Goal: Information Seeking & Learning: Understand process/instructions

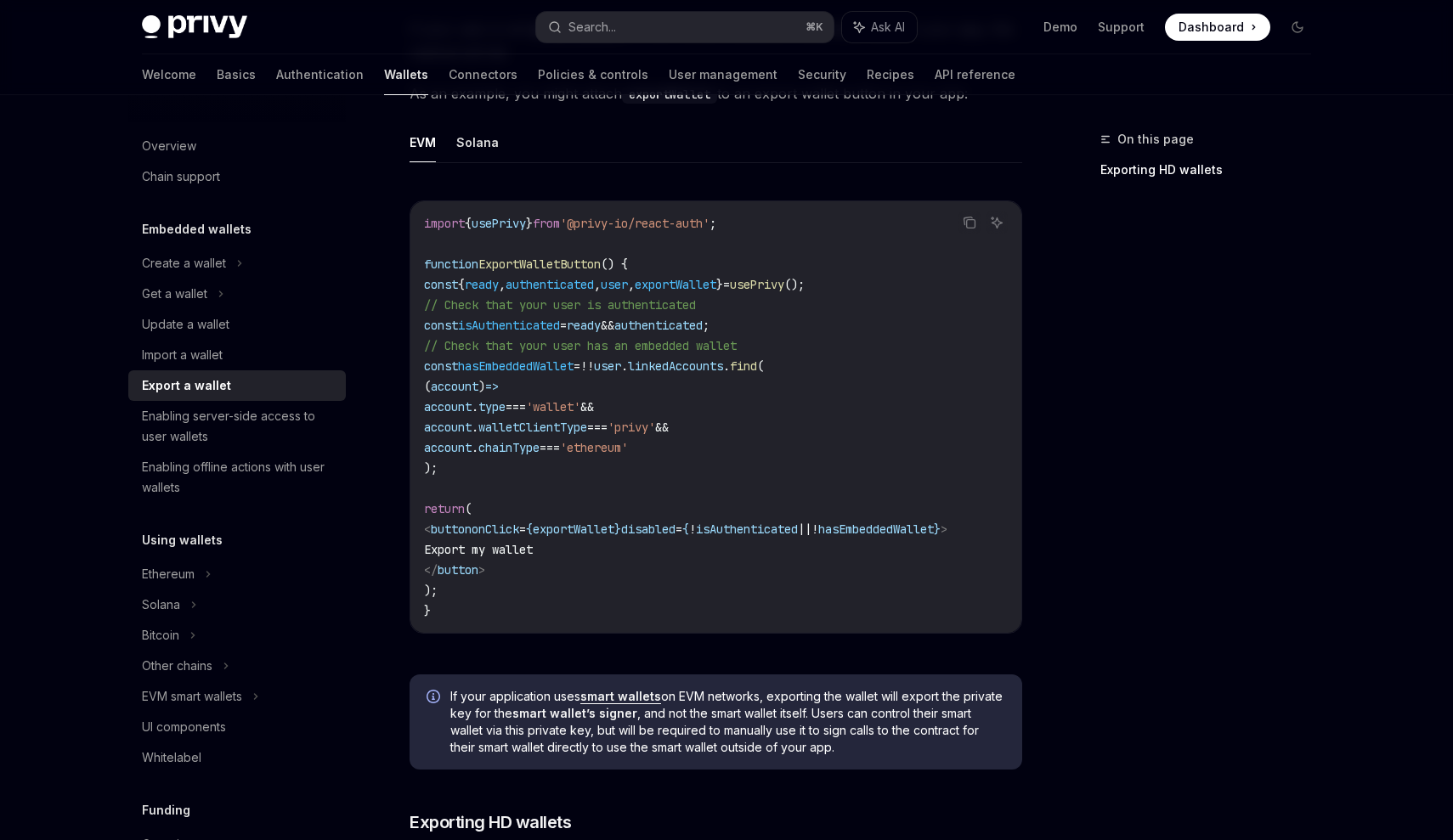
scroll to position [798, 0]
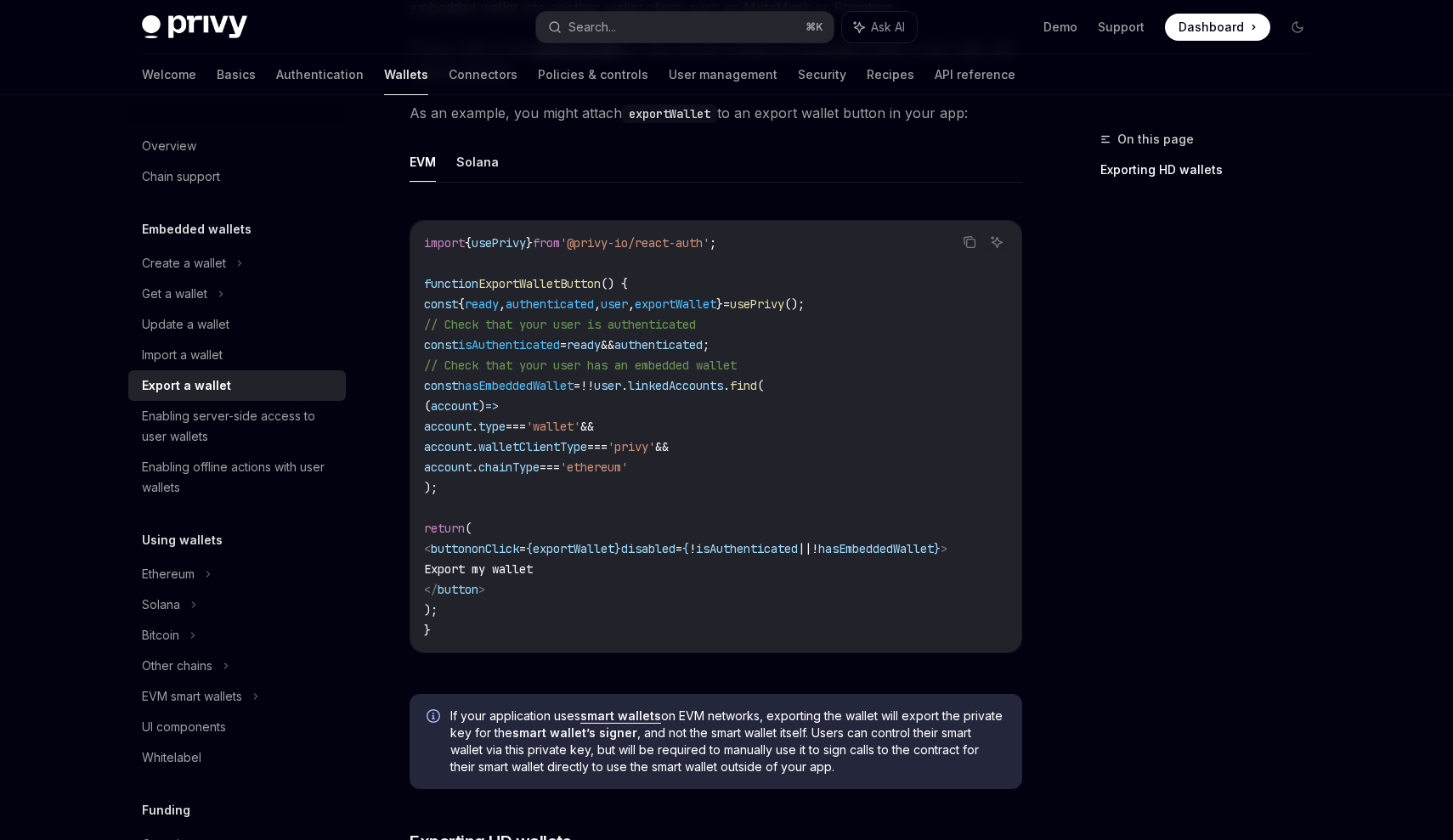
drag, startPoint x: 439, startPoint y: 309, endPoint x: 828, endPoint y: 607, distance: 490.0
click at [828, 607] on code "import { usePrivy } from '@privy-io/react-auth' ; function ExportWalletButton (…" at bounding box center [716, 437] width 584 height 407
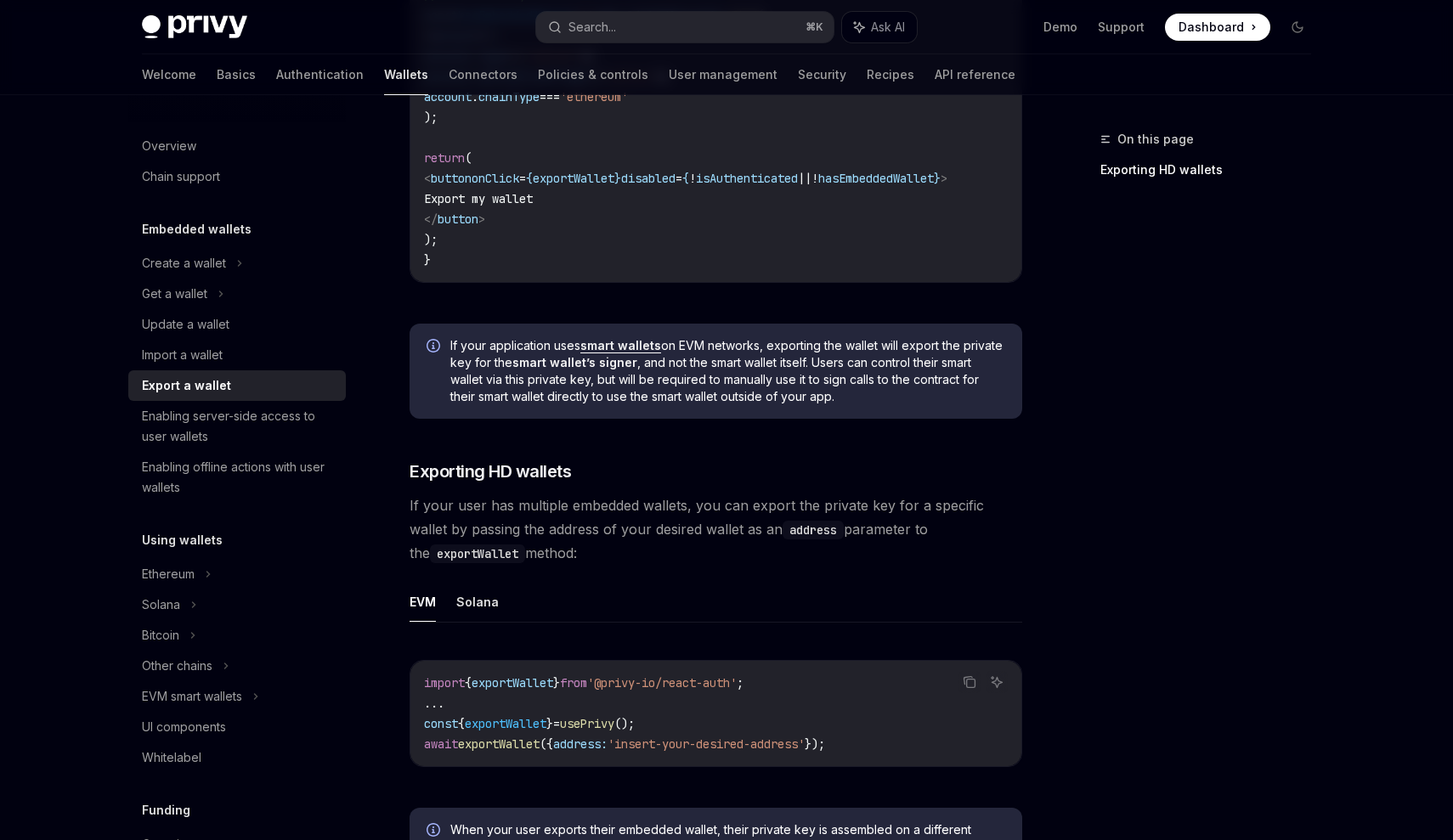
scroll to position [1165, 0]
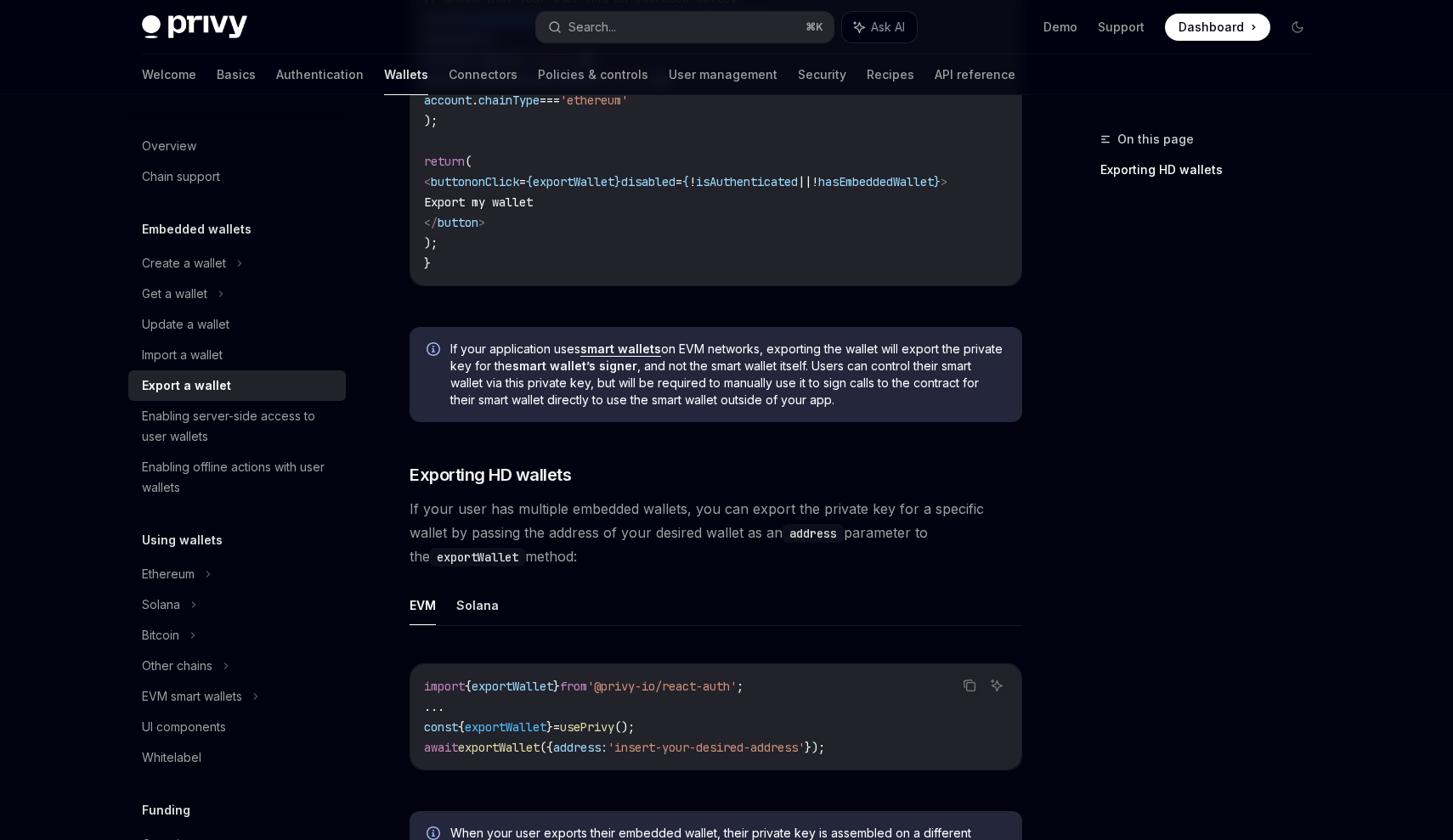
click at [699, 549] on span "If your user has multiple embedded wallets, you can export the private key for …" at bounding box center [716, 533] width 613 height 72
click at [712, 540] on span "If your user has multiple embedded wallets, you can export the private key for …" at bounding box center [716, 533] width 613 height 72
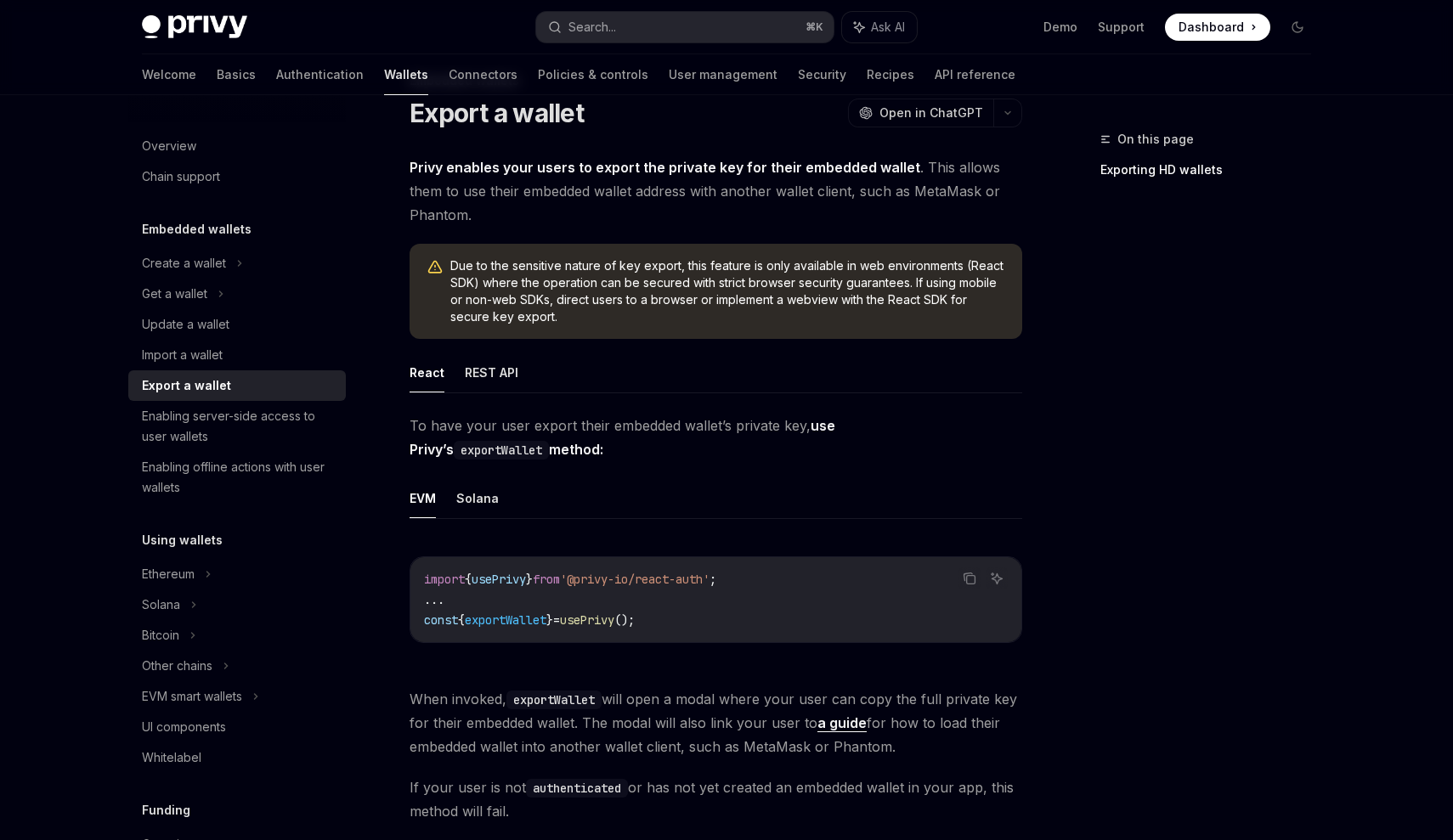
scroll to position [0, 0]
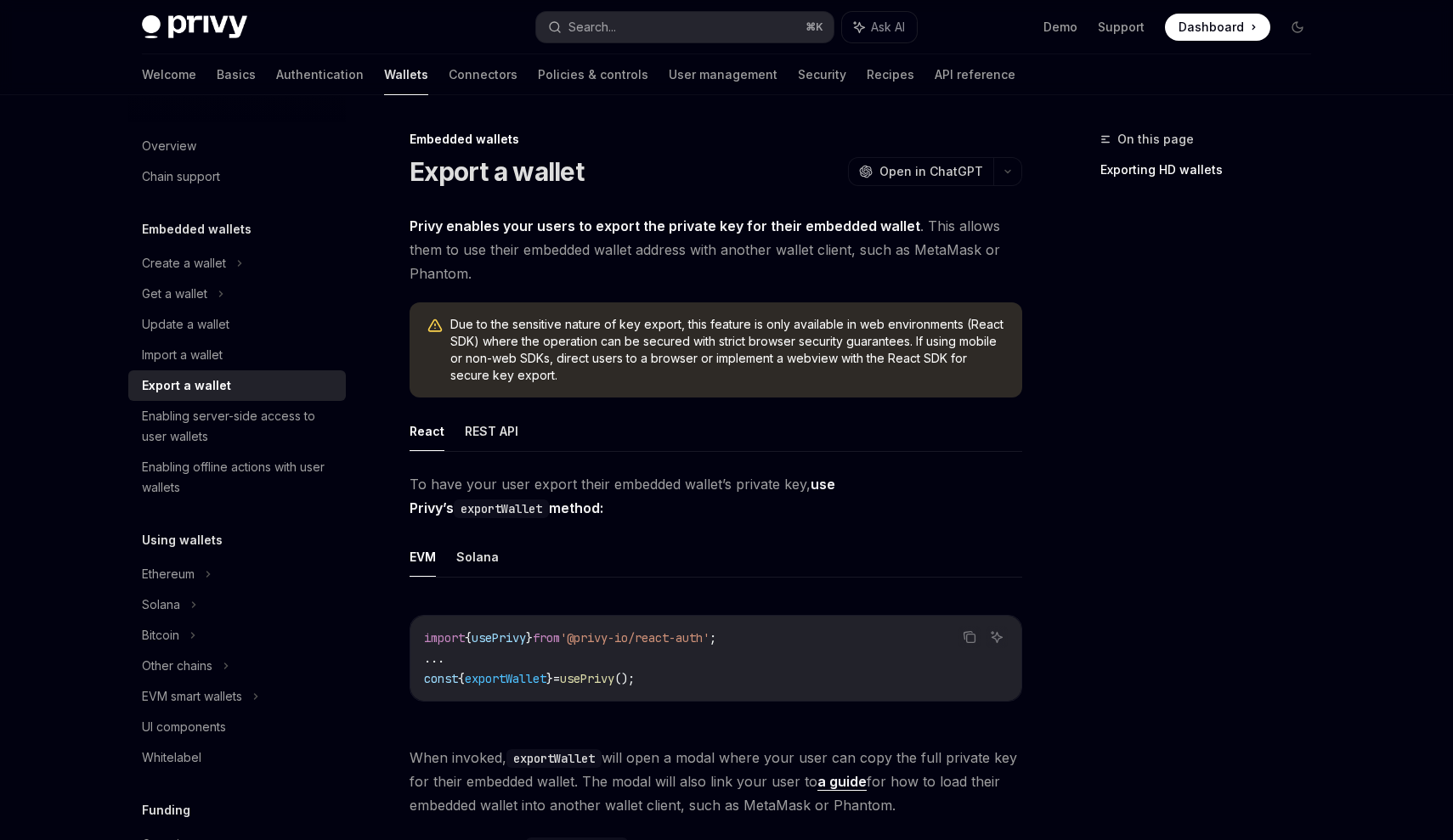
click at [697, 494] on span "To have your user export their embedded wallet’s private key, use Privy’s expor…" at bounding box center [716, 496] width 613 height 47
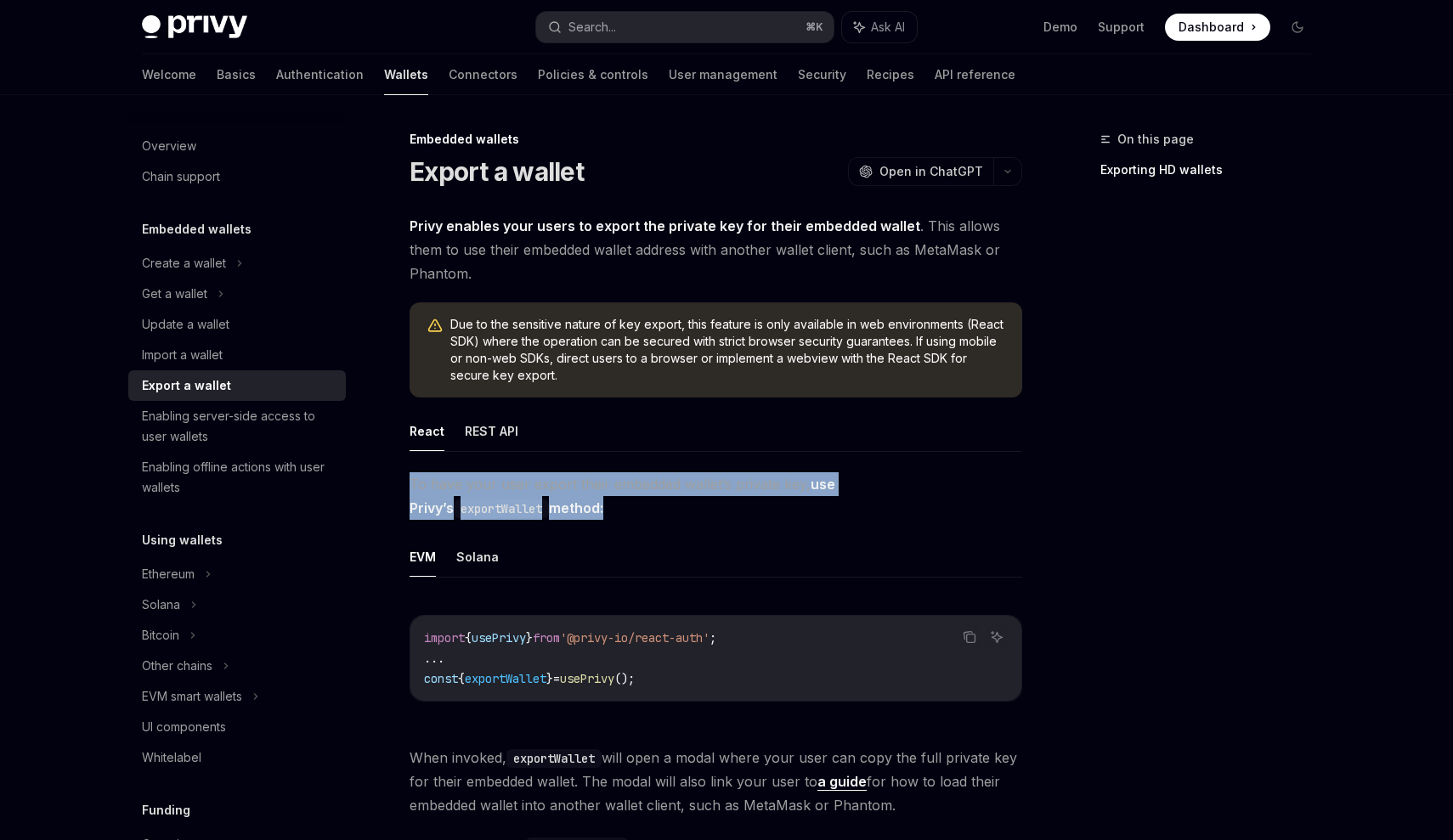
click at [697, 494] on span "To have your user export their embedded wallet’s private key, use Privy’s expor…" at bounding box center [716, 496] width 613 height 47
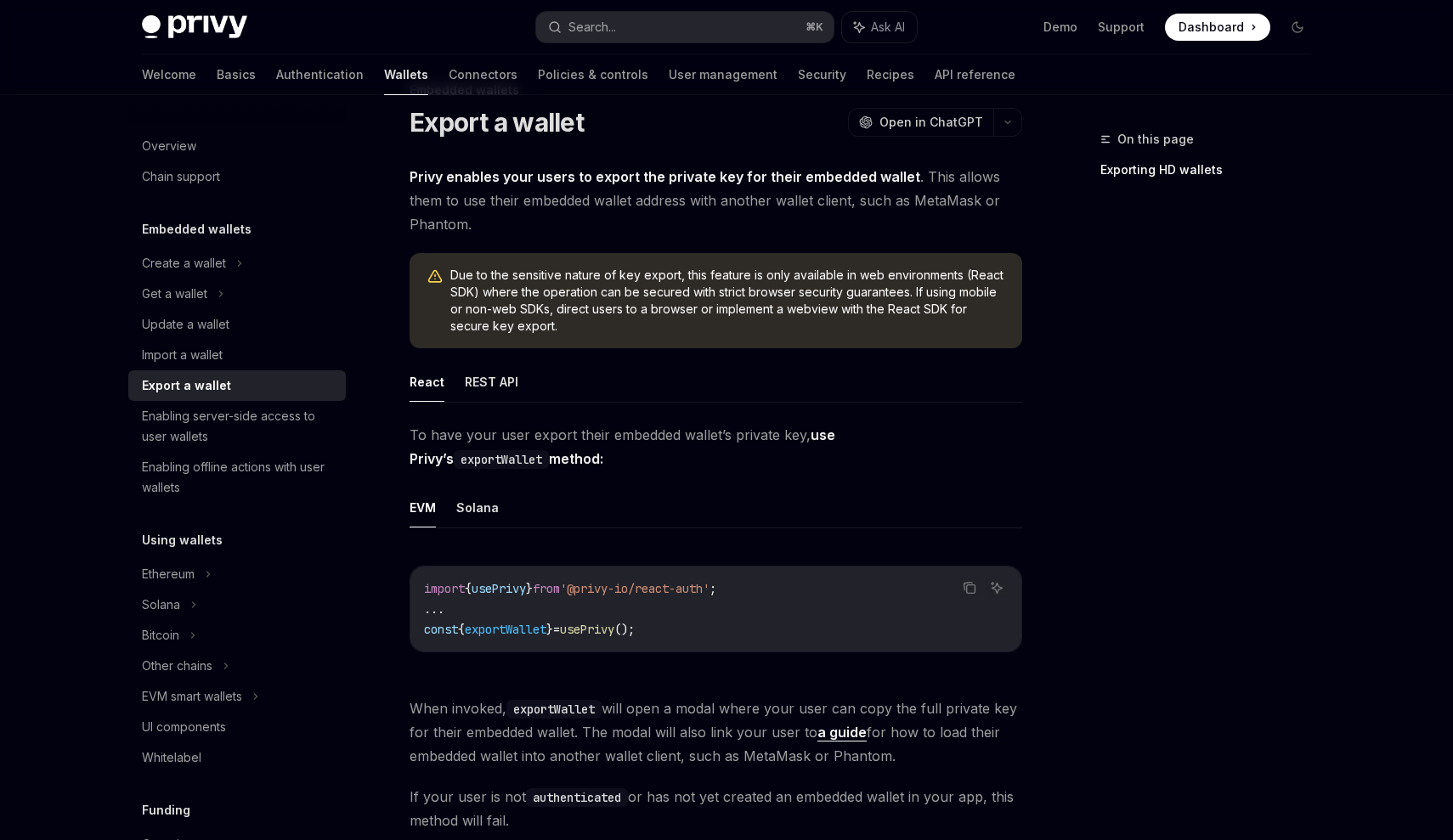
scroll to position [50, 0]
click at [683, 747] on span "When invoked, exportWallet will open a modal where your user can copy the full …" at bounding box center [716, 731] width 613 height 72
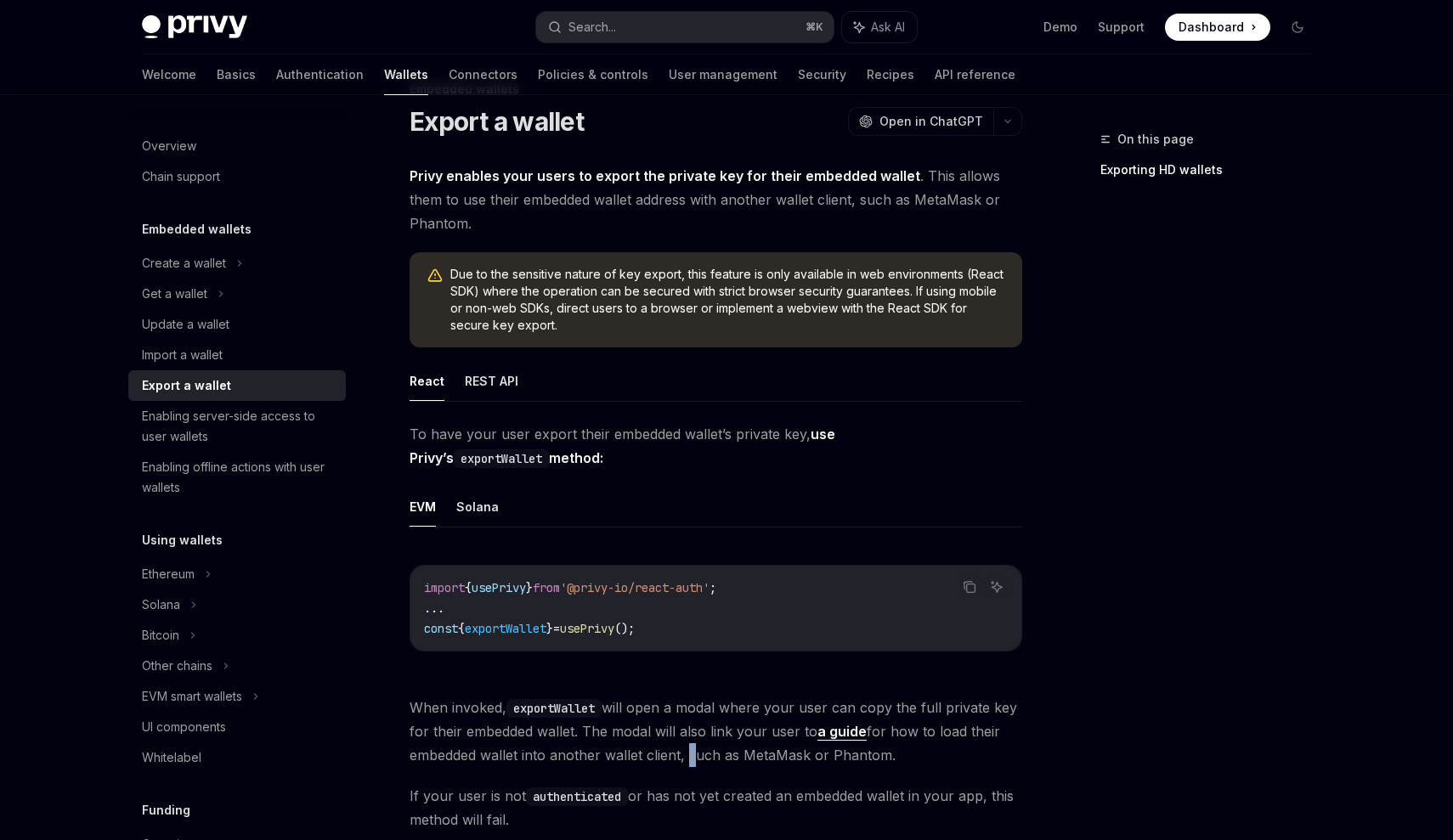
click at [683, 746] on span "When invoked, exportWallet will open a modal where your user can copy the full …" at bounding box center [716, 731] width 613 height 72
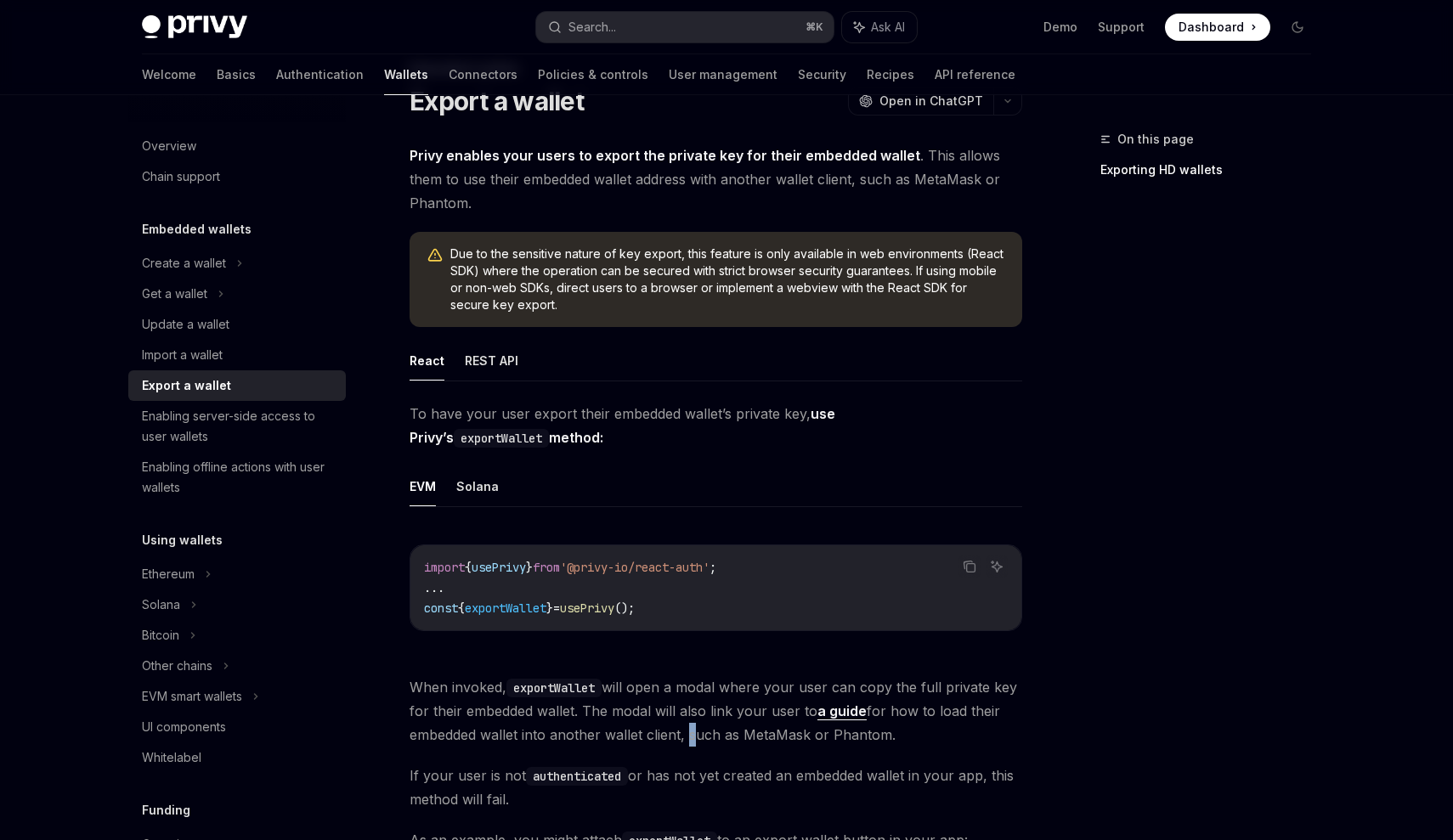
scroll to position [88, 0]
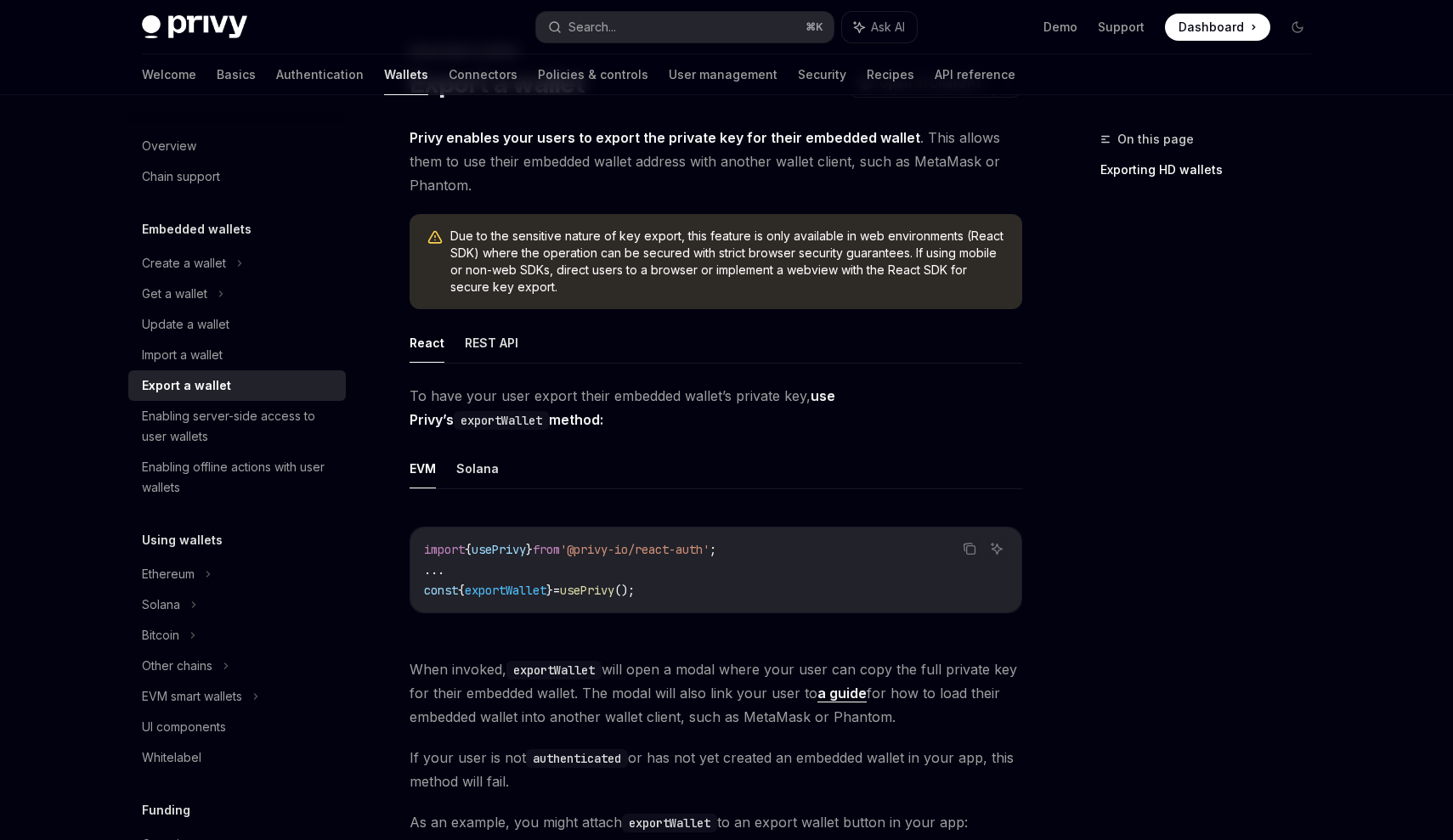
click at [648, 675] on span "When invoked, exportWallet will open a modal where your user can copy the full …" at bounding box center [716, 693] width 613 height 72
click at [650, 714] on span "When invoked, exportWallet will open a modal where your user can copy the full …" at bounding box center [716, 693] width 613 height 72
click at [650, 715] on span "When invoked, exportWallet will open a modal where your user can copy the full …" at bounding box center [716, 693] width 613 height 72
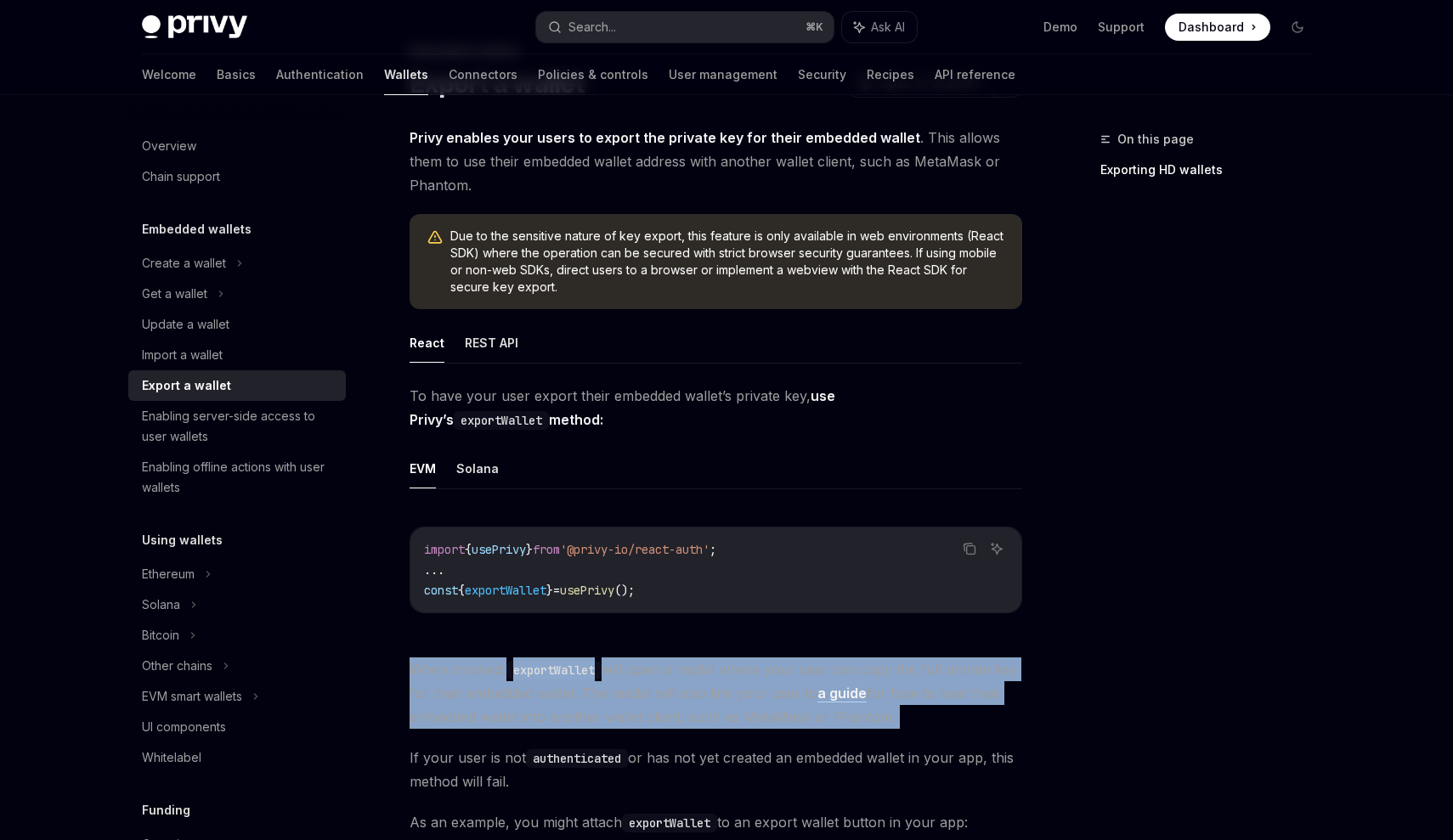
click at [650, 715] on span "When invoked, exportWallet will open a modal where your user can copy the full …" at bounding box center [716, 693] width 613 height 72
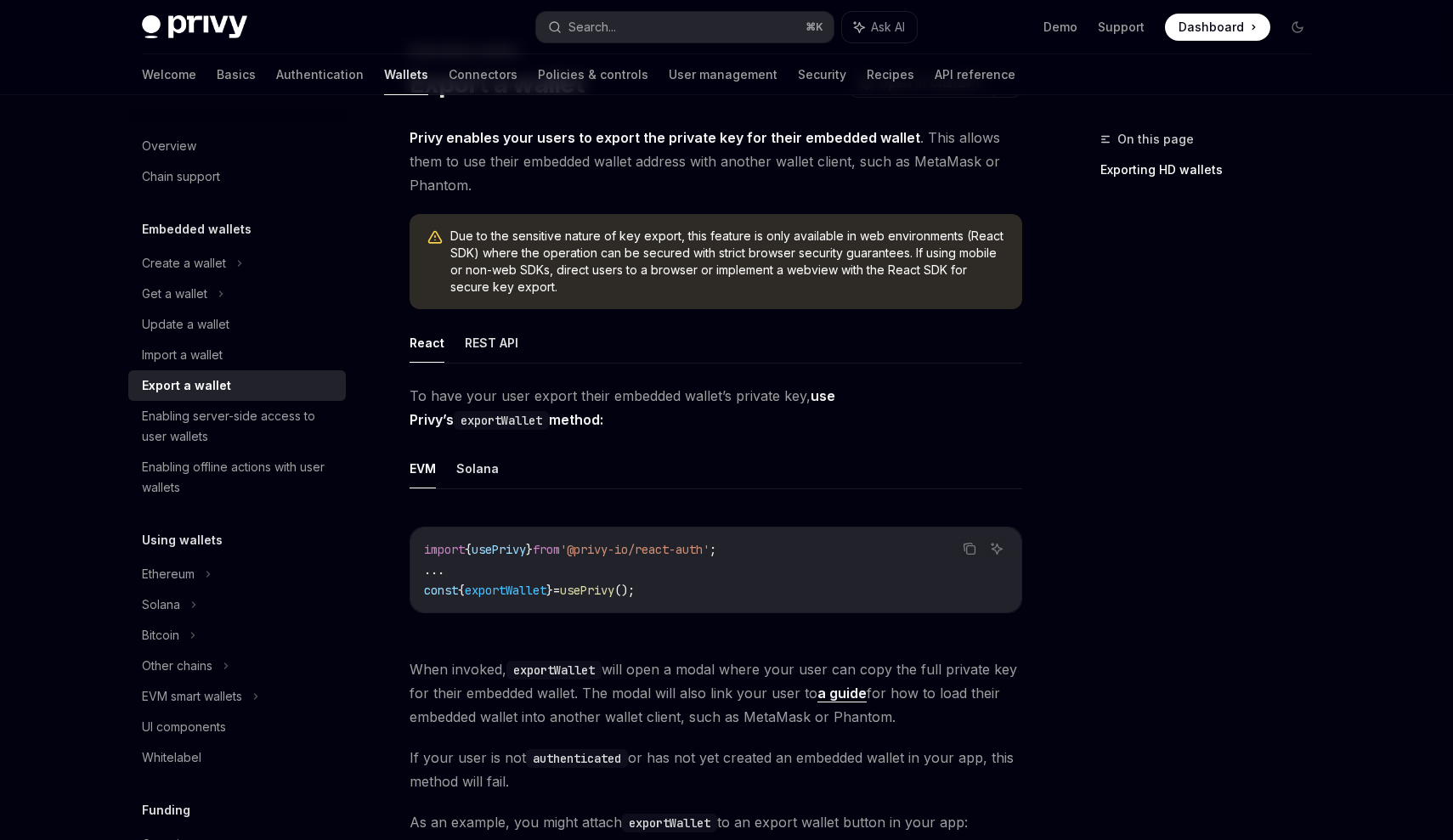
click at [650, 715] on span "When invoked, exportWallet will open a modal where your user can copy the full …" at bounding box center [716, 693] width 613 height 72
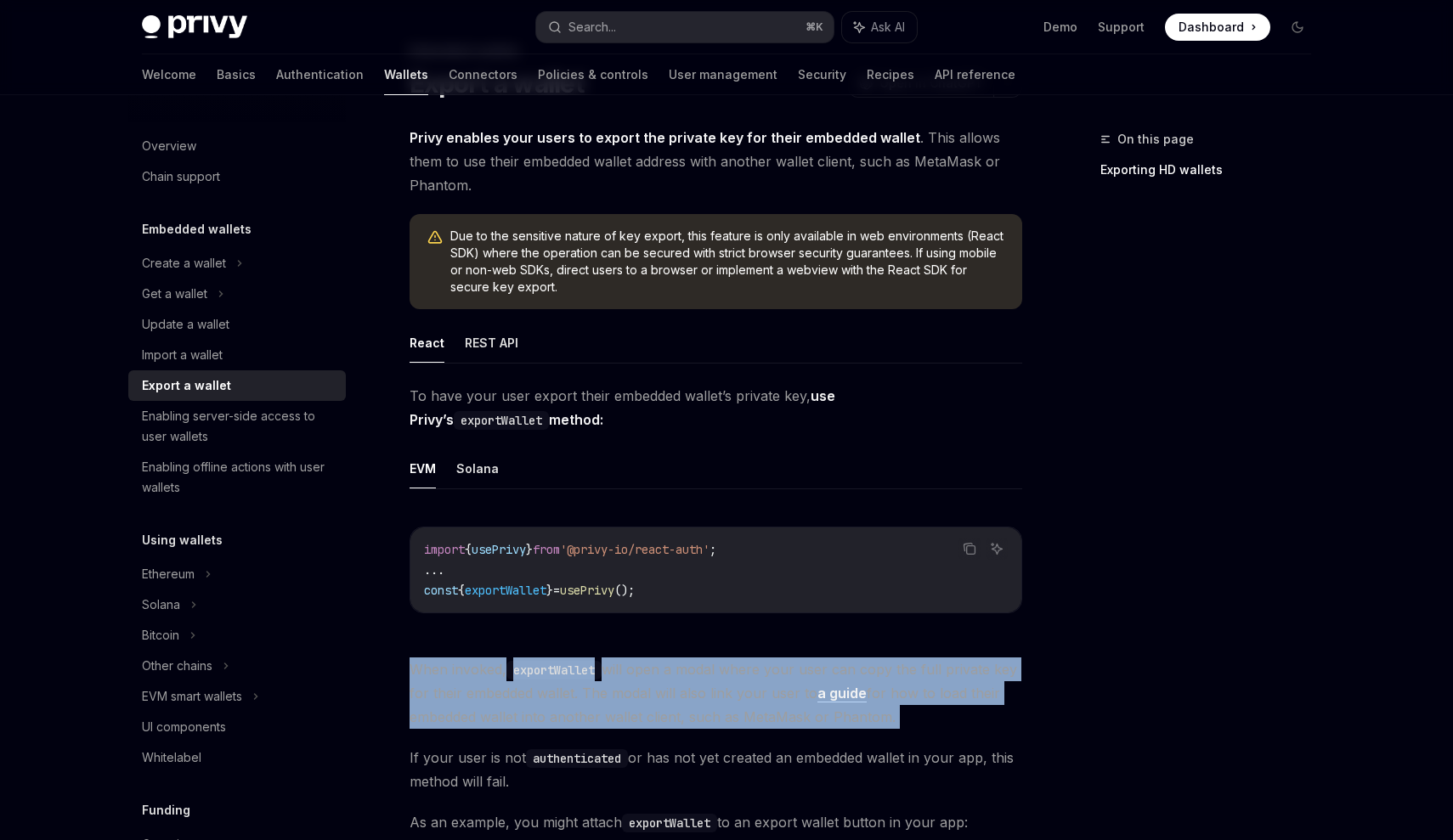
click at [650, 715] on span "When invoked, exportWallet will open a modal where your user can copy the full …" at bounding box center [716, 693] width 613 height 72
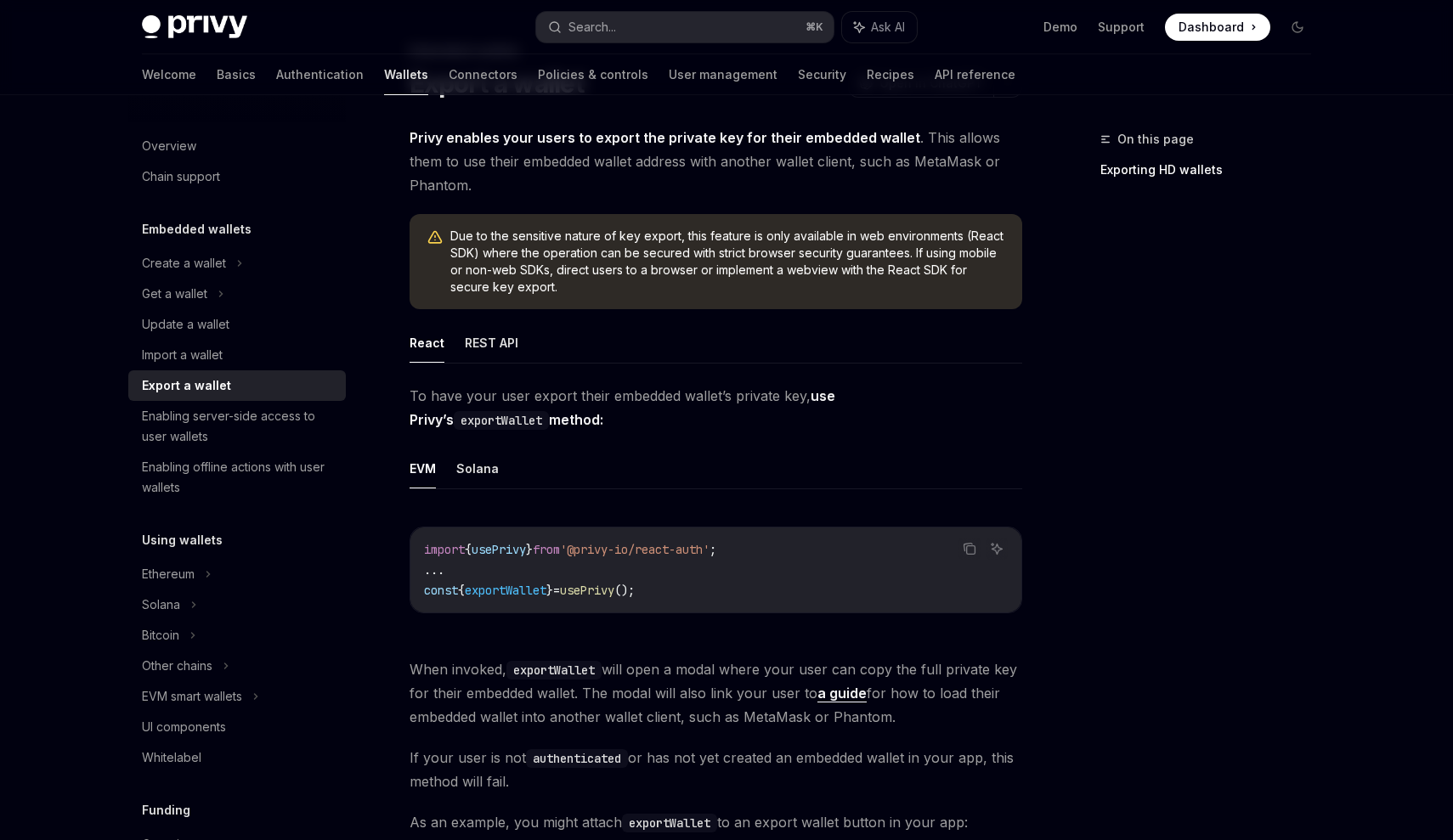
click at [650, 715] on span "When invoked, exportWallet will open a modal where your user can copy the full …" at bounding box center [716, 693] width 613 height 72
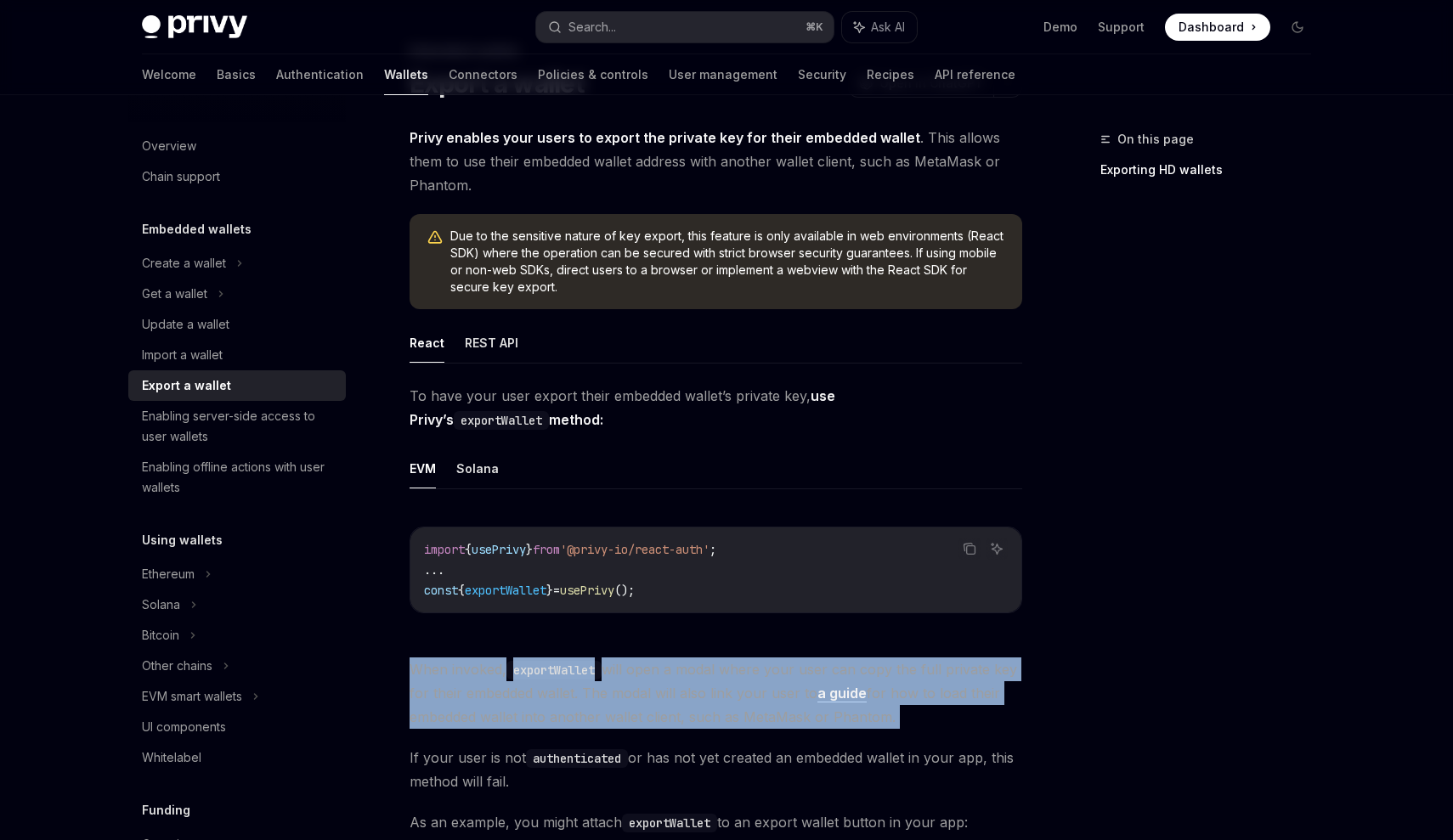
click at [650, 715] on span "When invoked, exportWallet will open a modal where your user can copy the full …" at bounding box center [716, 693] width 613 height 72
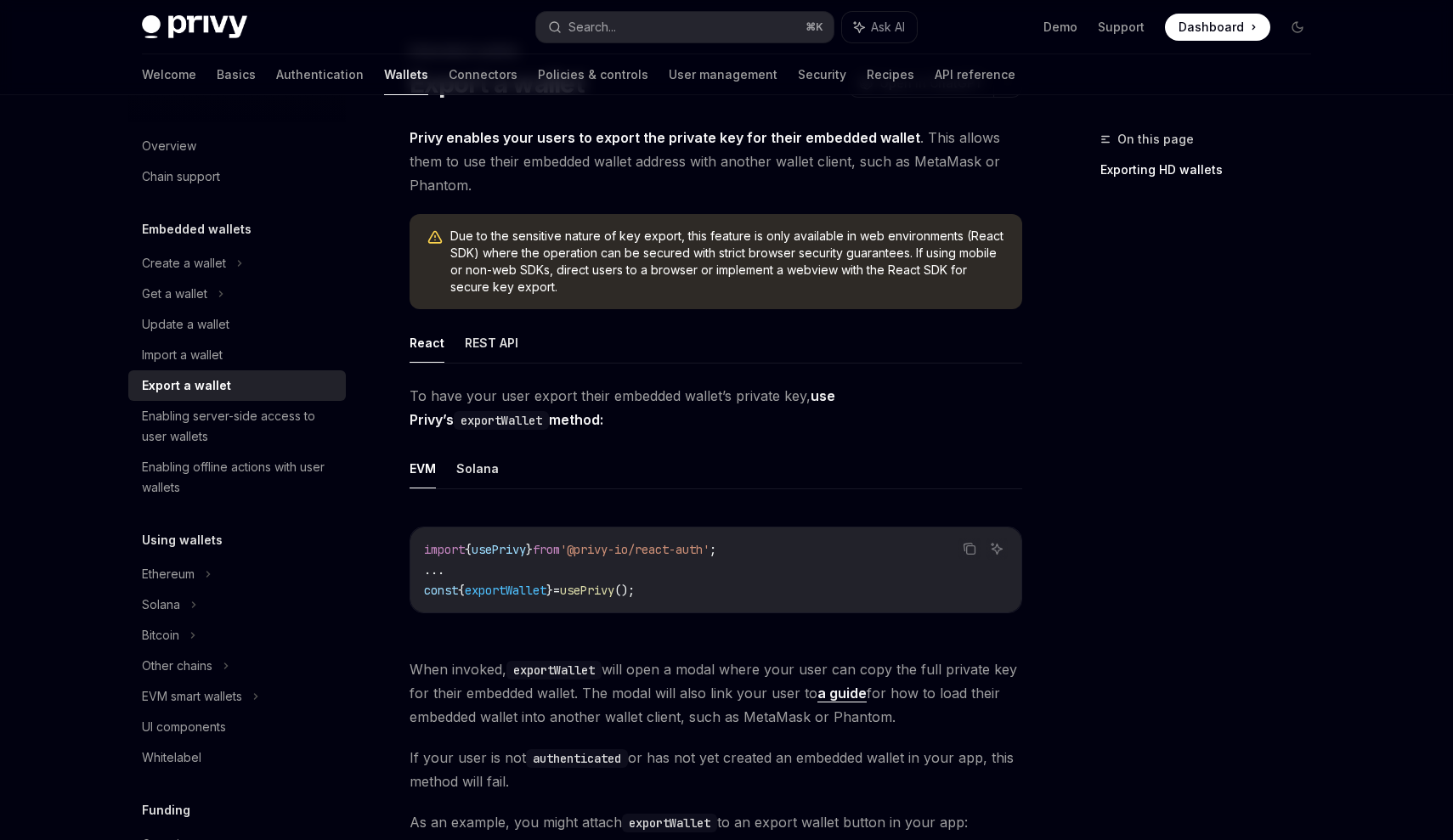
click at [650, 715] on span "When invoked, exportWallet will open a modal where your user can copy the full …" at bounding box center [716, 693] width 613 height 72
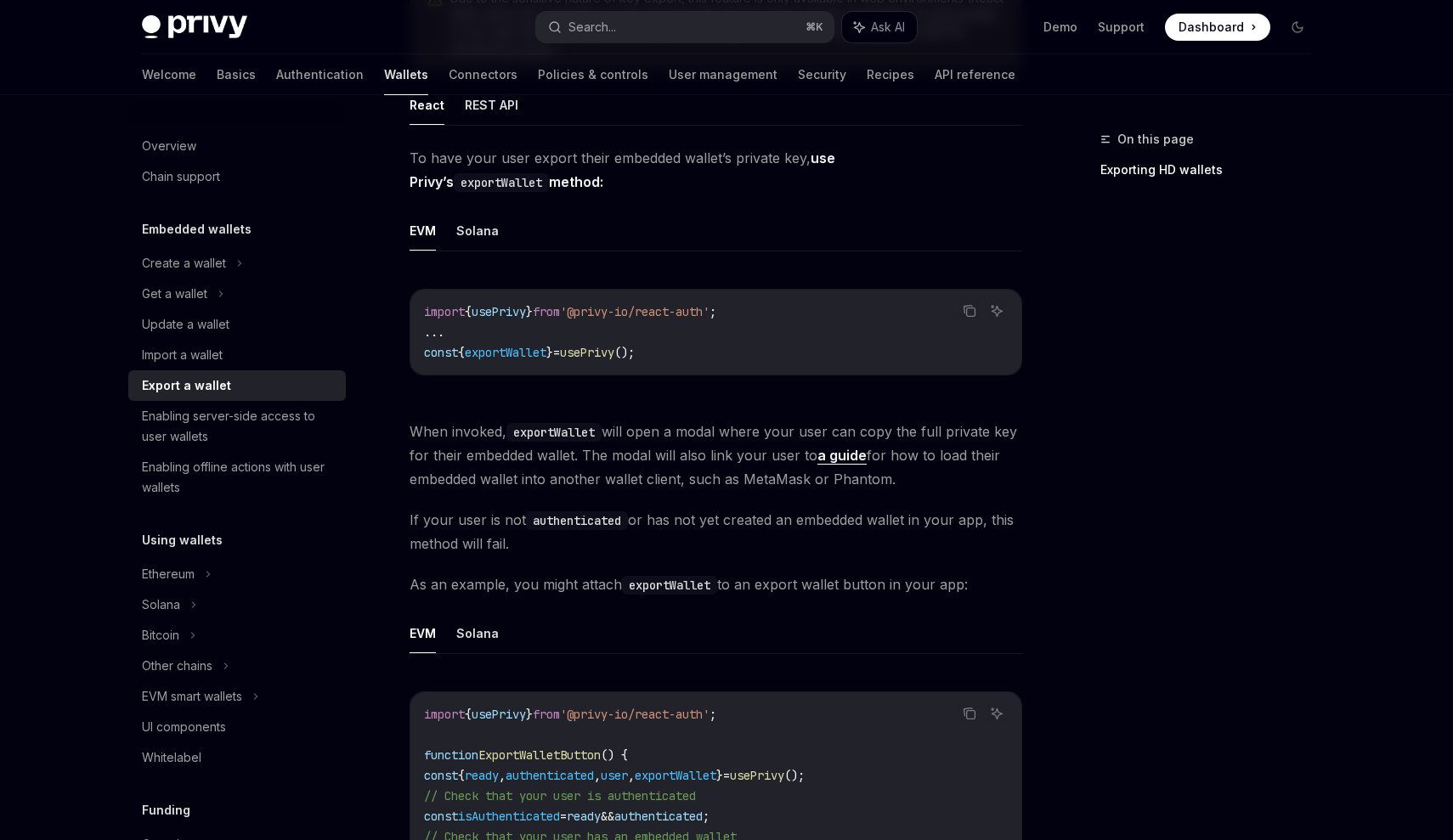
click at [650, 715] on span "'@privy-io/react-auth'" at bounding box center [635, 715] width 149 height 16
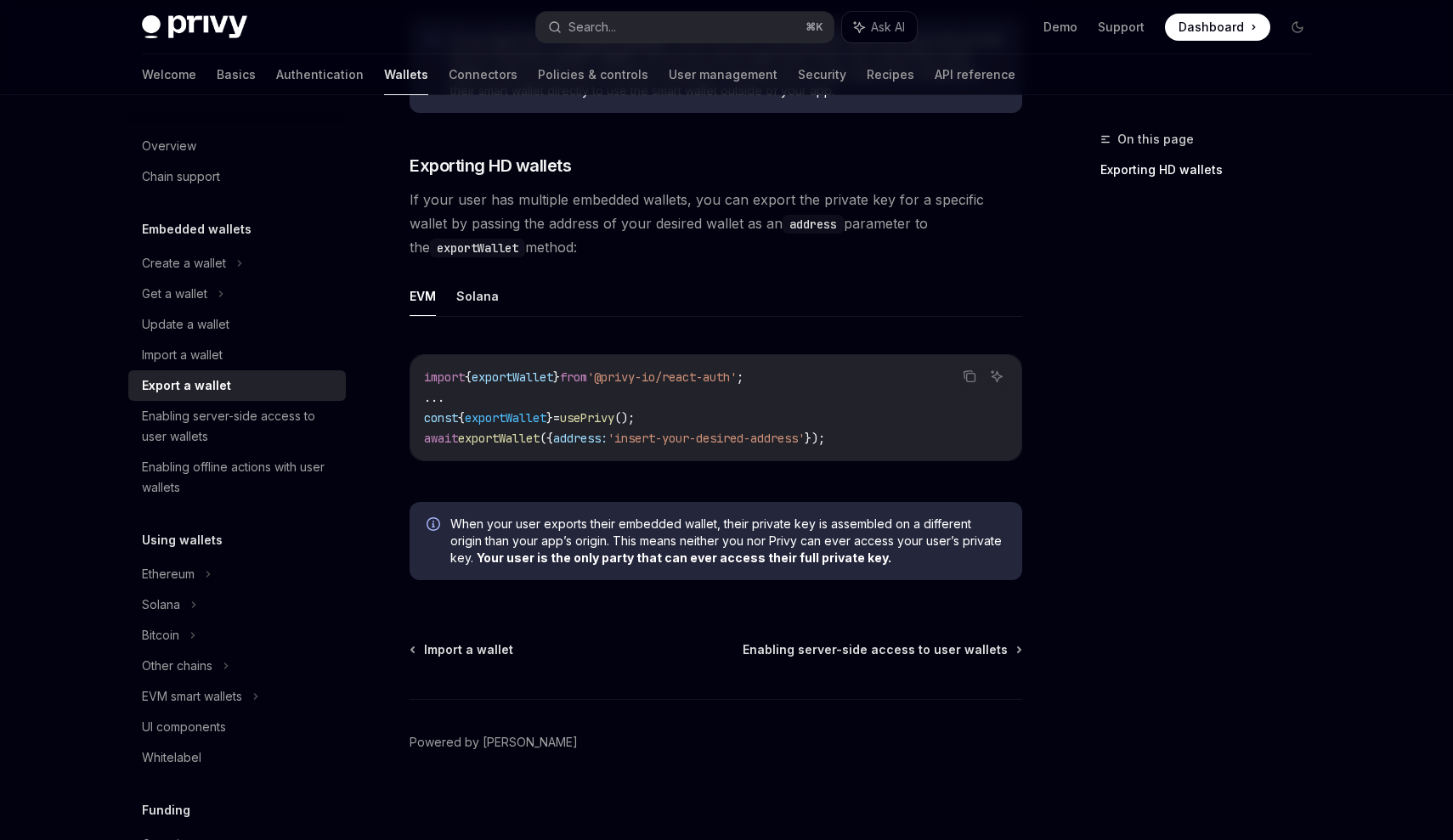
scroll to position [1468, 0]
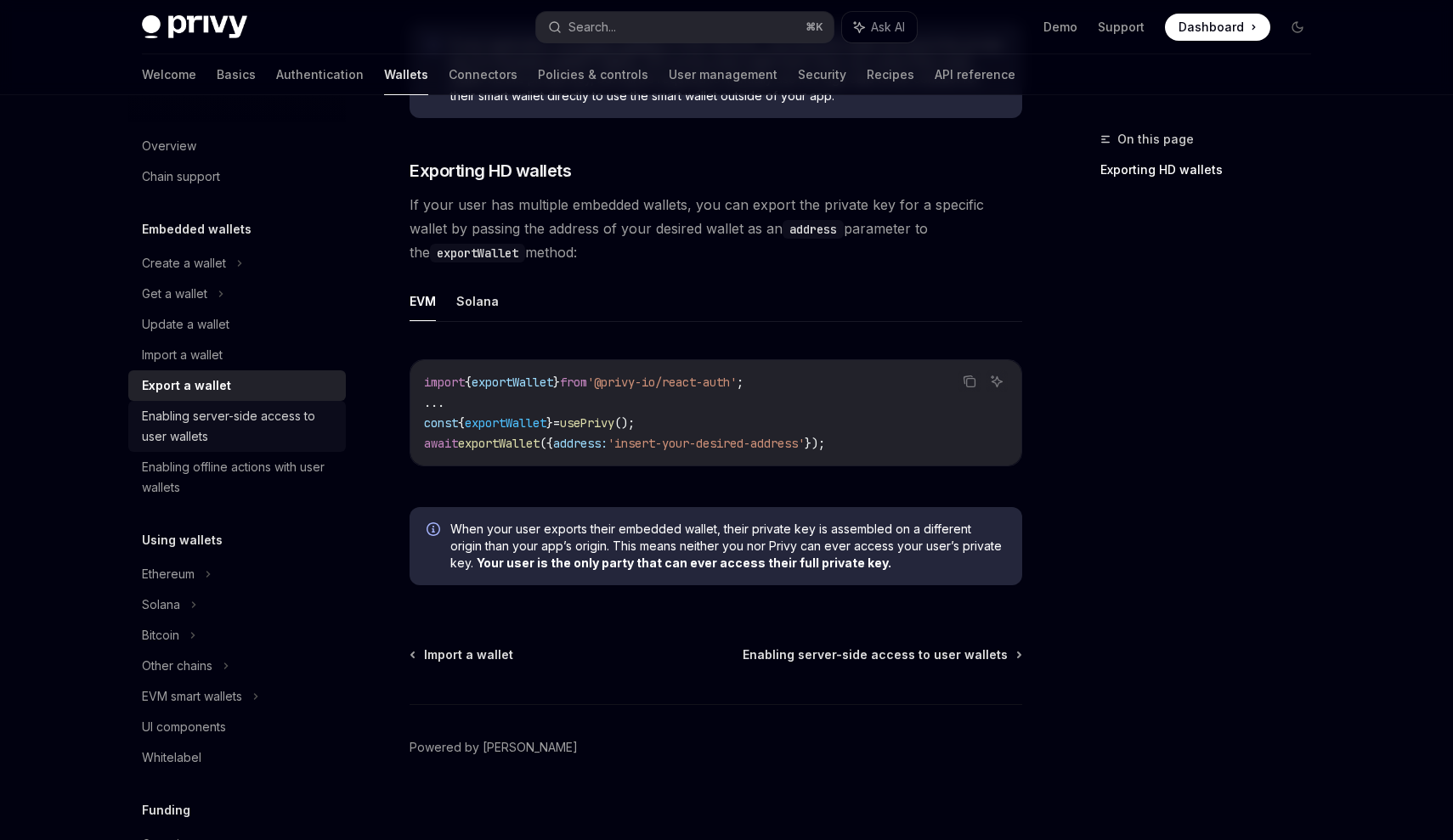
click at [186, 423] on div "Enabling server-side access to user wallets" at bounding box center [238, 426] width 193 height 41
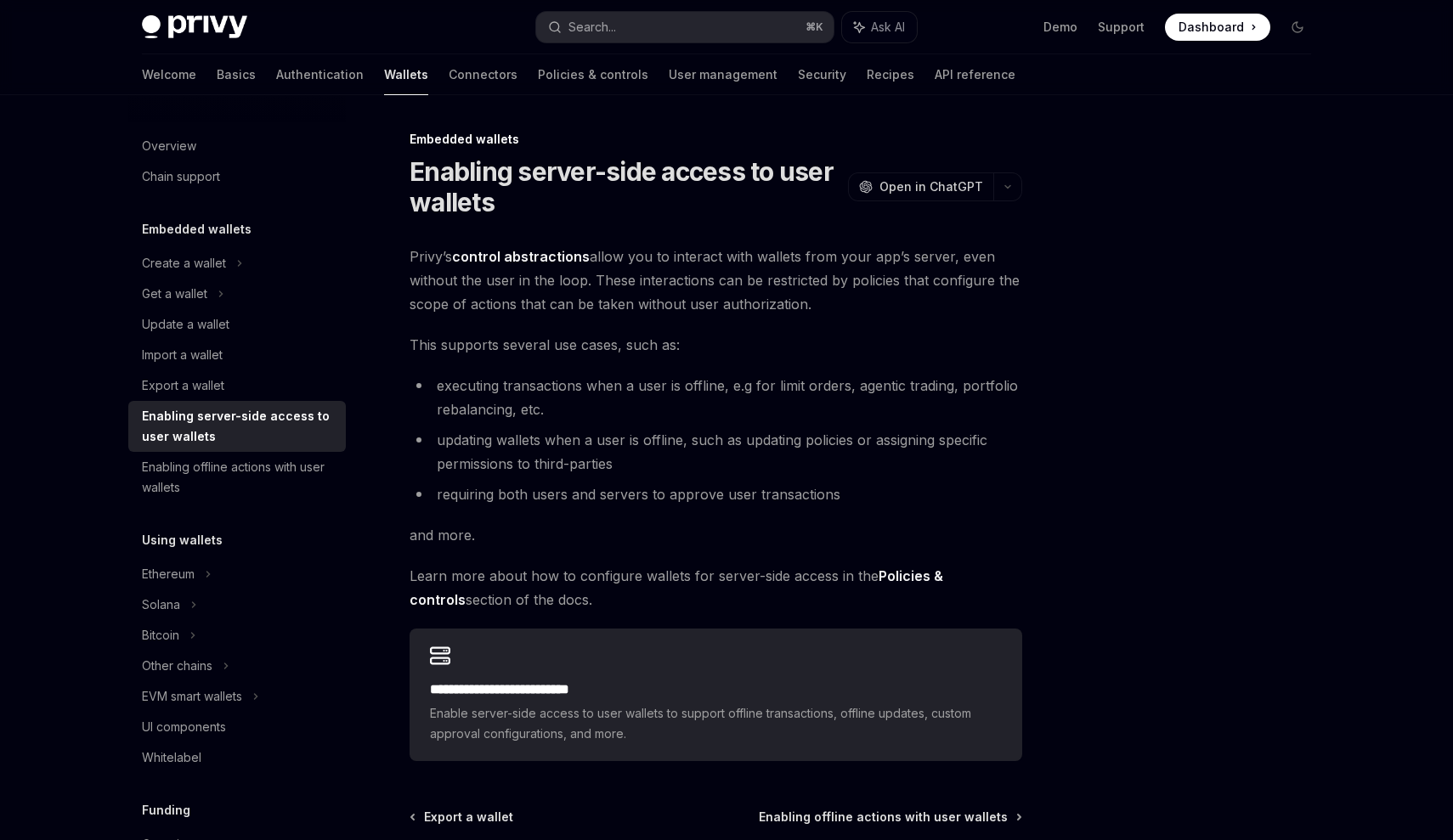
drag, startPoint x: 414, startPoint y: 249, endPoint x: 680, endPoint y: 313, distance: 273.6
click at [683, 313] on span "Privy’s control abstractions allow you to interact with wallets from your app’s…" at bounding box center [716, 280] width 613 height 72
click at [661, 410] on li "executing transactions when a user is offline, e.g for limit orders, agentic tr…" at bounding box center [716, 397] width 613 height 47
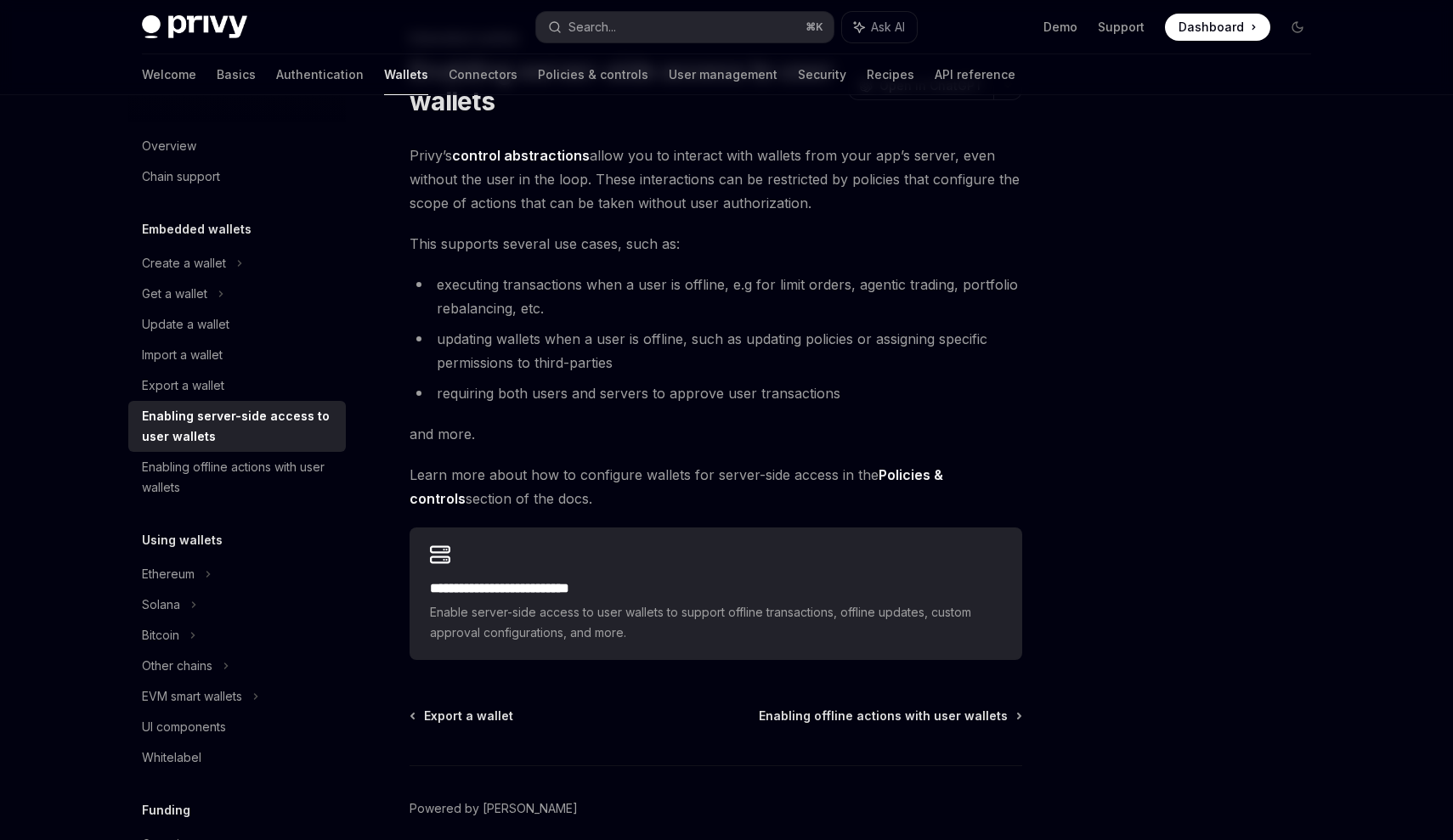
scroll to position [174, 0]
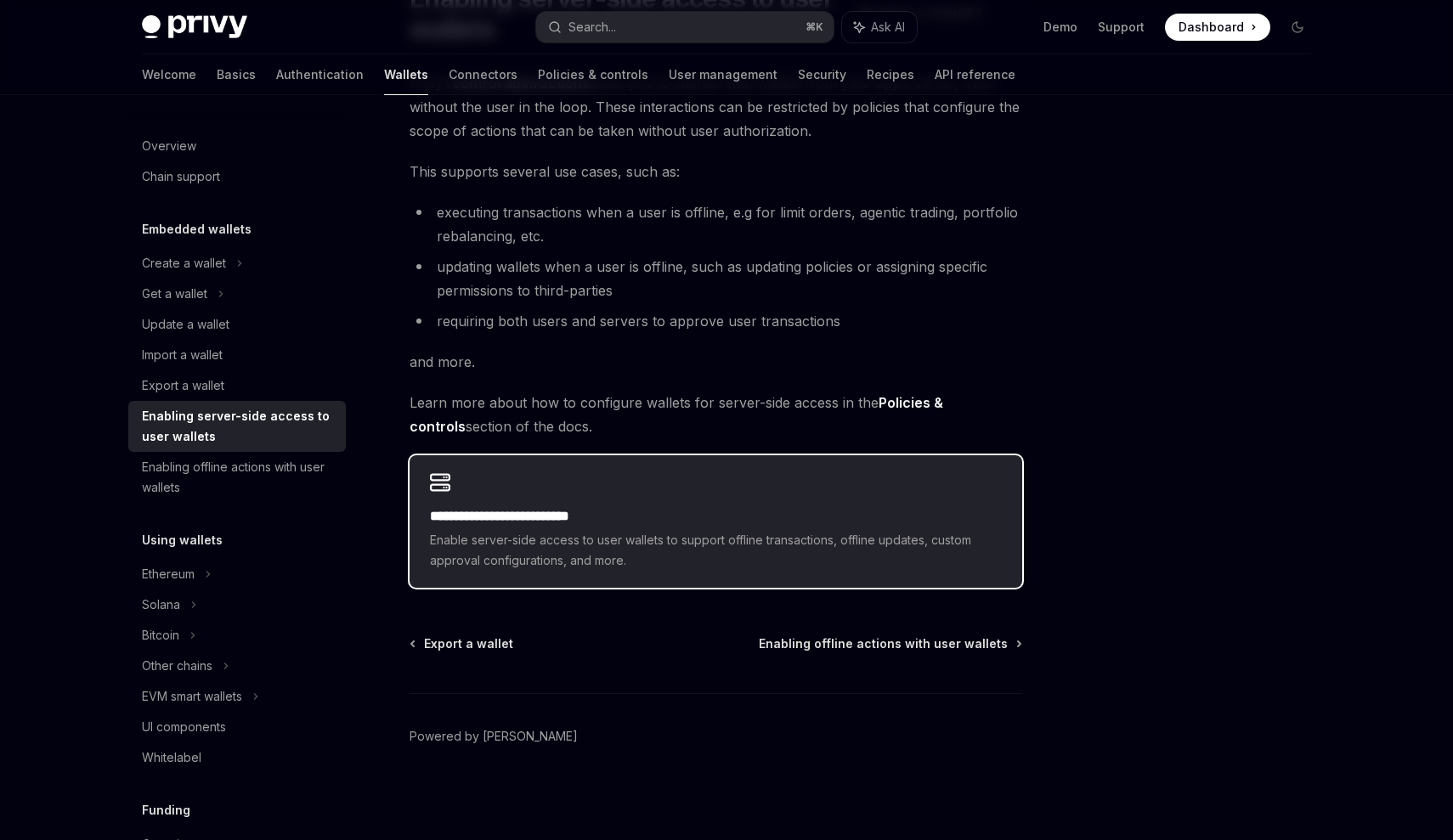
click at [577, 527] on div "**********" at bounding box center [716, 539] width 572 height 65
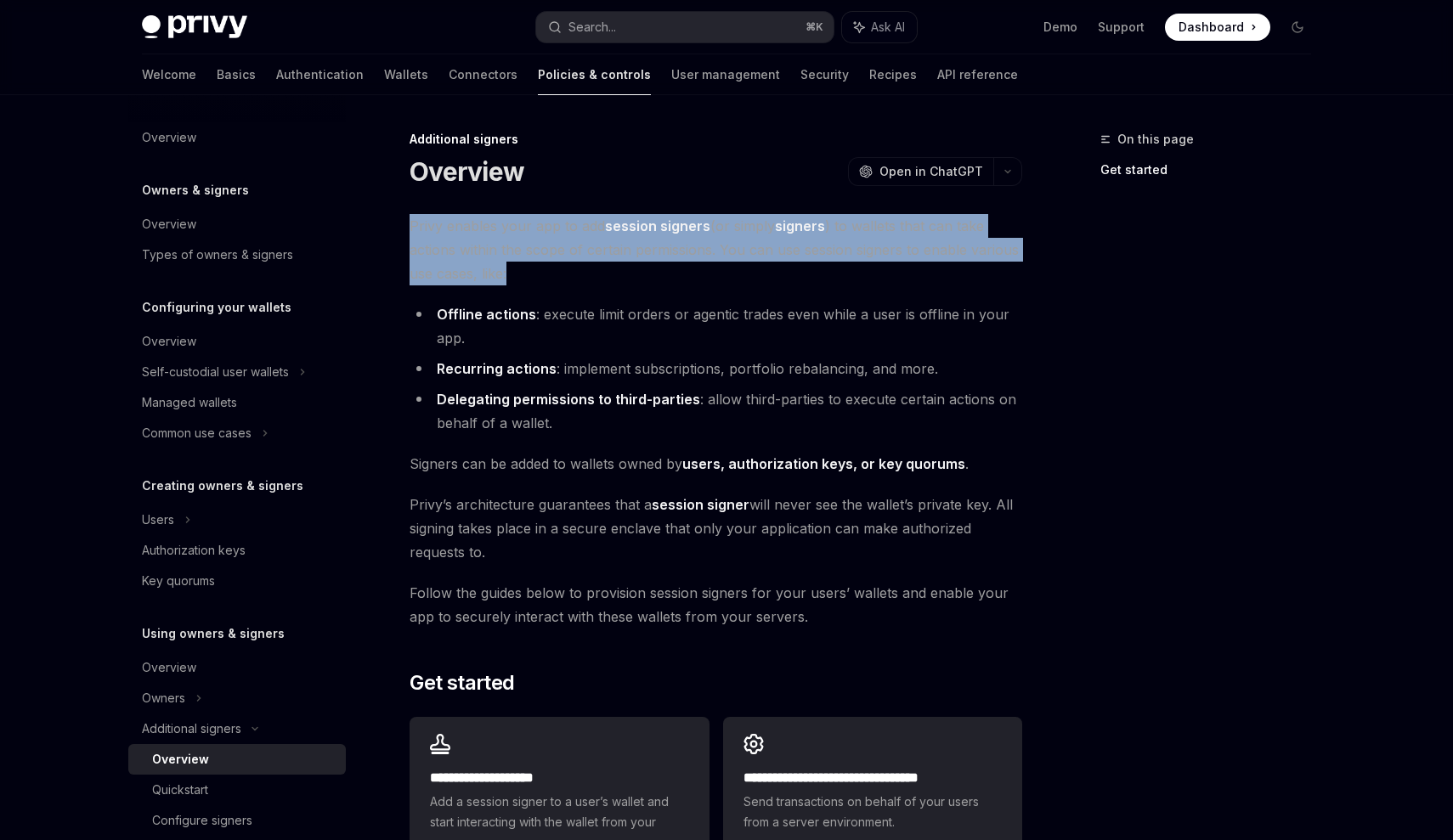
drag, startPoint x: 402, startPoint y: 222, endPoint x: 542, endPoint y: 268, distance: 147.4
click at [542, 268] on div "**********" at bounding box center [556, 629] width 938 height 1000
click at [542, 268] on span "Privy enables your app to add session signers (or simply signers ) to wallets t…" at bounding box center [716, 249] width 613 height 72
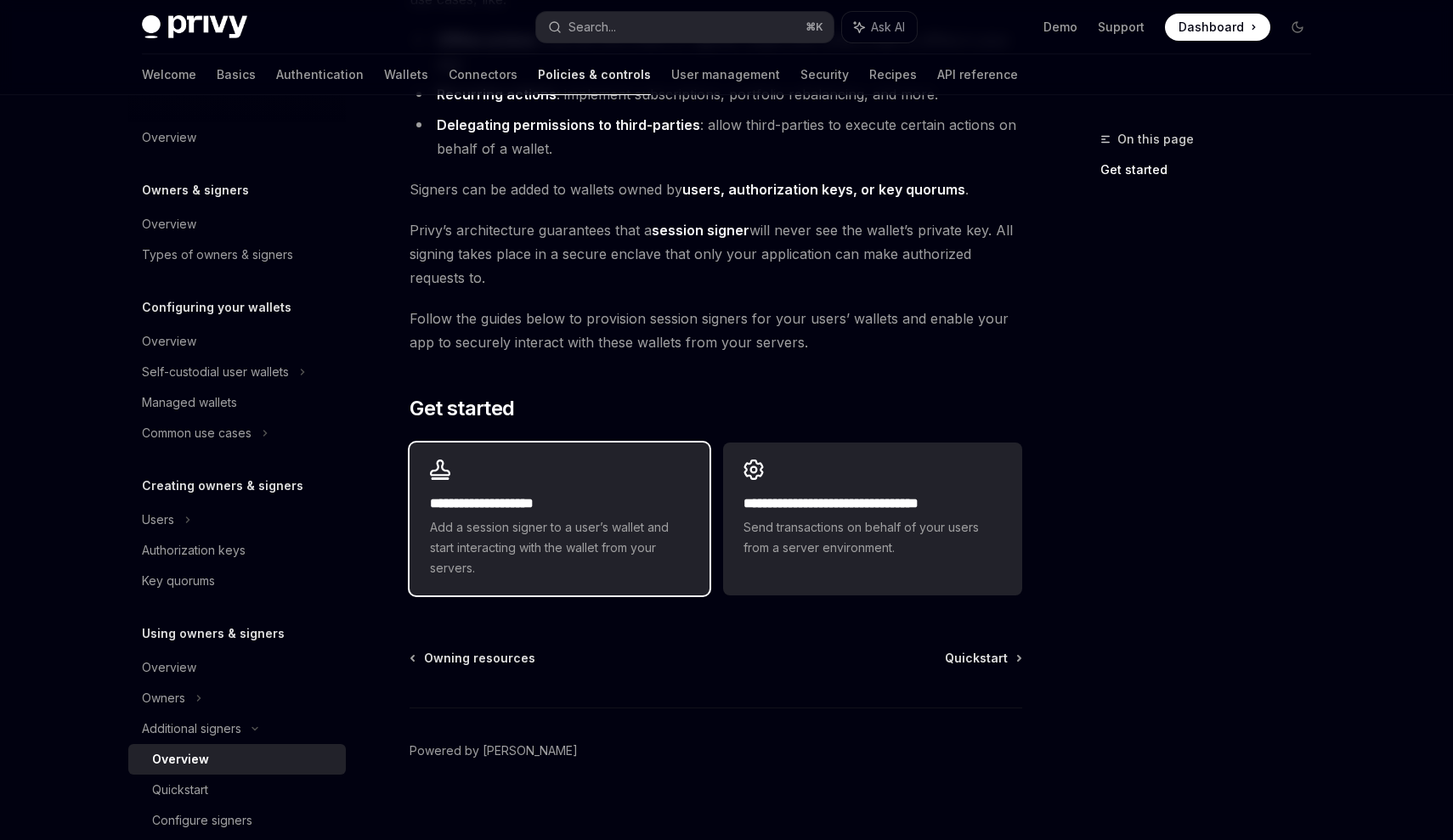
scroll to position [281, 0]
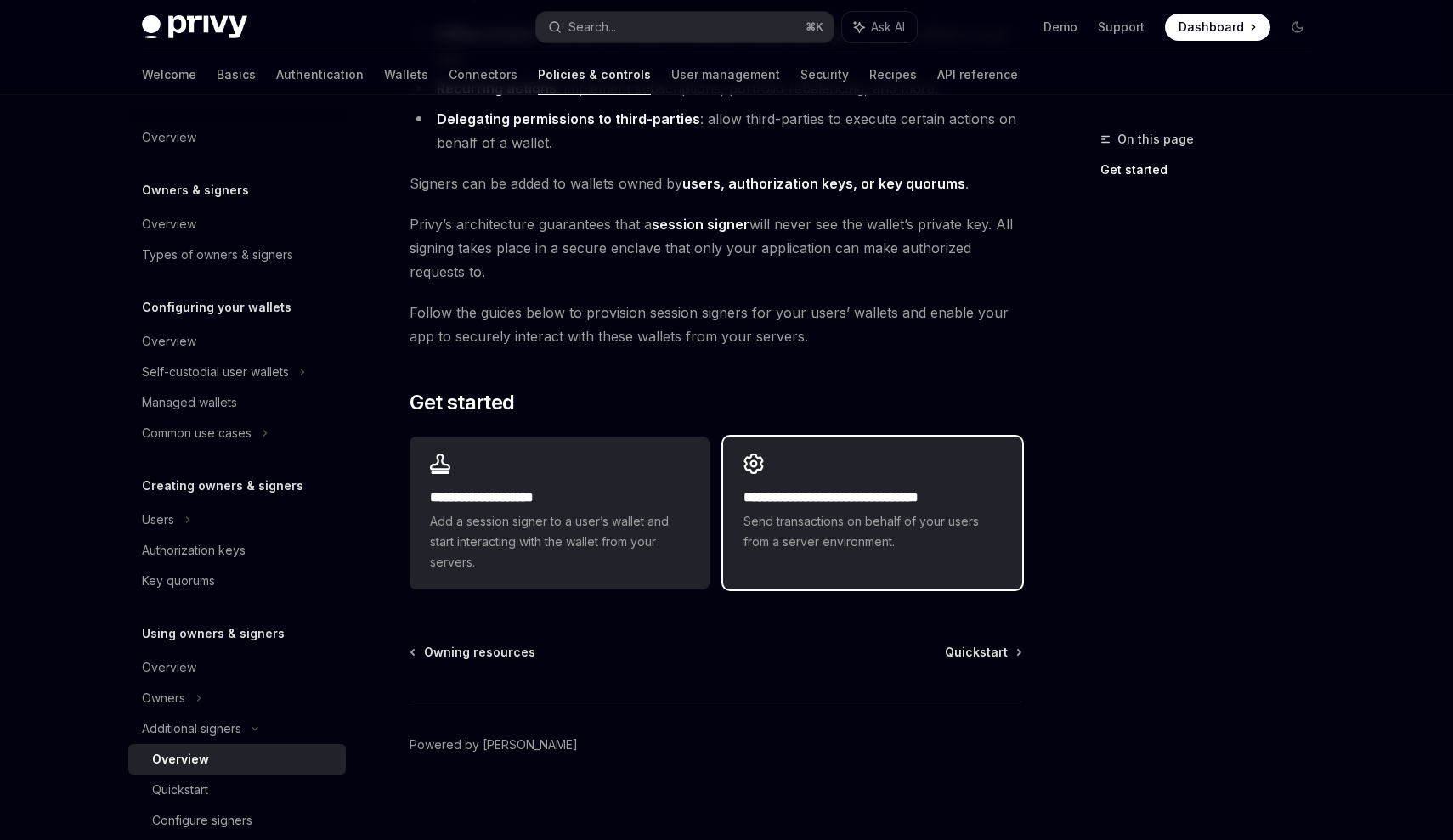
click at [783, 553] on div "**********" at bounding box center [872, 503] width 299 height 133
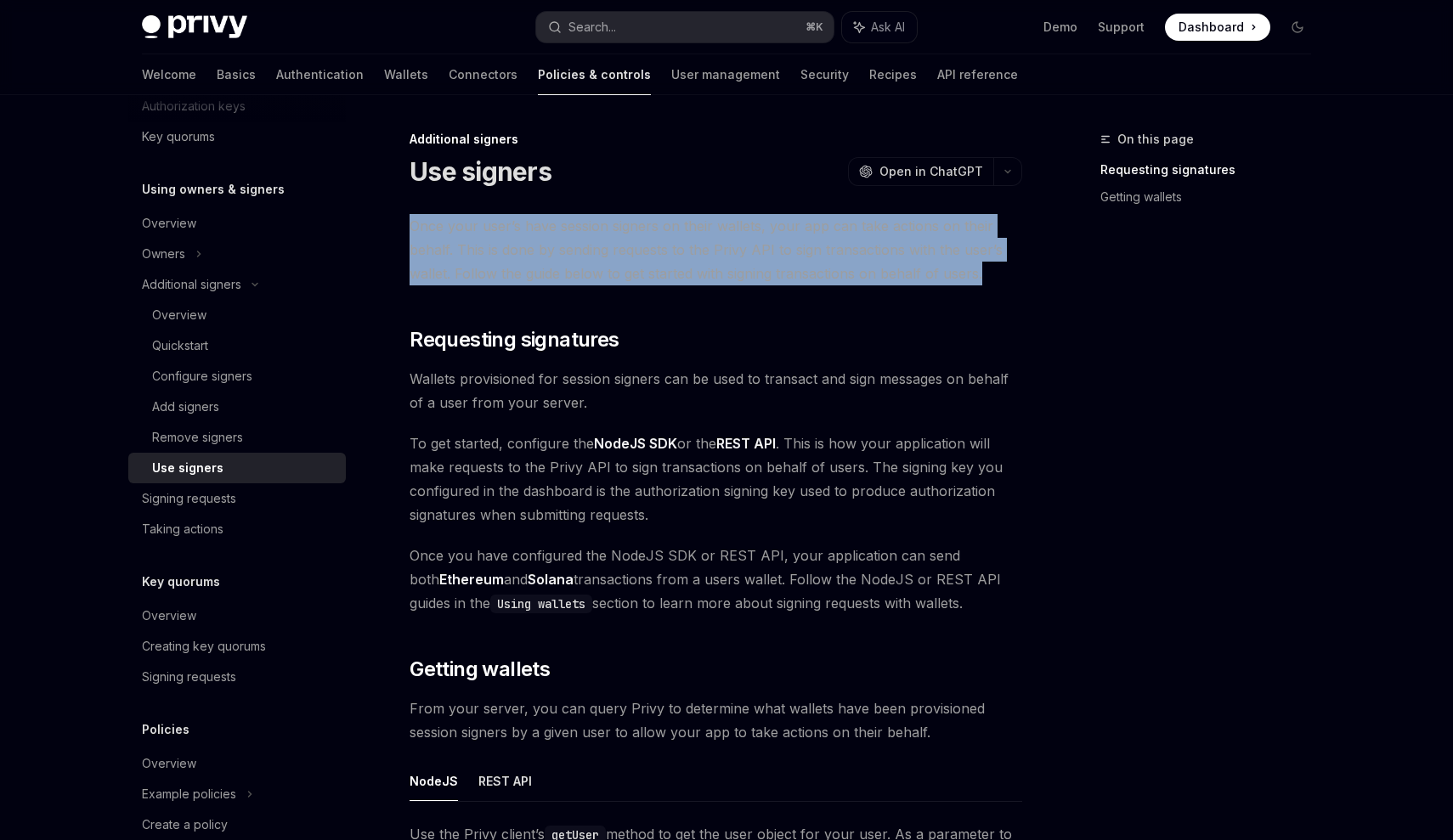
drag, startPoint x: 403, startPoint y: 223, endPoint x: 1041, endPoint y: 276, distance: 640.2
click at [1041, 276] on div "On this page Requesting signatures Getting wallets Additional signers Use signe…" at bounding box center [727, 831] width 1197 height 1472
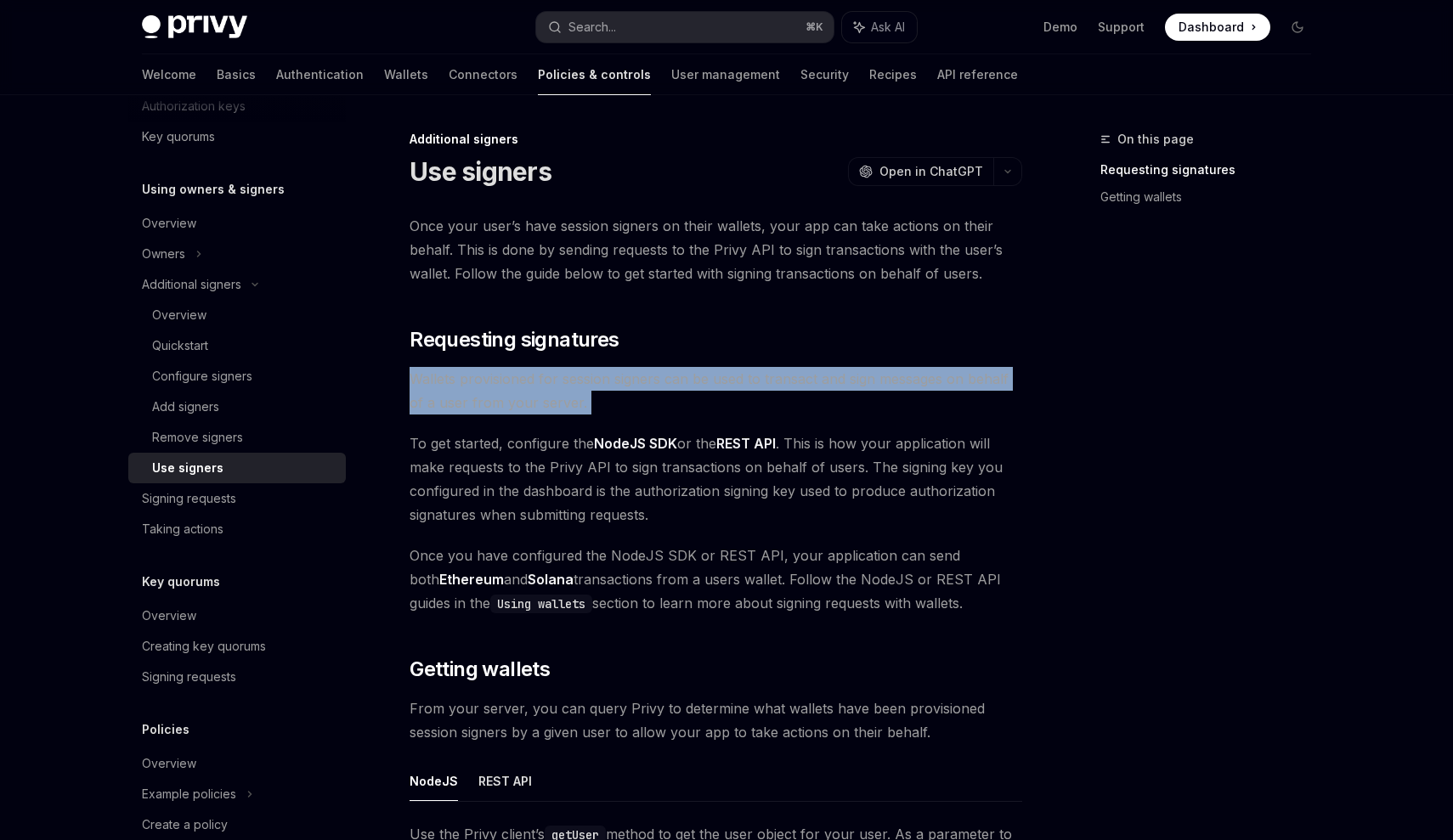
drag, startPoint x: 412, startPoint y: 374, endPoint x: 578, endPoint y: 418, distance: 171.7
click at [578, 418] on div "Once your user’s have session signers on their wallets, your app can take actio…" at bounding box center [716, 764] width 613 height 1101
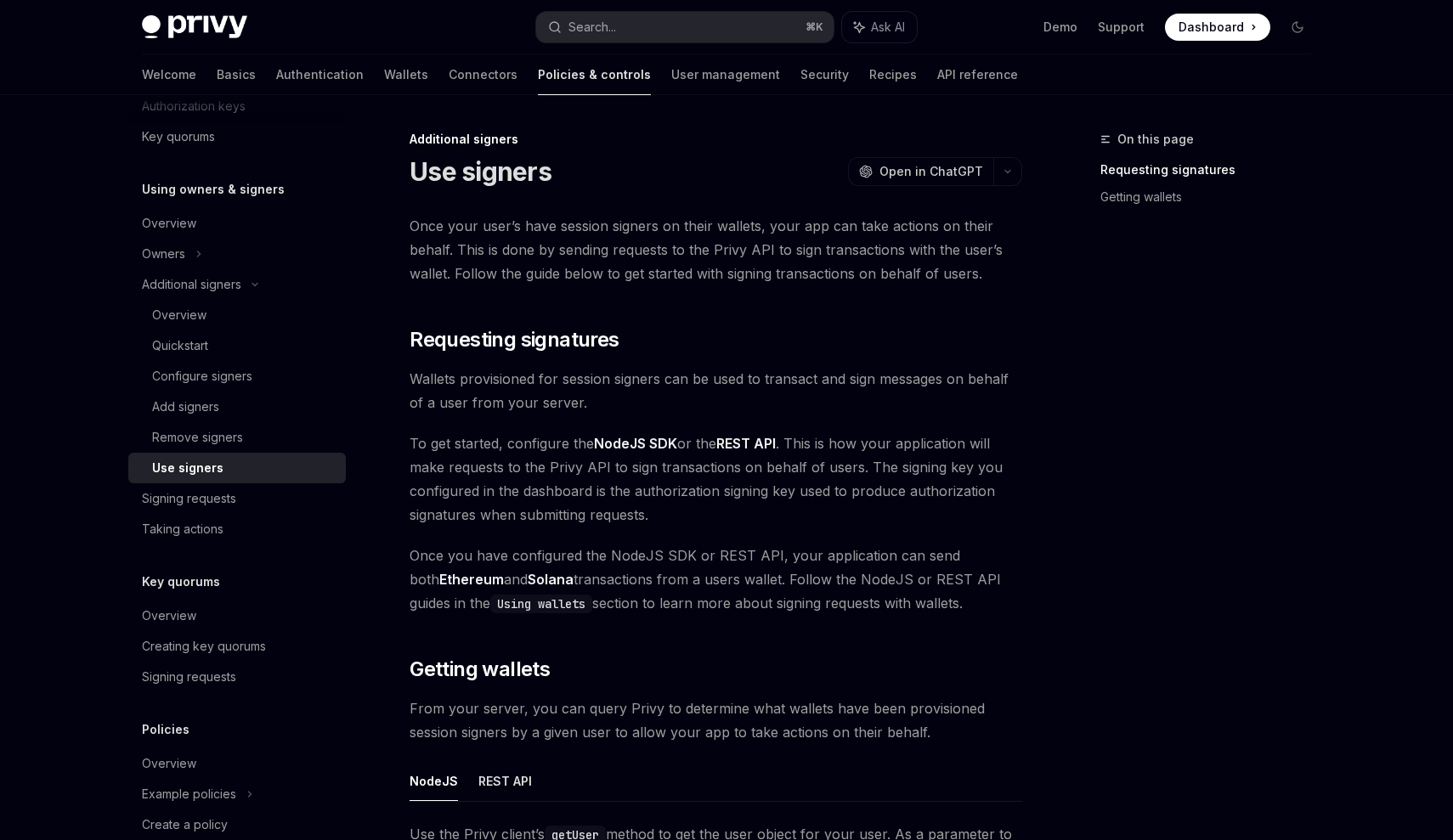
click at [403, 439] on div "Additional signers Use signers OpenAI Open in ChatGPT OpenAI Open in ChatGPT On…" at bounding box center [556, 849] width 938 height 1438
click at [401, 231] on div "Additional signers Use signers OpenAI Open in ChatGPT OpenAI Open in ChatGPT On…" at bounding box center [556, 849] width 938 height 1438
click at [405, 228] on div "Additional signers Use signers OpenAI Open in ChatGPT OpenAI Open in ChatGPT On…" at bounding box center [556, 849] width 938 height 1438
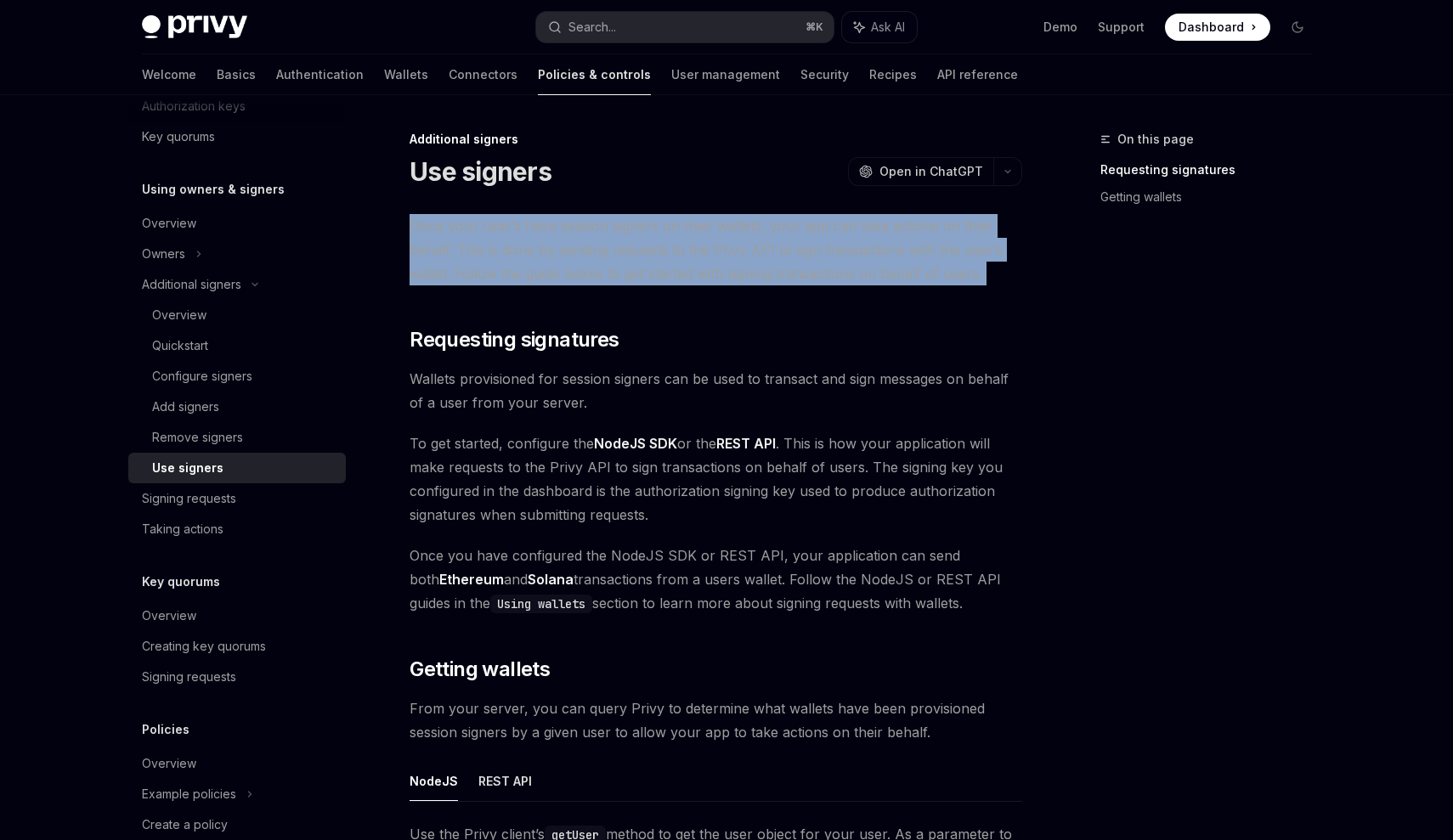
click at [405, 228] on div "Additional signers Use signers OpenAI Open in ChatGPT OpenAI Open in ChatGPT On…" at bounding box center [556, 849] width 938 height 1438
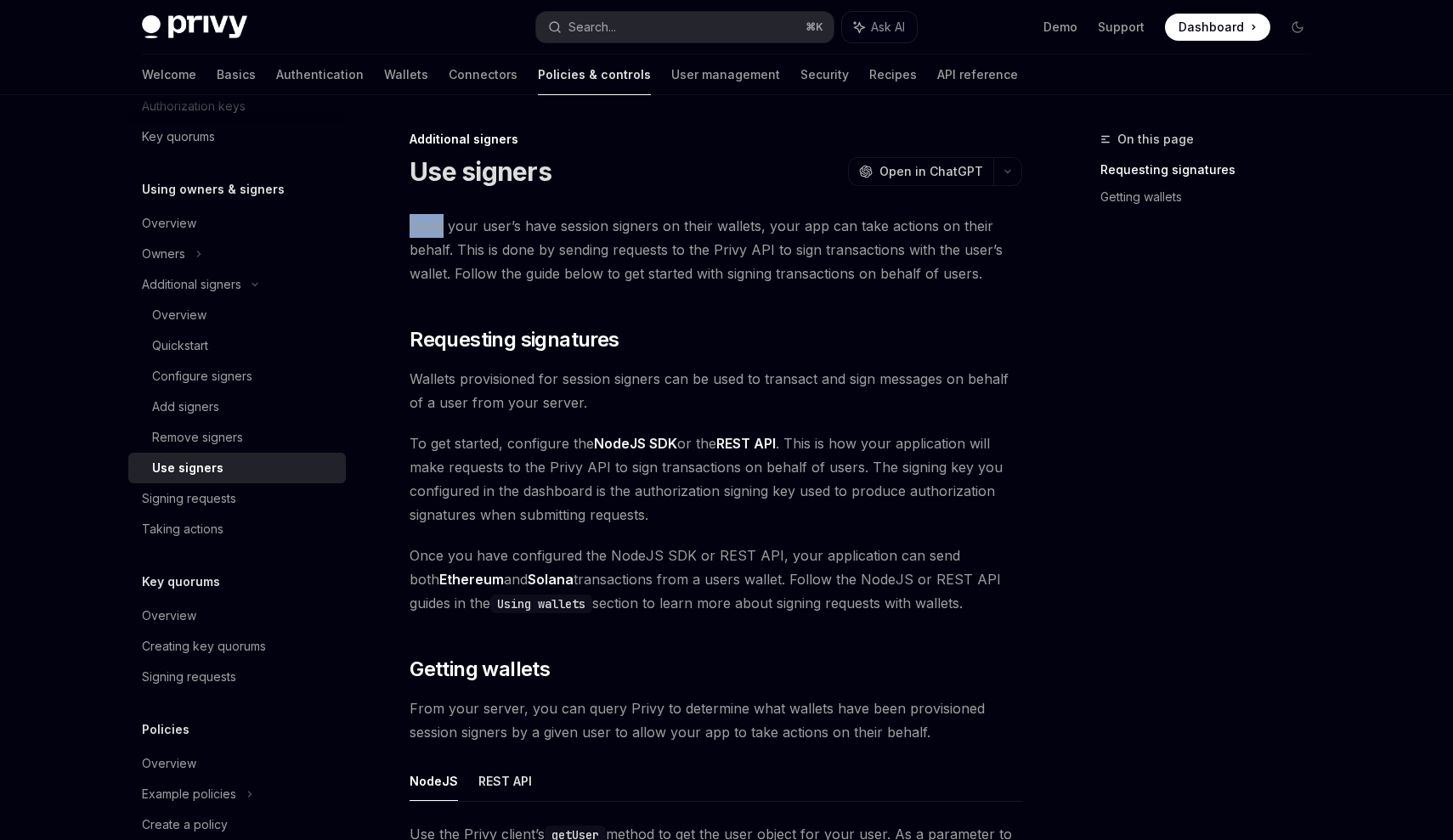
click at [405, 228] on div "Additional signers Use signers OpenAI Open in ChatGPT OpenAI Open in ChatGPT On…" at bounding box center [556, 849] width 938 height 1438
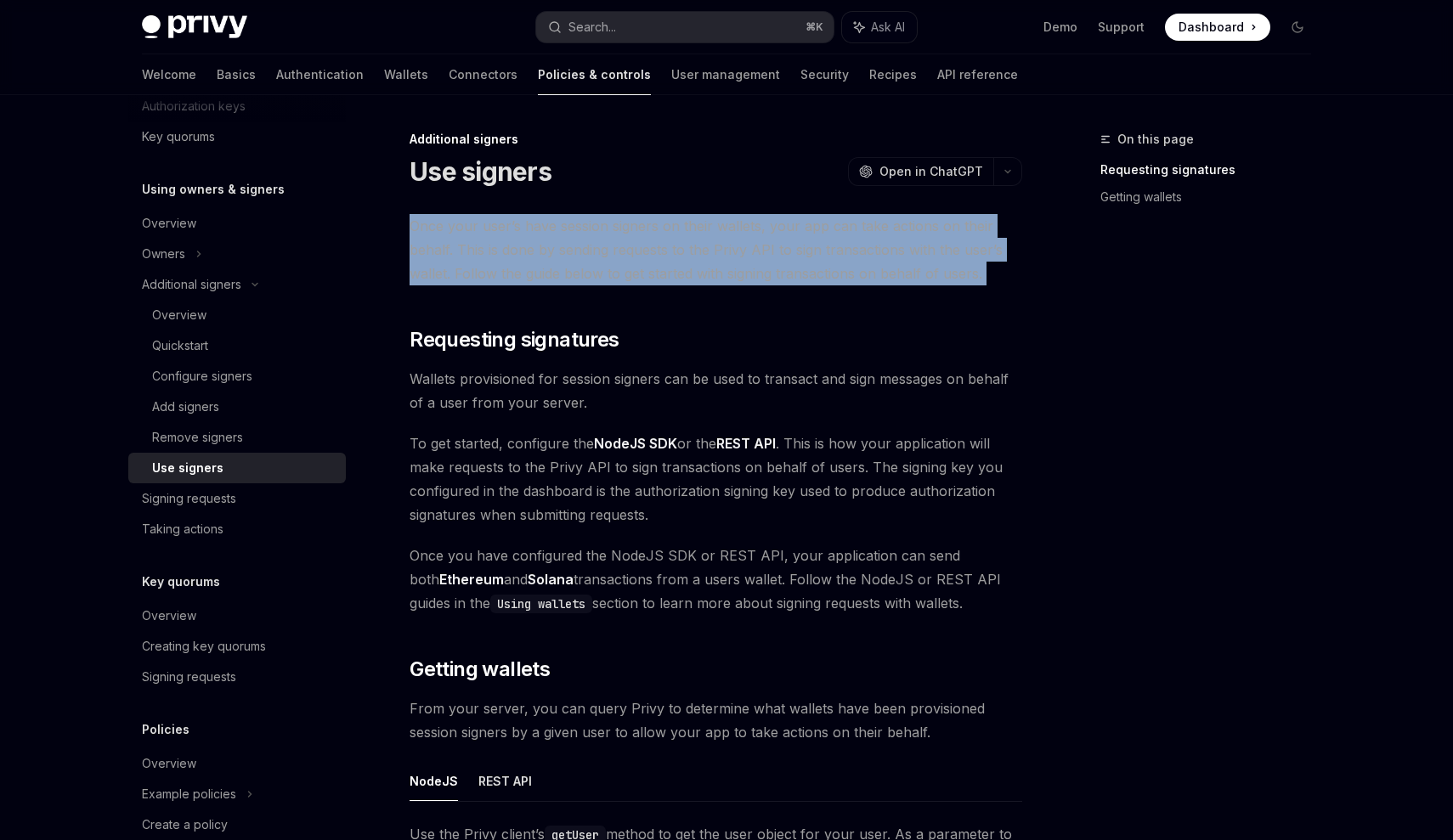
click at [405, 228] on div "Additional signers Use signers OpenAI Open in ChatGPT OpenAI Open in ChatGPT On…" at bounding box center [556, 849] width 938 height 1438
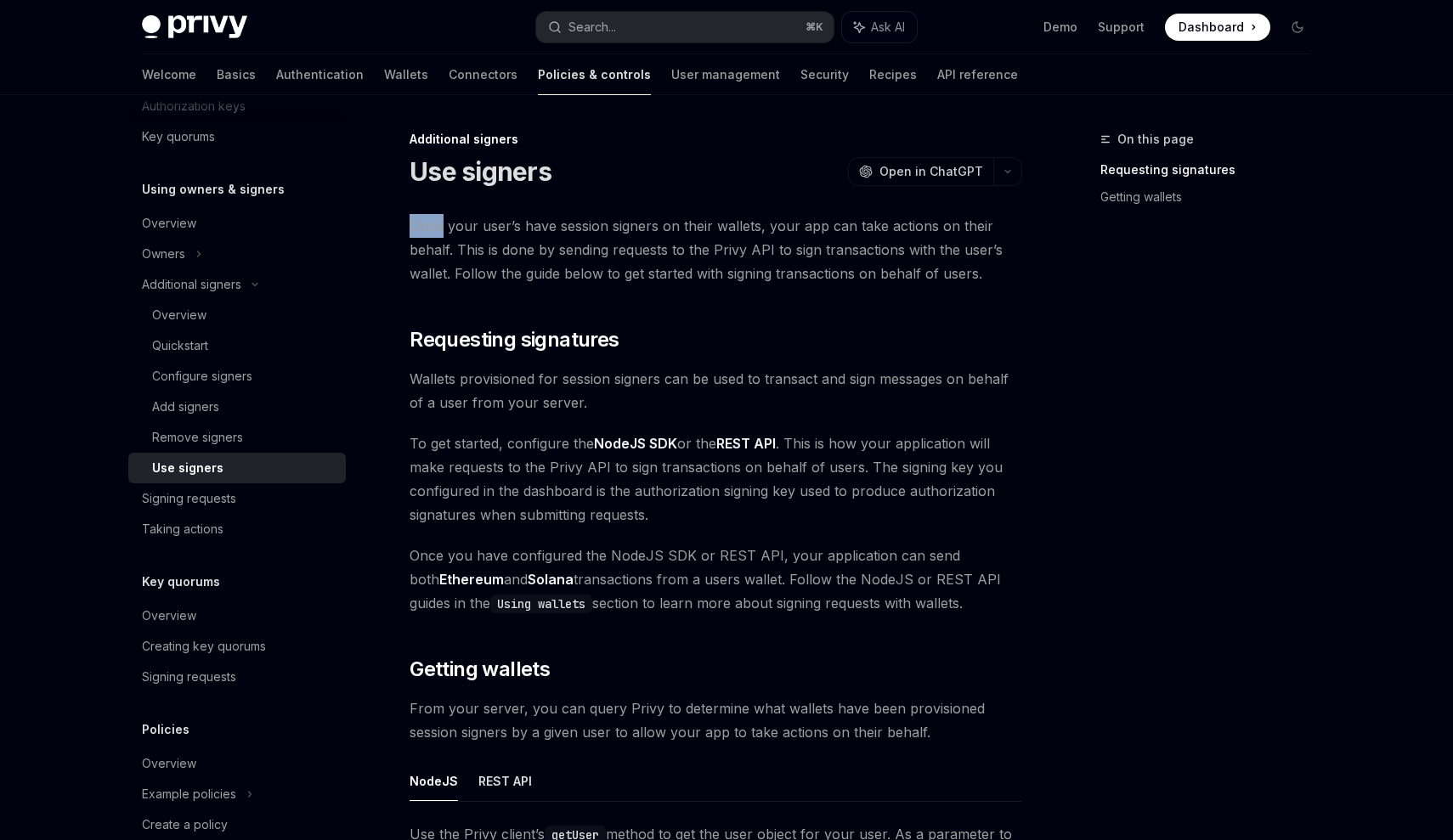
click at [405, 228] on div "Additional signers Use signers OpenAI Open in ChatGPT OpenAI Open in ChatGPT On…" at bounding box center [556, 849] width 938 height 1438
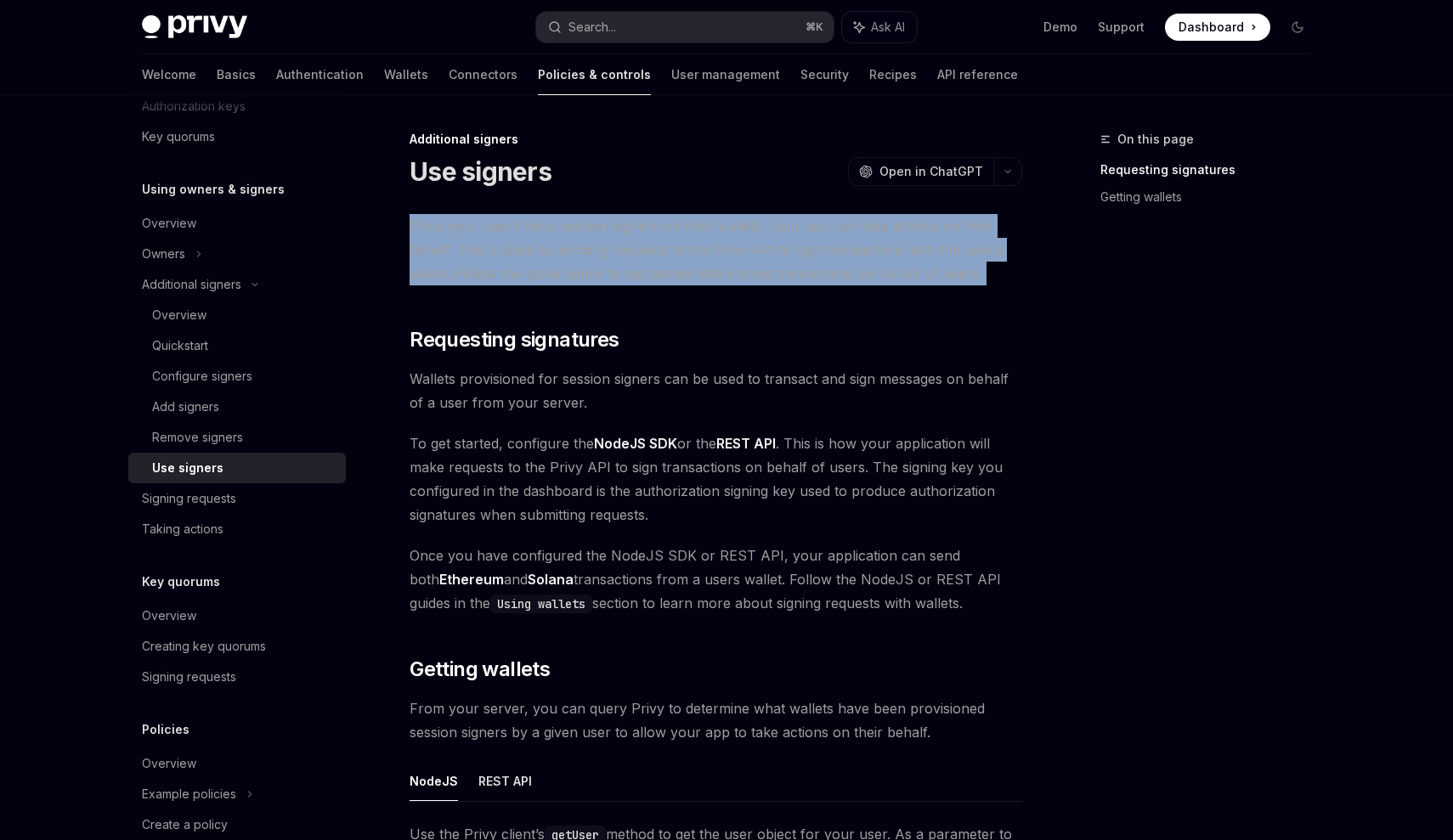
click at [405, 228] on div "Additional signers Use signers OpenAI Open in ChatGPT OpenAI Open in ChatGPT On…" at bounding box center [556, 849] width 938 height 1438
click at [451, 241] on span "Once your user’s have session signers on their wallets, your app can take actio…" at bounding box center [716, 249] width 613 height 72
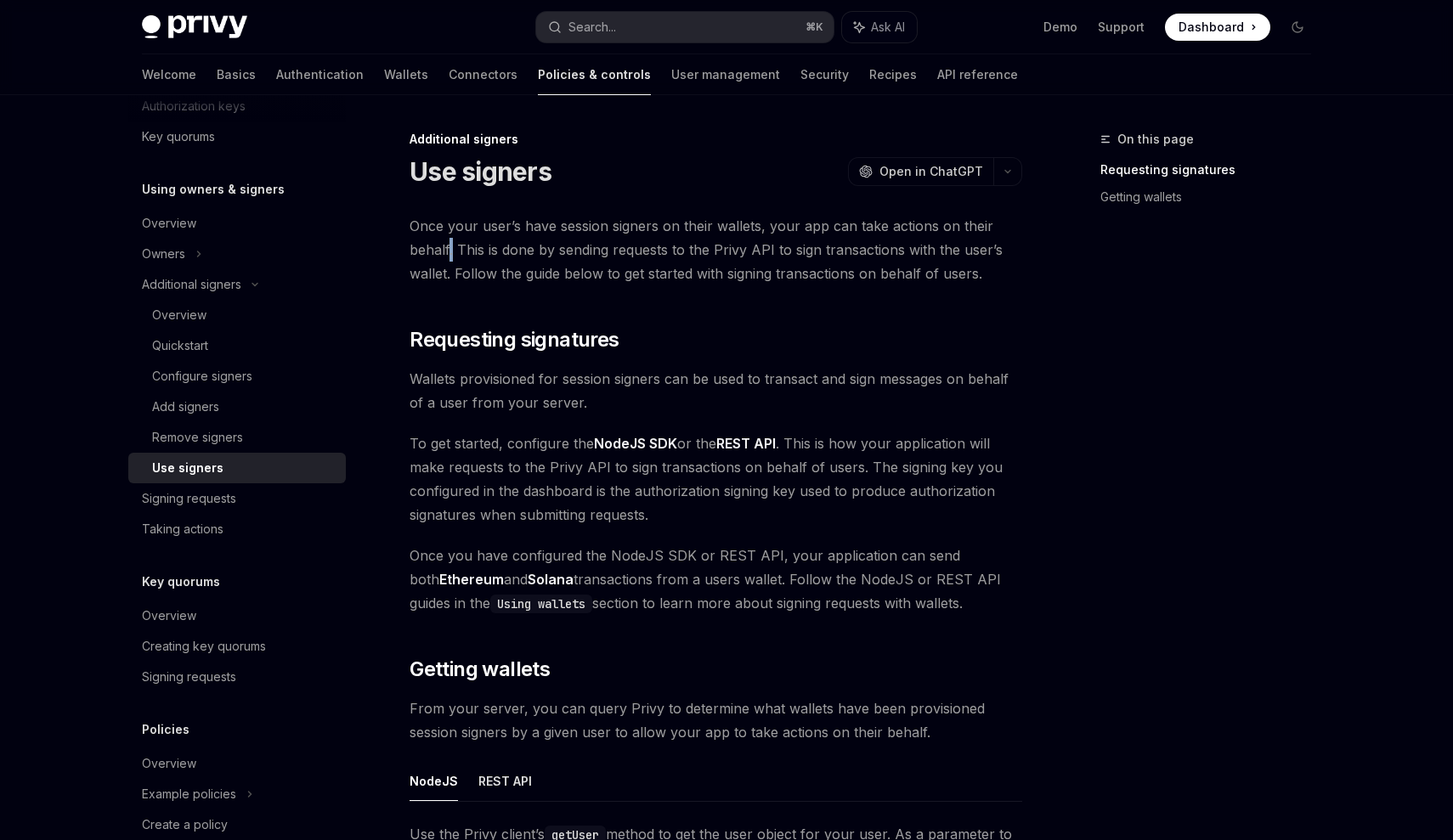
click at [451, 241] on span "Once your user’s have session signers on their wallets, your app can take actio…" at bounding box center [716, 249] width 613 height 72
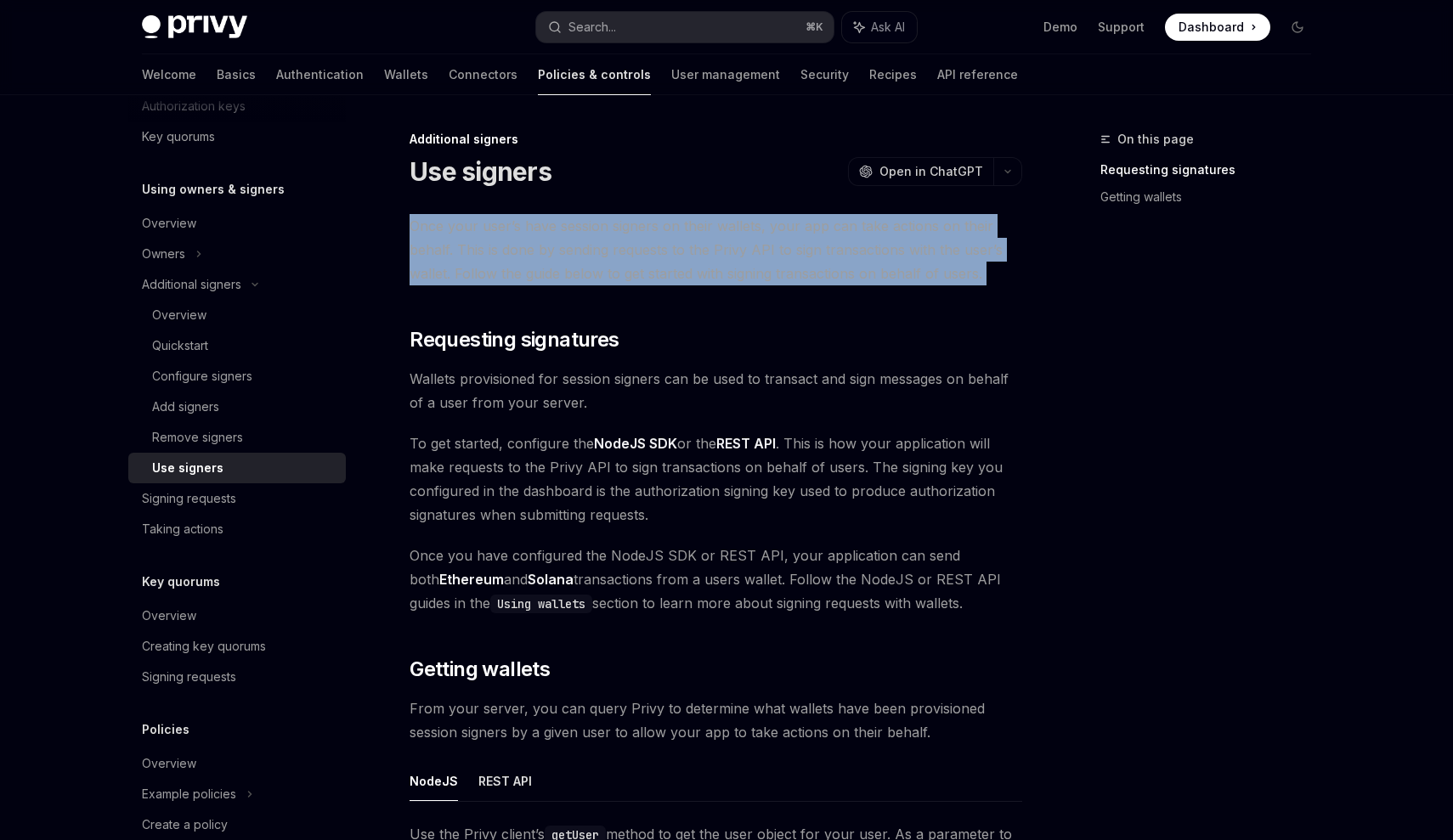
click at [451, 241] on span "Once your user’s have session signers on their wallets, your app can take actio…" at bounding box center [716, 249] width 613 height 72
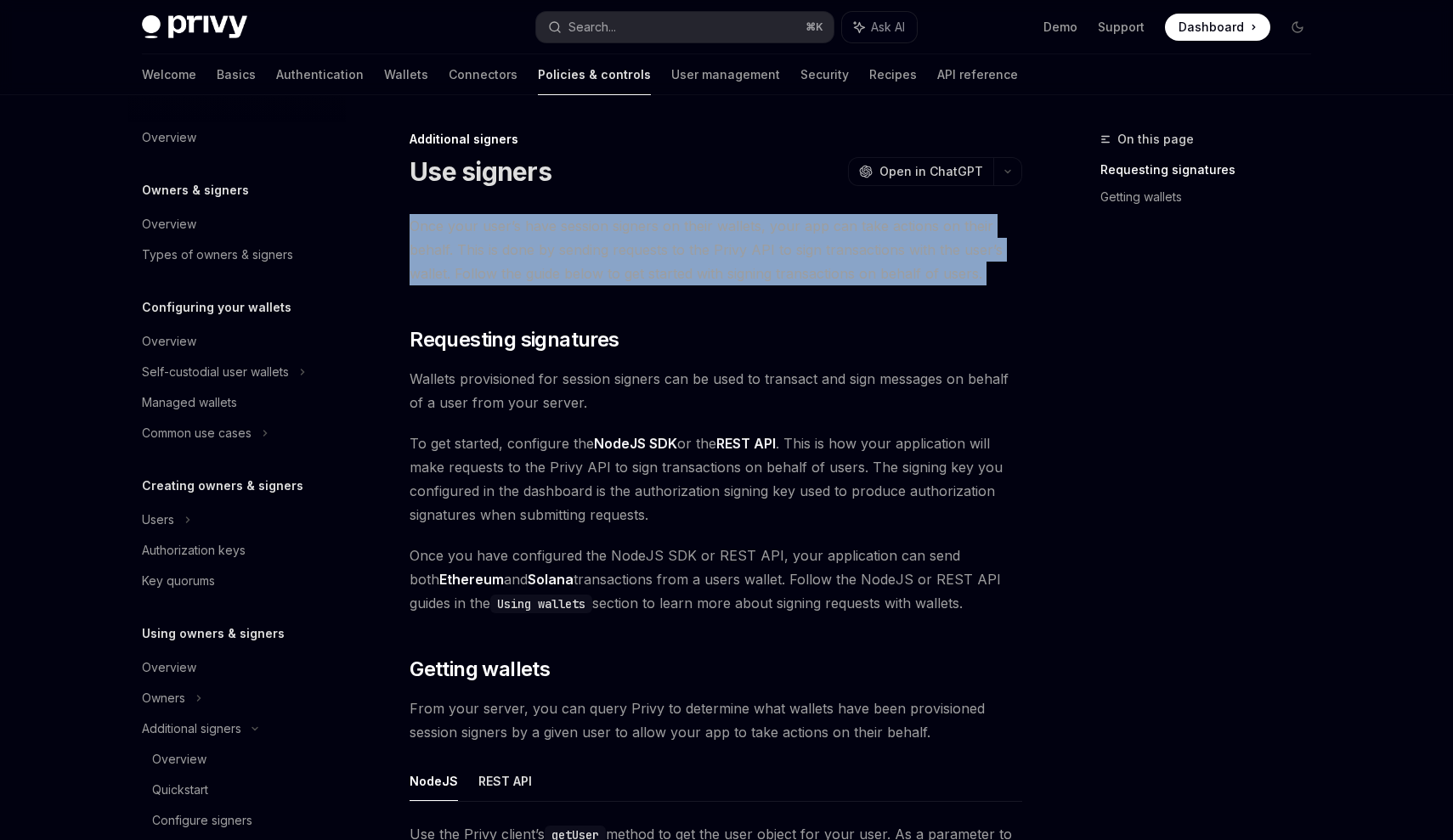
scroll to position [27, 0]
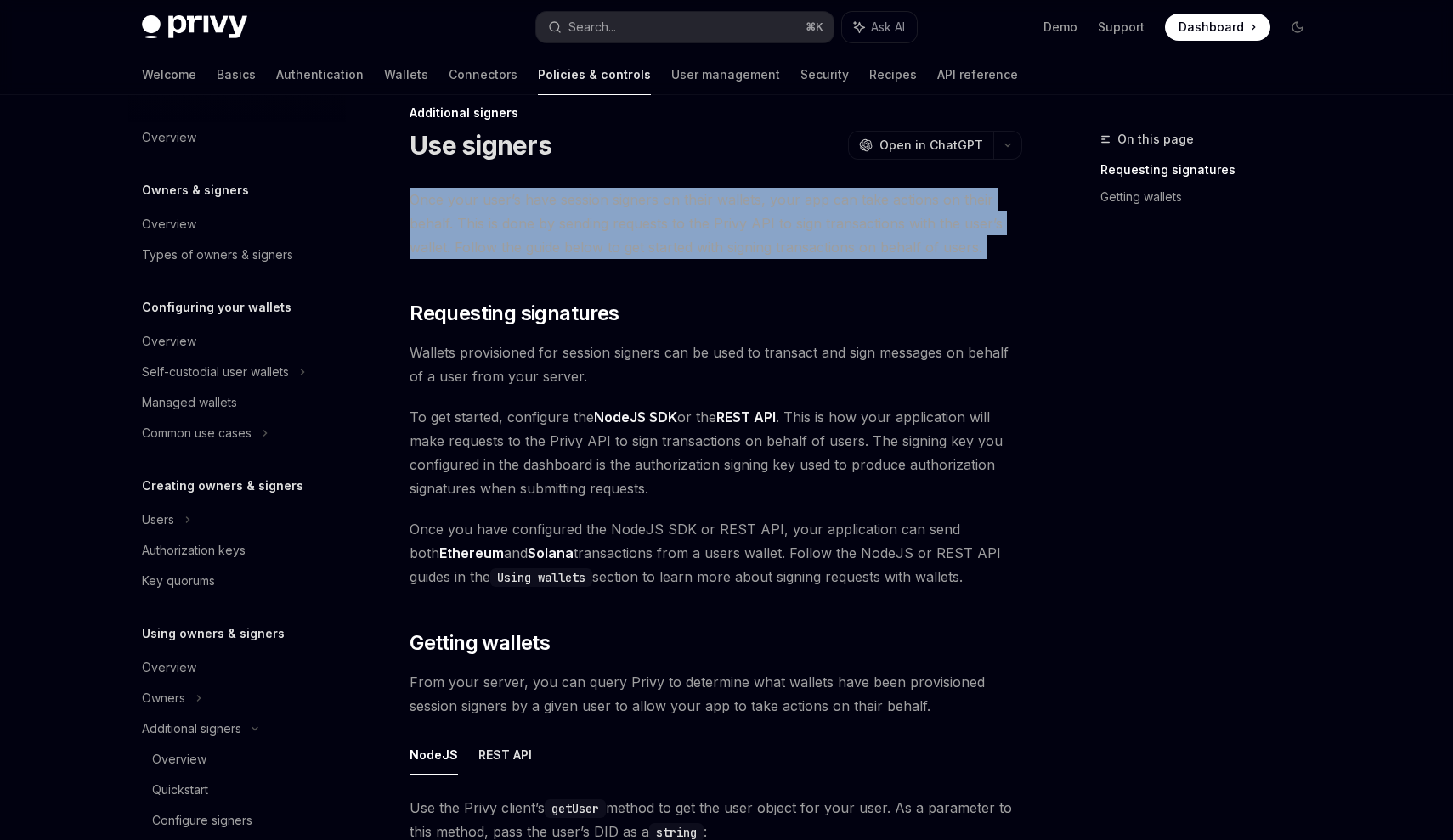
click at [464, 244] on span "Once your user’s have session signers on their wallets, your app can take actio…" at bounding box center [716, 223] width 613 height 72
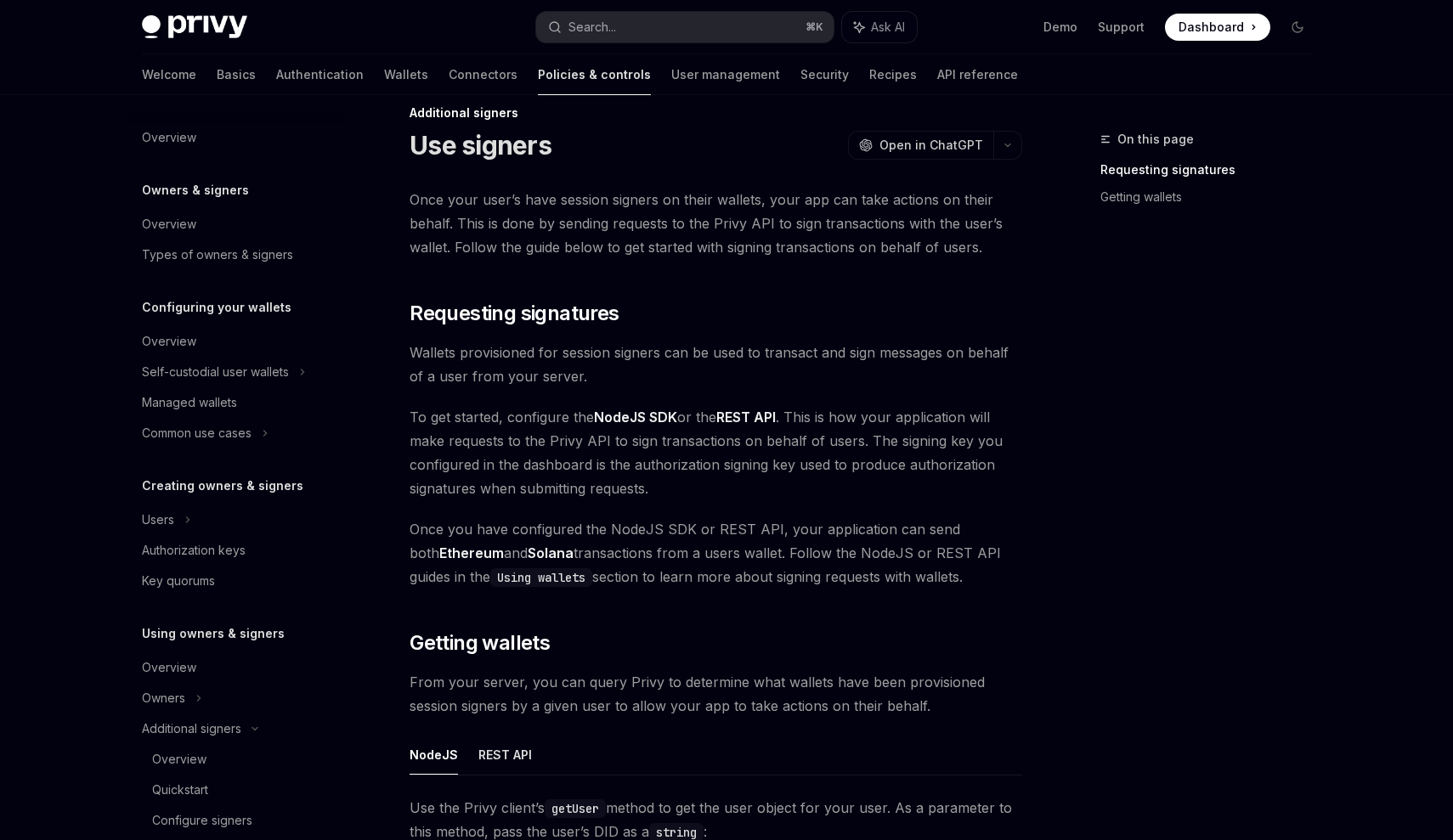
click at [458, 253] on span "Once your user’s have session signers on their wallets, your app can take actio…" at bounding box center [716, 223] width 613 height 72
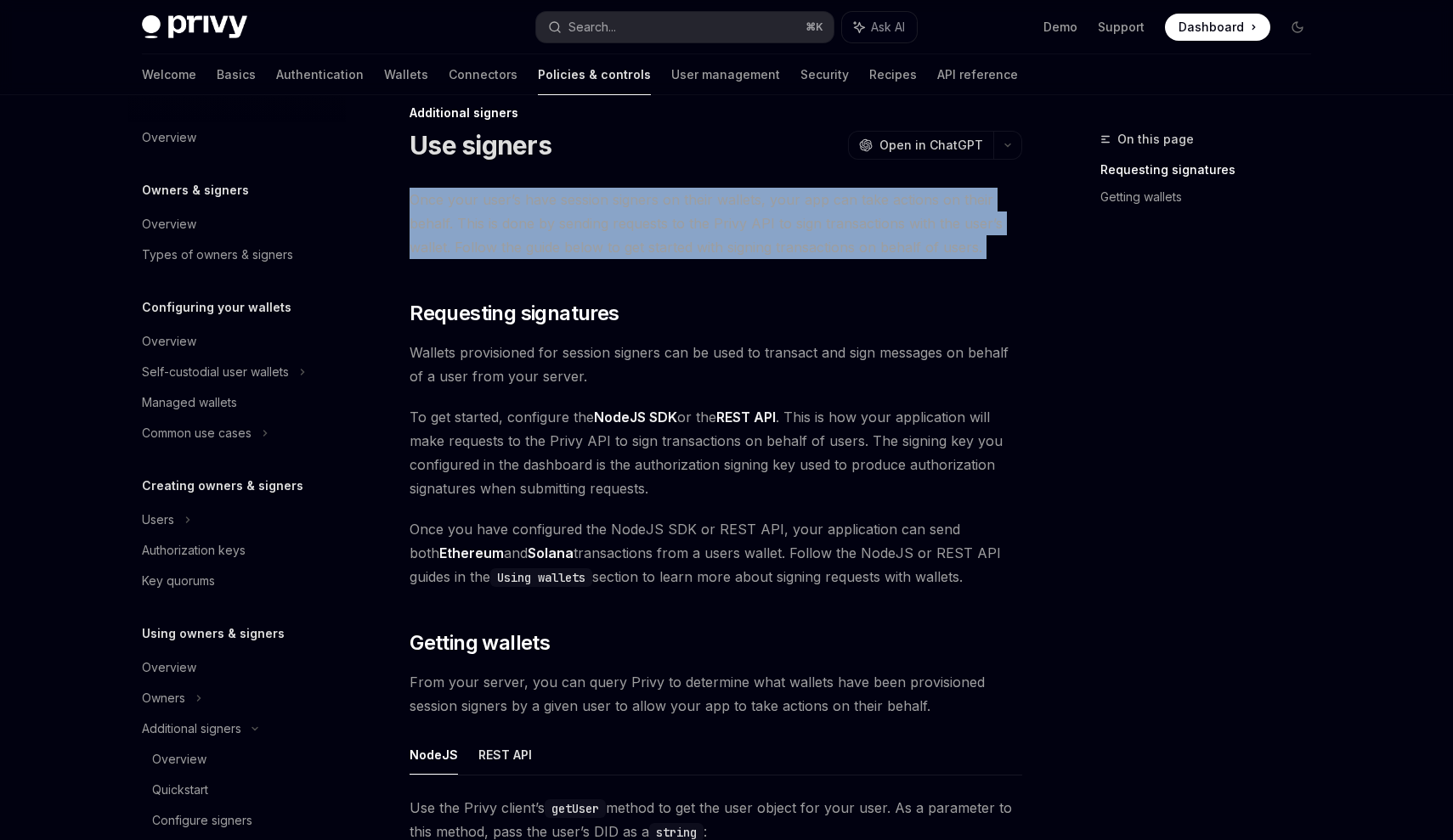
click at [458, 253] on span "Once your user’s have session signers on their wallets, your app can take actio…" at bounding box center [716, 223] width 613 height 72
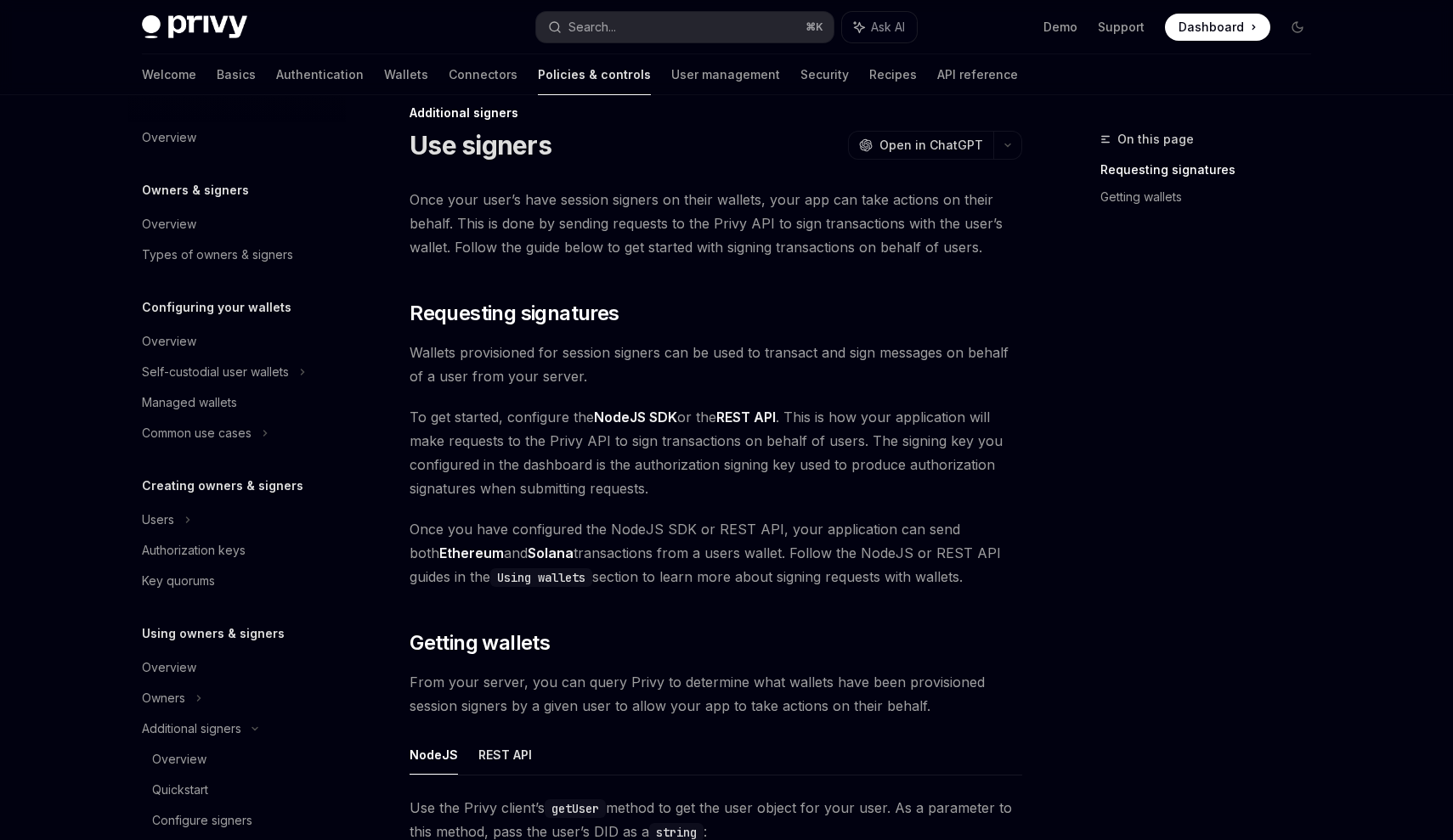
click at [466, 272] on div "Once your user’s have session signers on their wallets, your app can take actio…" at bounding box center [716, 737] width 613 height 1101
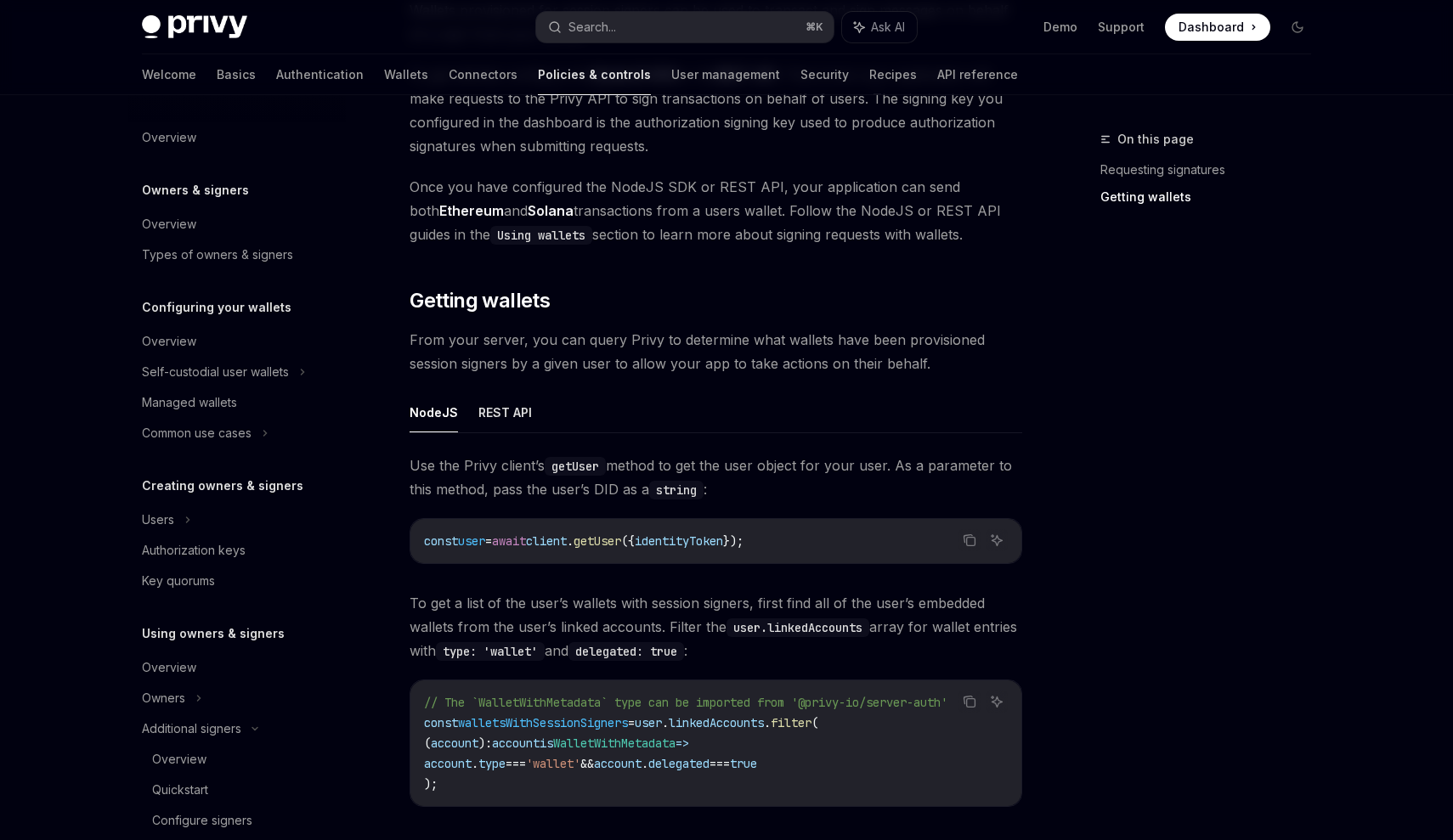
scroll to position [0, 0]
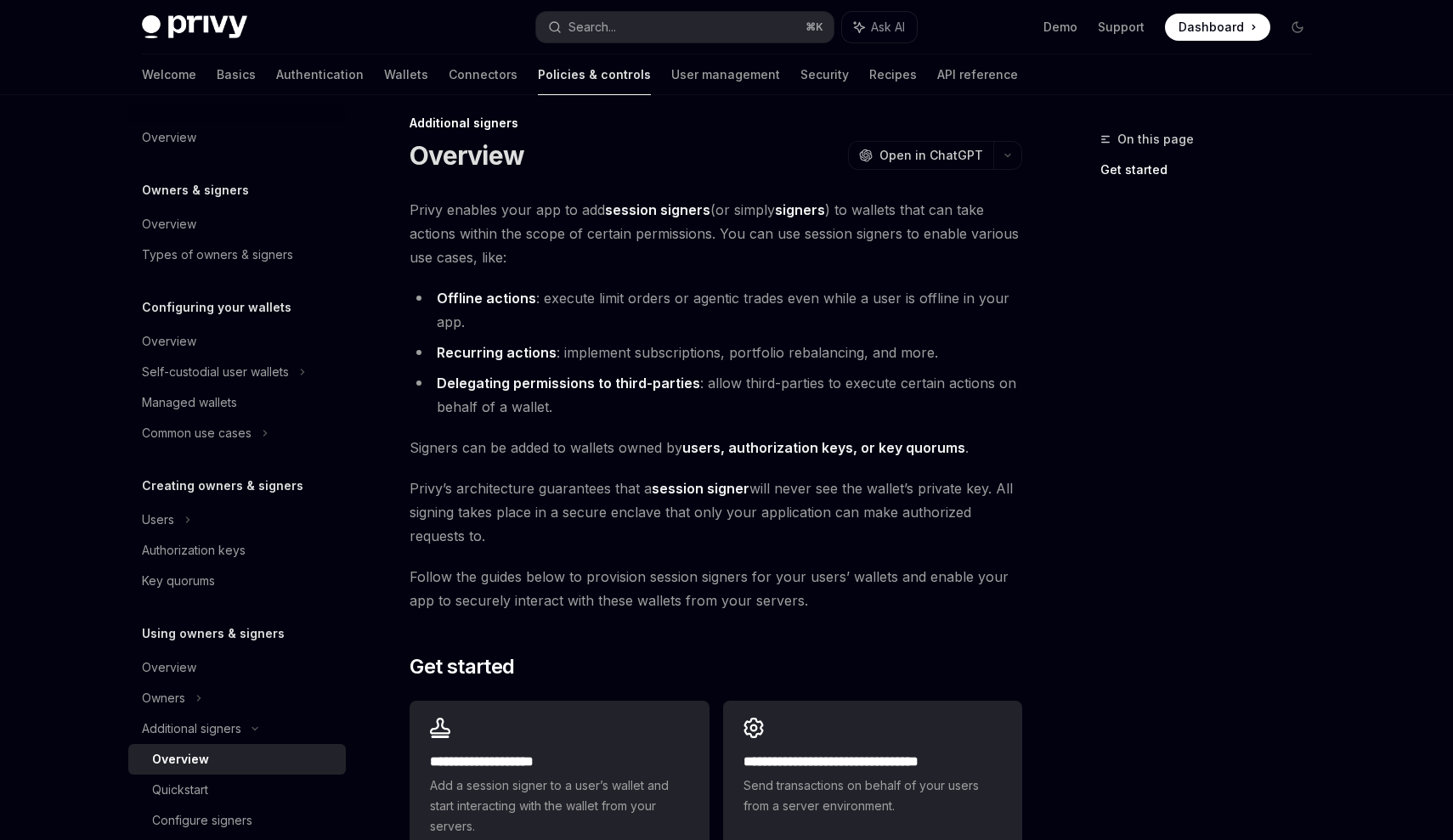
scroll to position [18, 0]
click at [424, 231] on span "Privy enables your app to add session signers (or simply signers ) to wallets t…" at bounding box center [716, 231] width 613 height 72
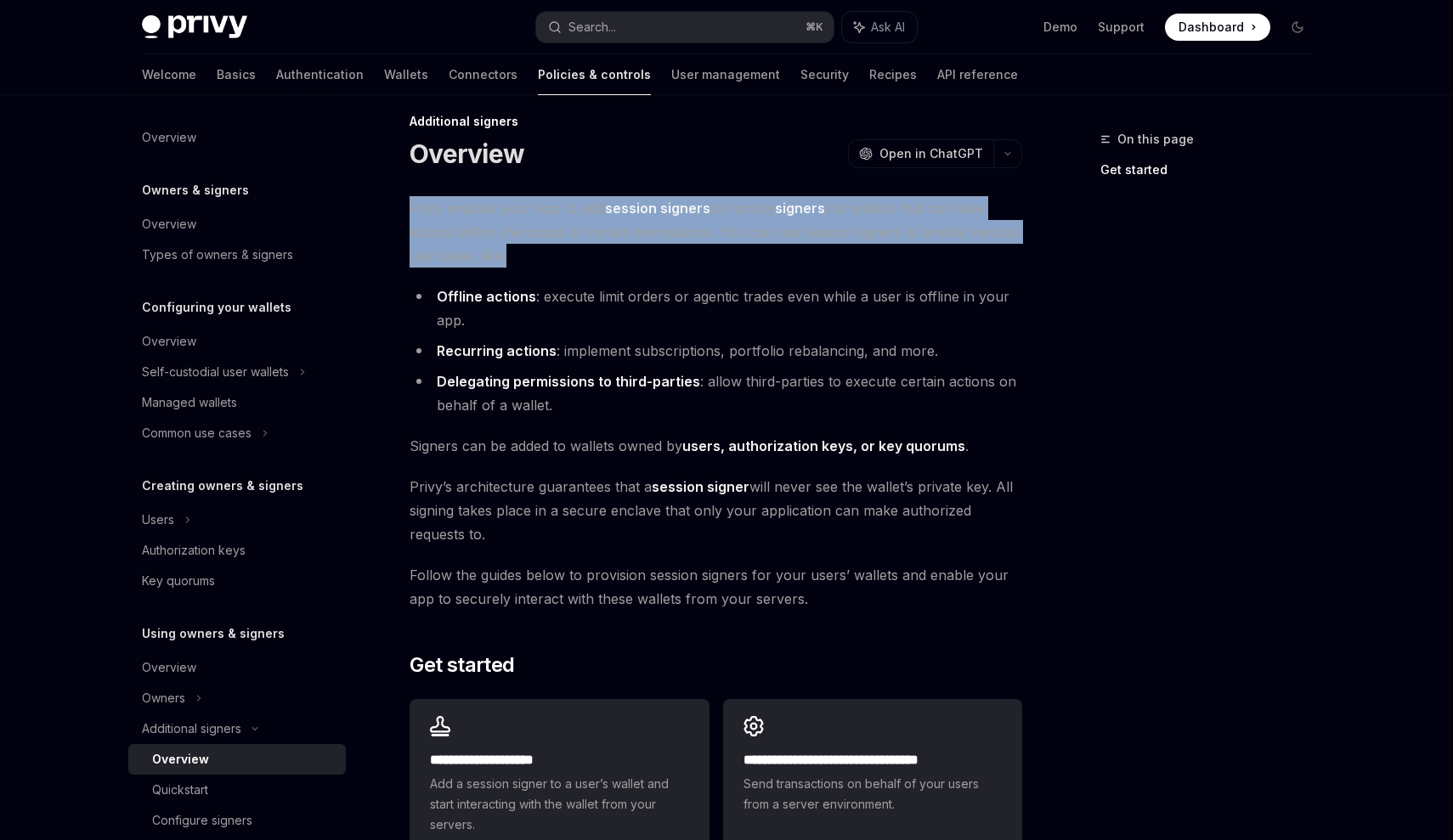
click at [424, 231] on span "Privy enables your app to add session signers (or simply signers ) to wallets t…" at bounding box center [716, 231] width 613 height 72
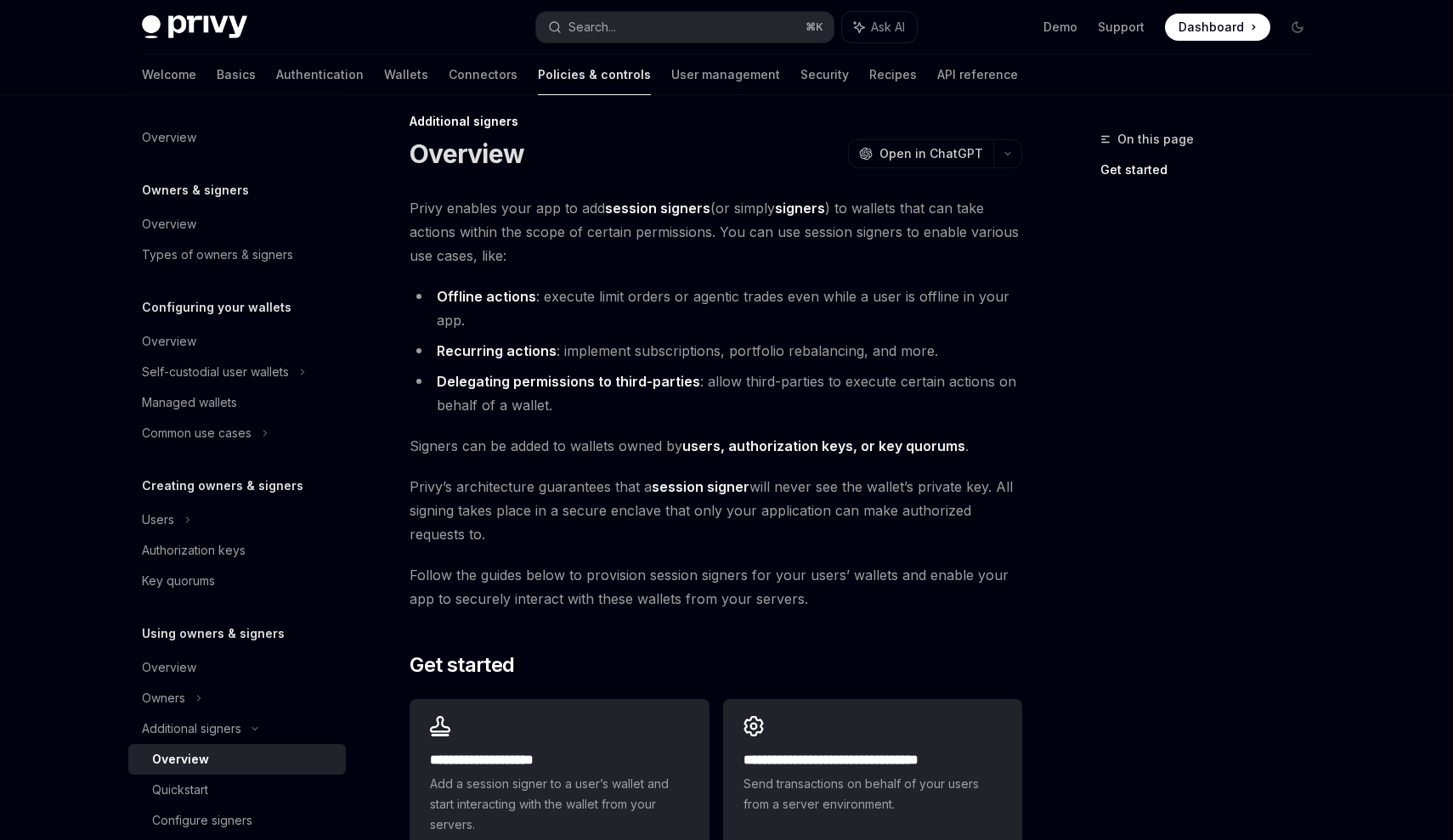
click at [882, 393] on li "Delegating permissions to third-parties : allow third-parties to execute certai…" at bounding box center [716, 393] width 613 height 47
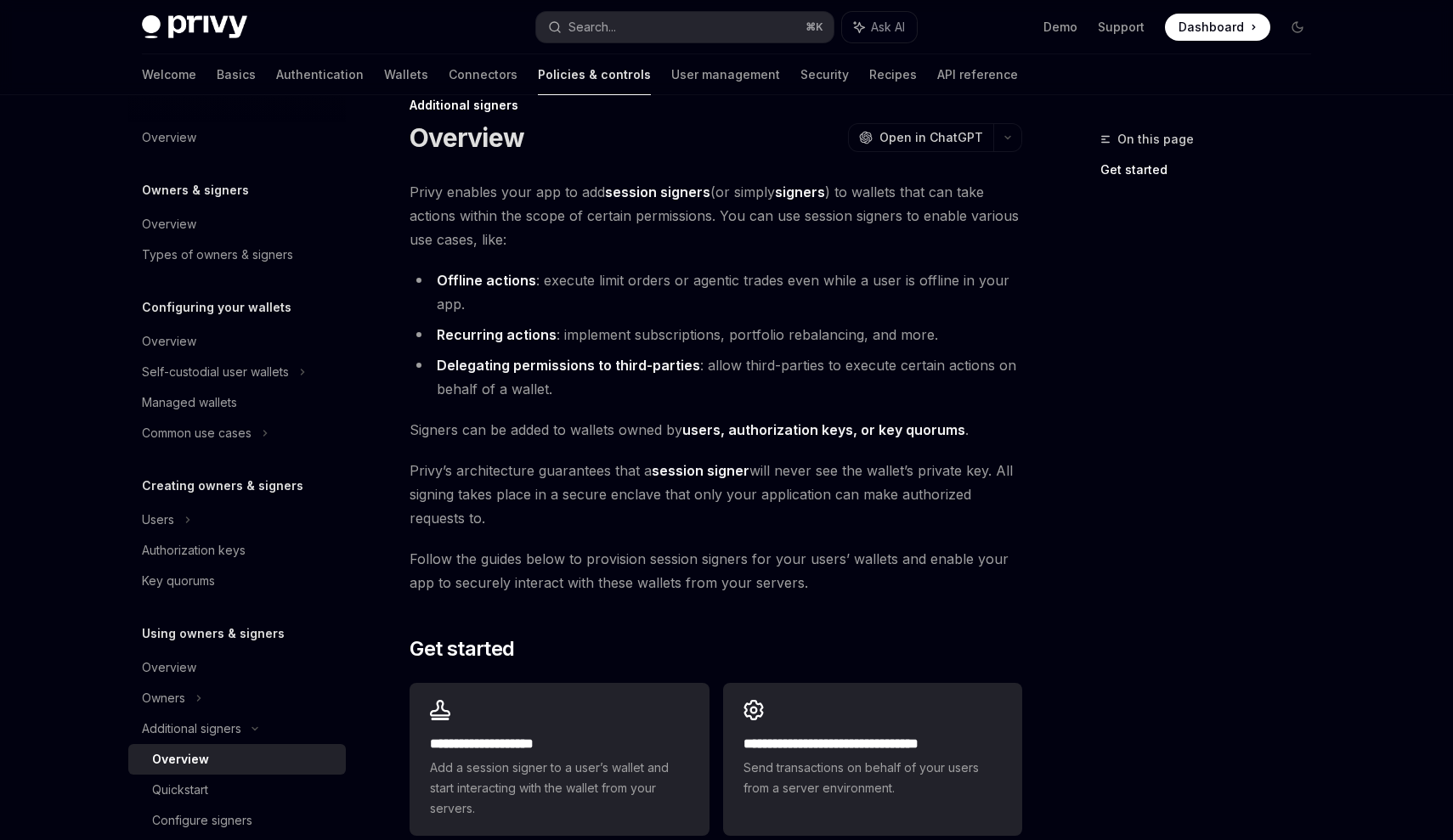
scroll to position [0, 0]
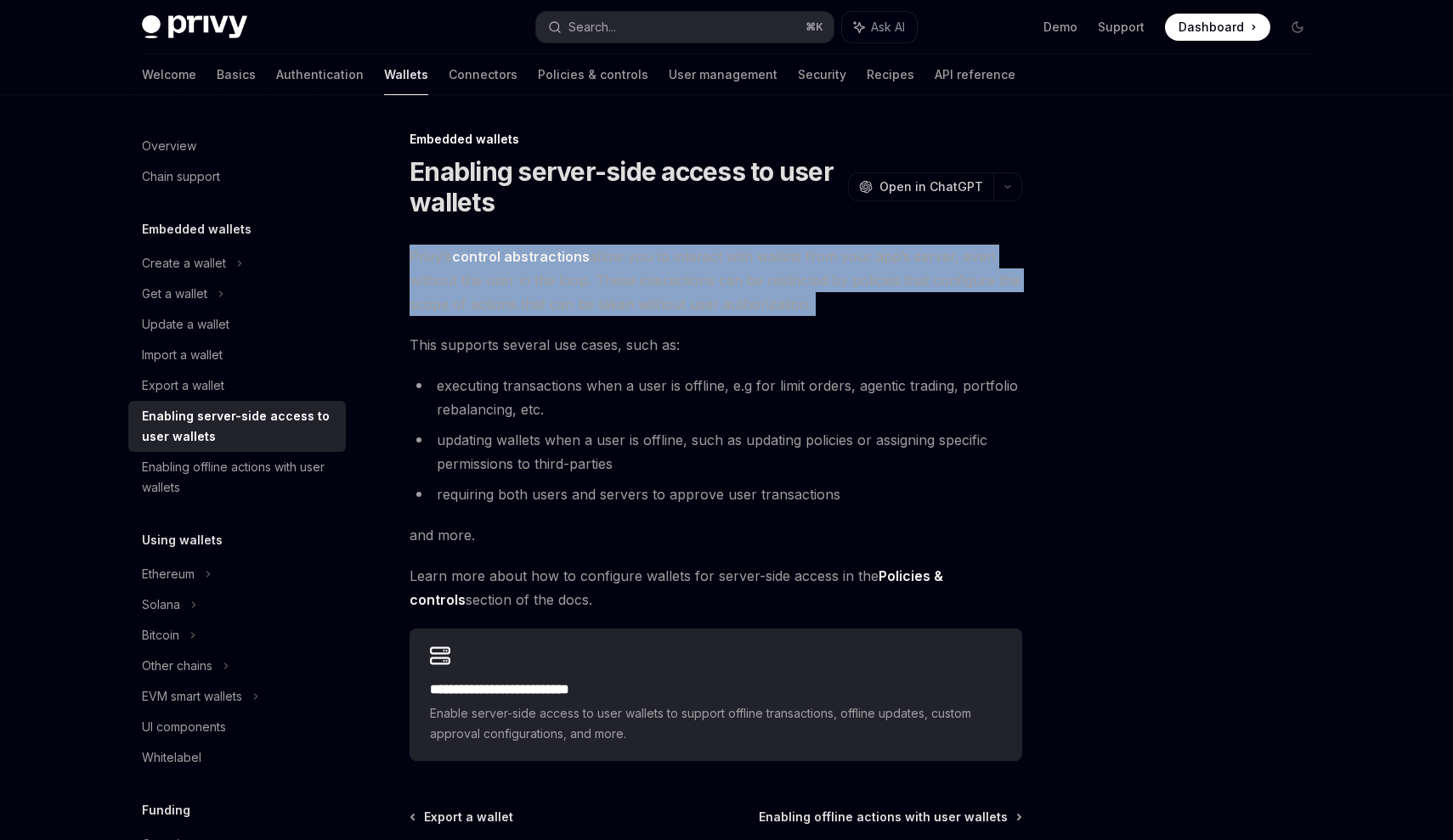
drag, startPoint x: 405, startPoint y: 258, endPoint x: 887, endPoint y: 319, distance: 485.8
click at [887, 319] on div "**********" at bounding box center [556, 572] width 938 height 884
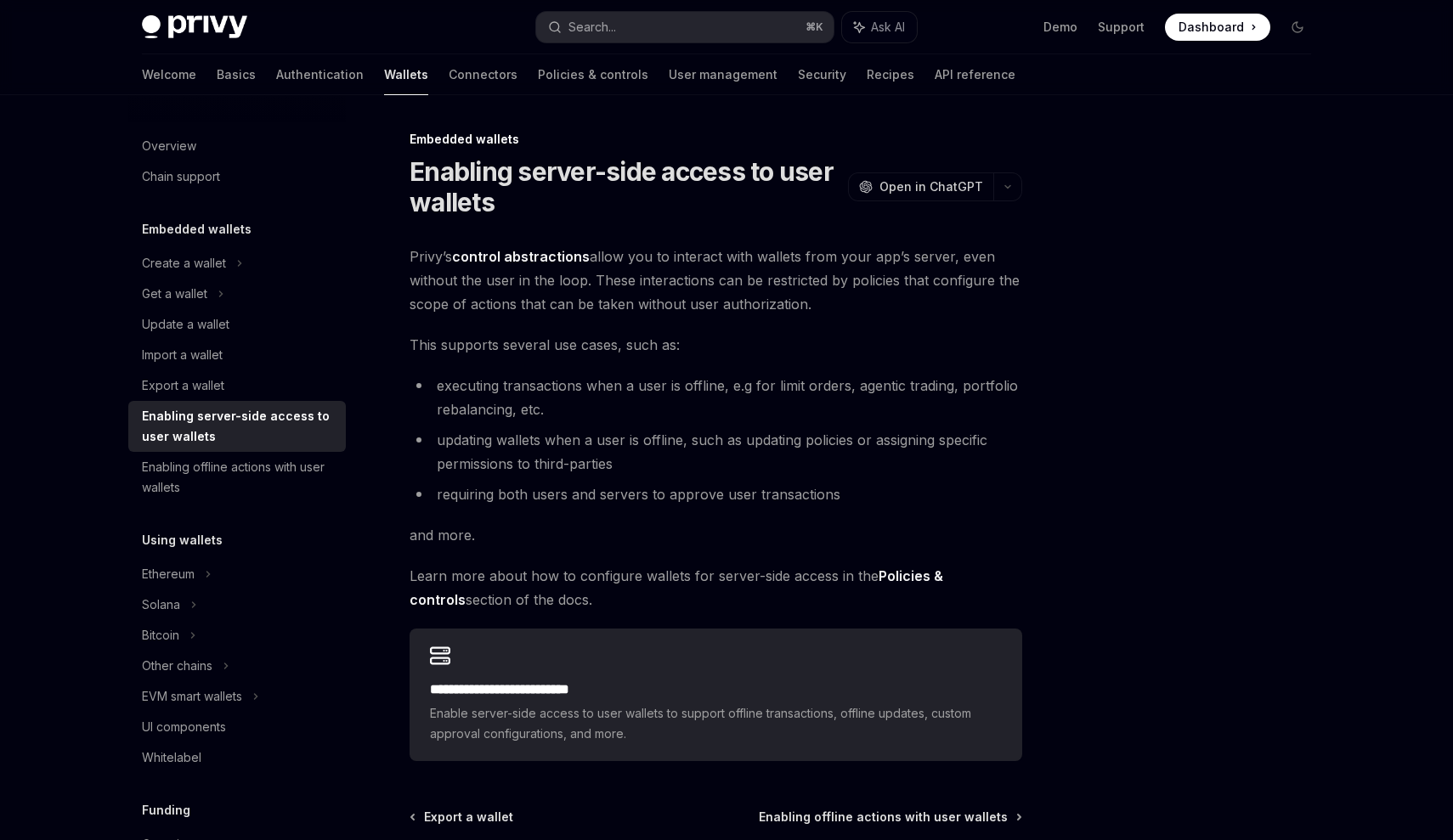
click at [629, 443] on li "updating wallets when a user is offline, such as updating policies or assigning…" at bounding box center [716, 452] width 613 height 47
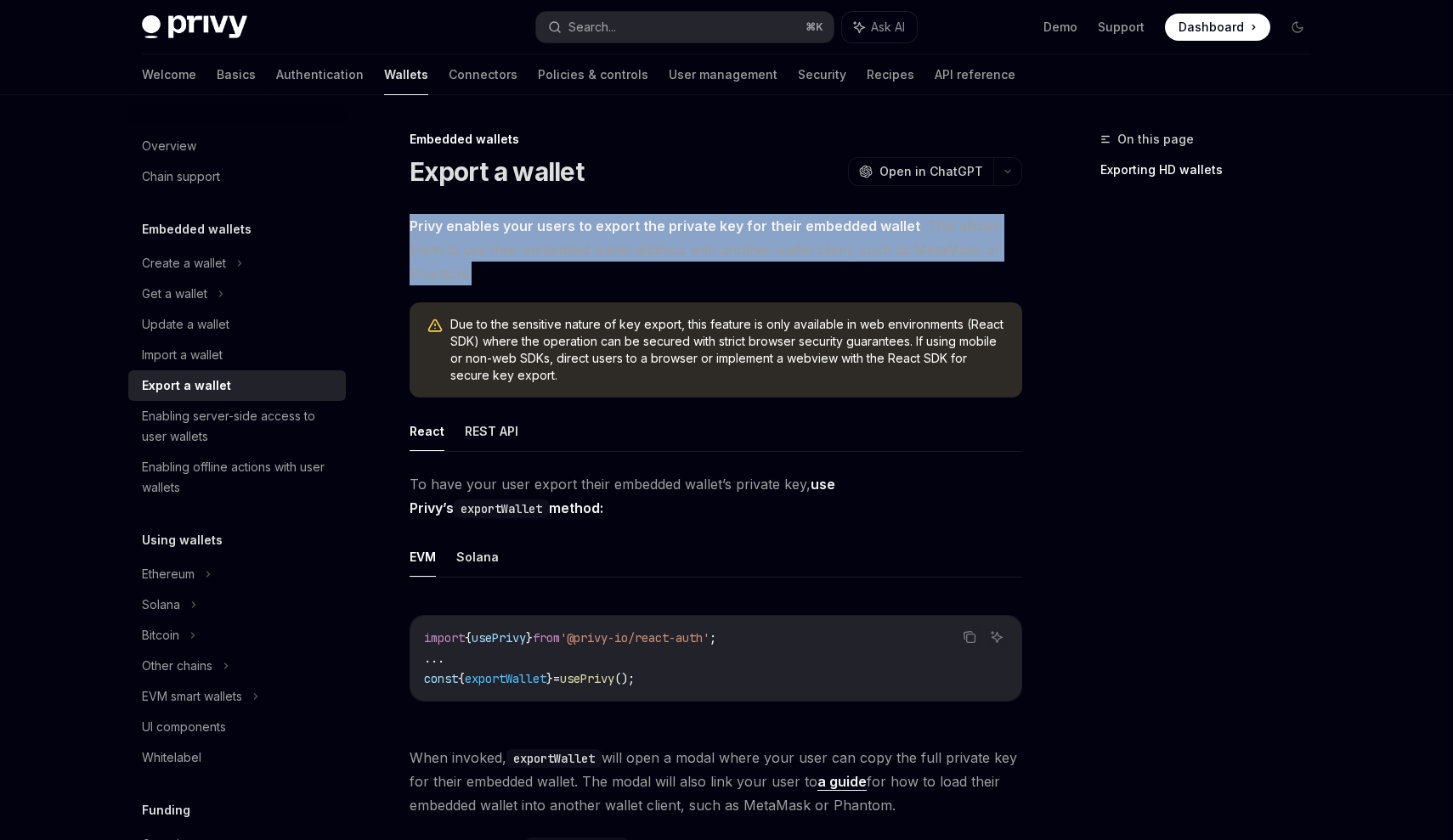
drag, startPoint x: 410, startPoint y: 228, endPoint x: 475, endPoint y: 268, distance: 76.3
click at [475, 268] on span "Privy enables your users to export the private key for their embedded wallet . …" at bounding box center [716, 249] width 613 height 72
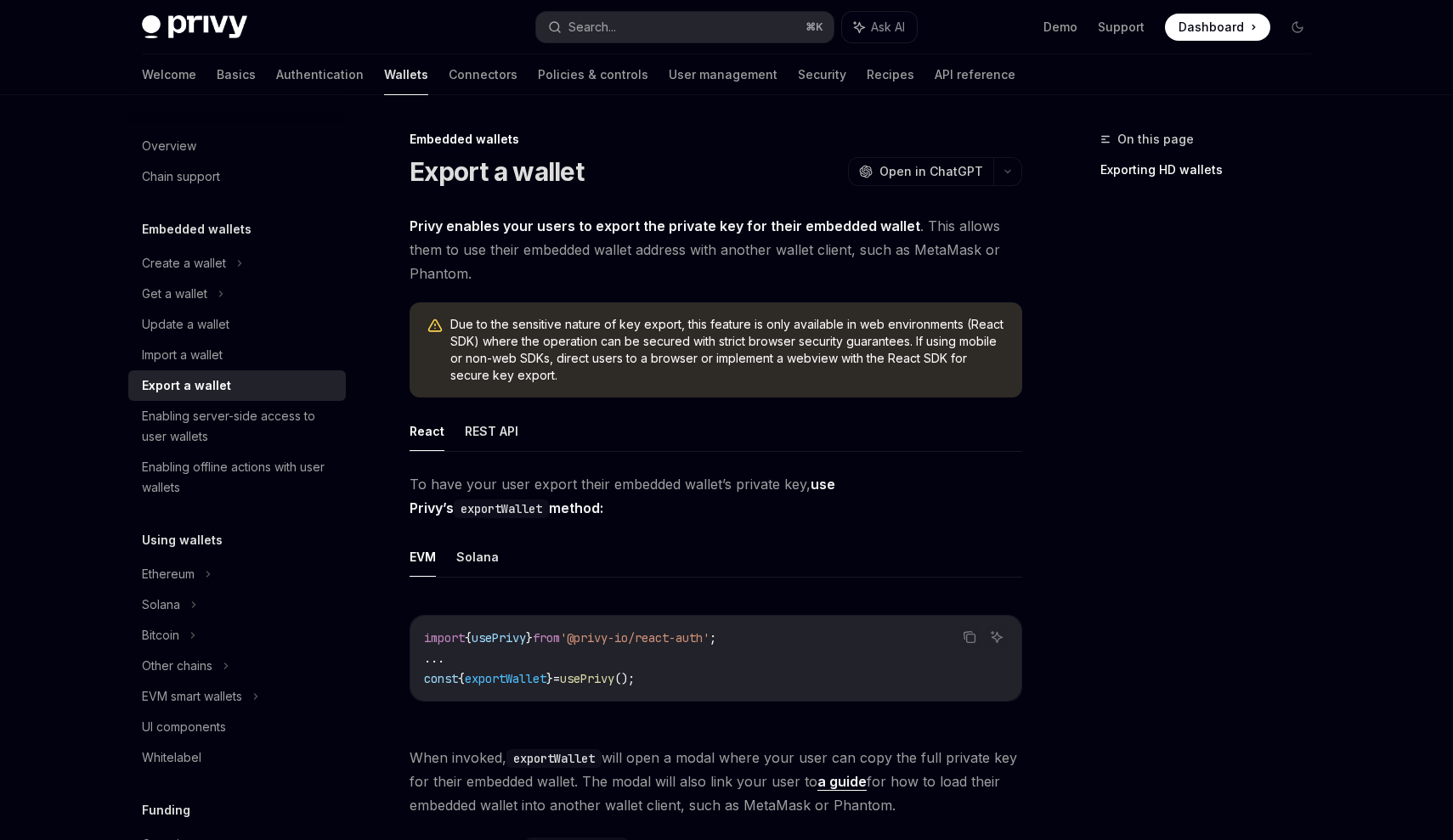
click at [475, 440] on button "REST API" at bounding box center [491, 431] width 54 height 40
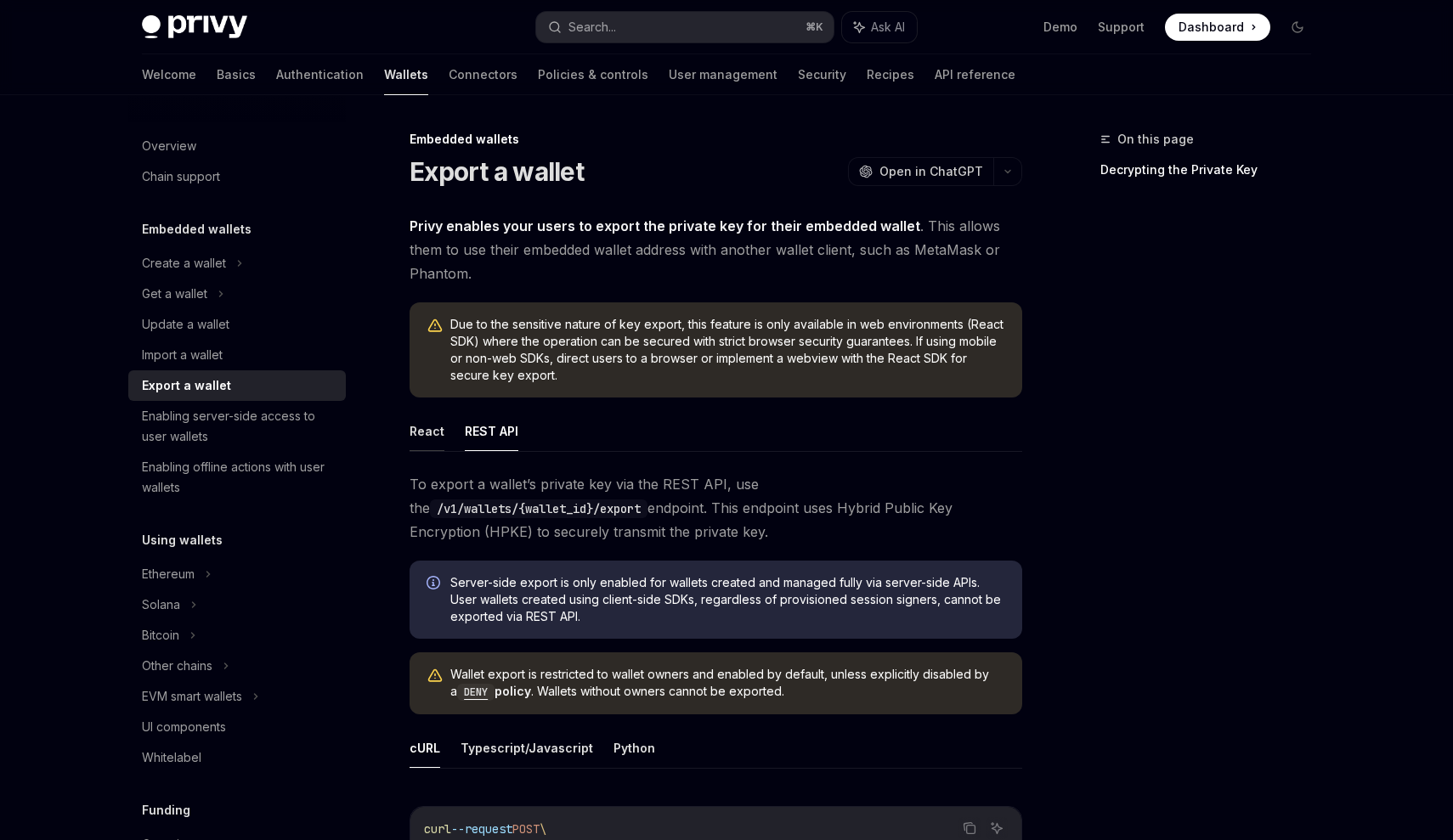
click at [414, 441] on button "React" at bounding box center [426, 431] width 35 height 40
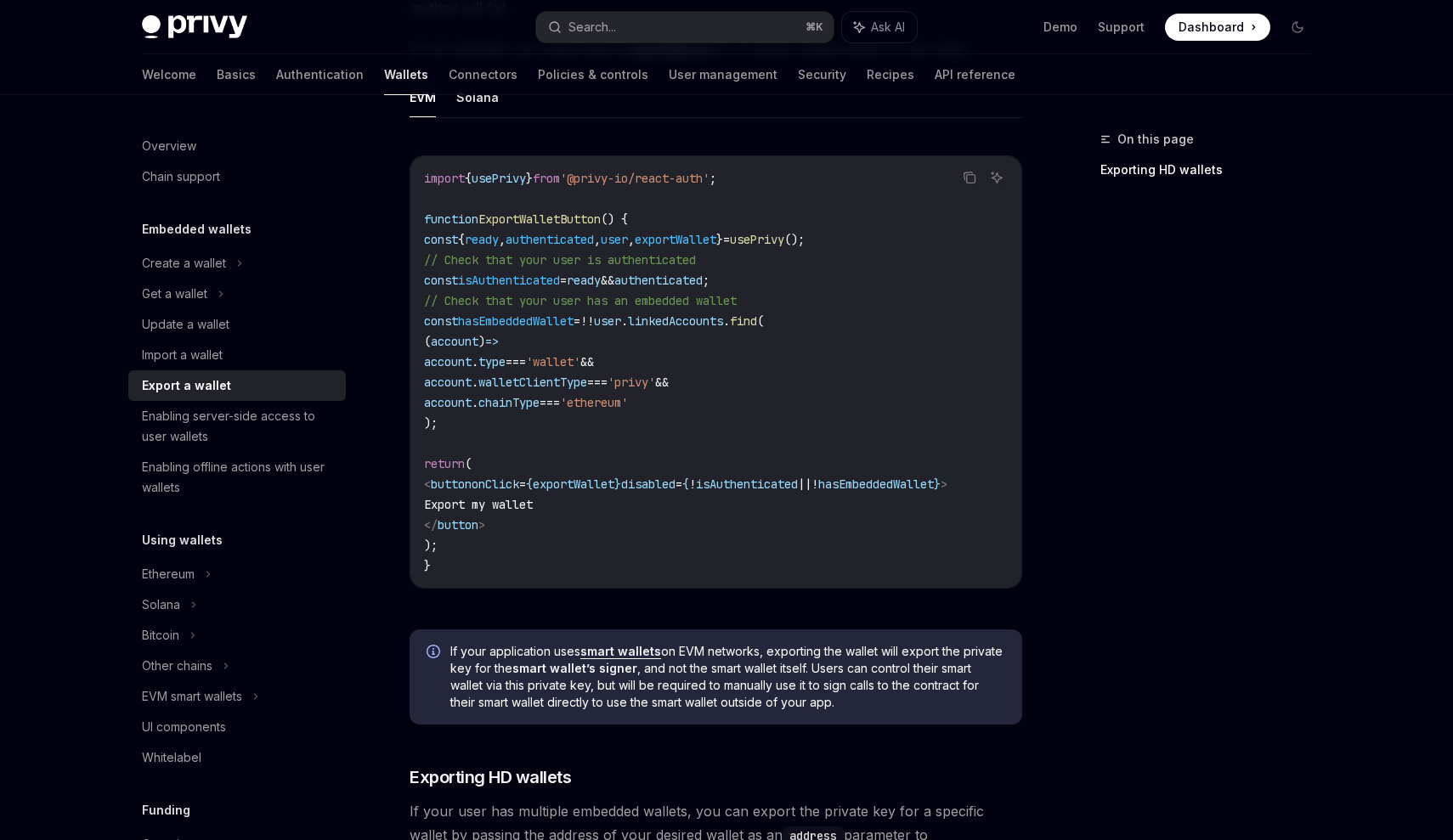
scroll to position [868, 0]
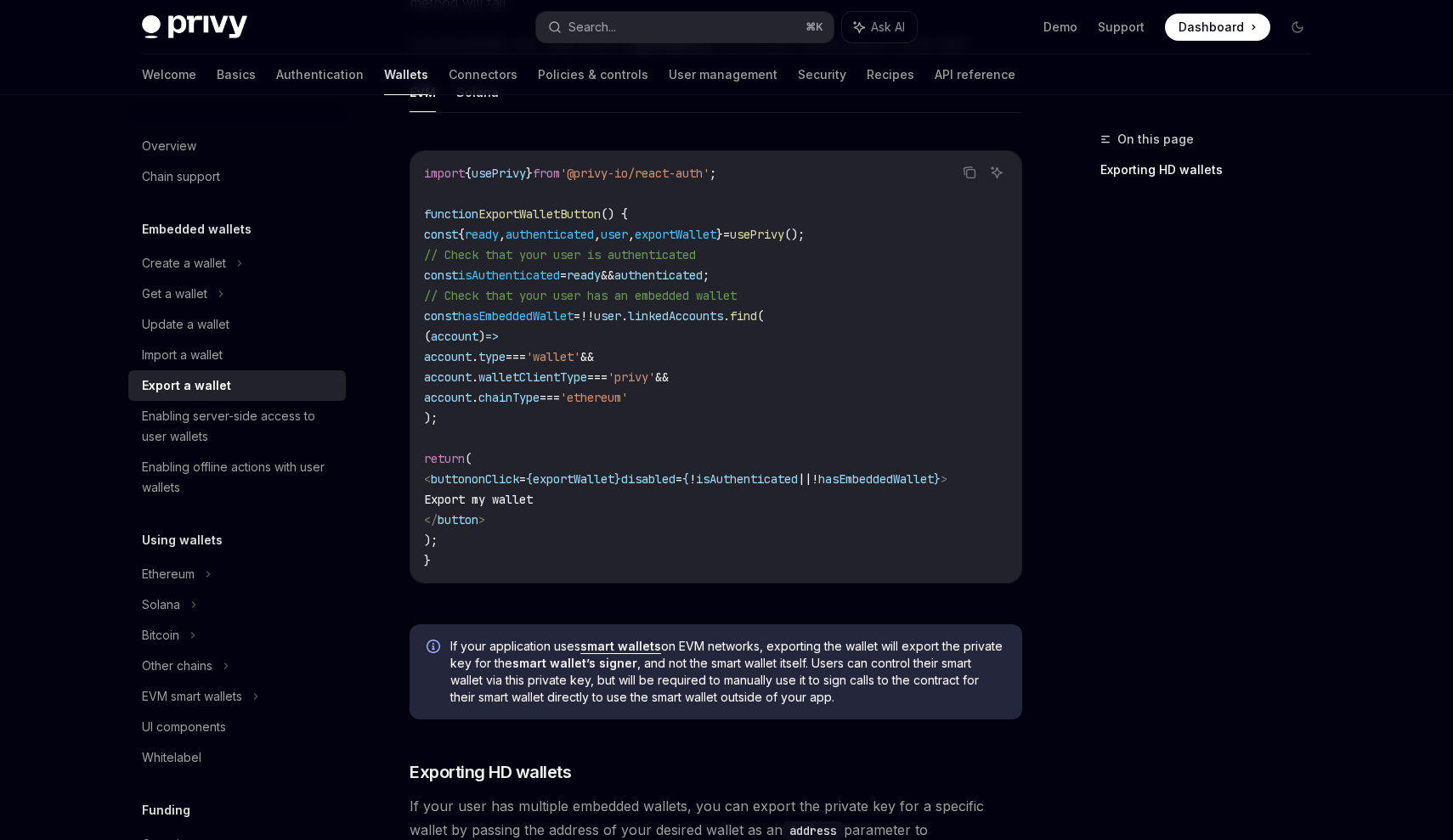
drag, startPoint x: 454, startPoint y: 484, endPoint x: 527, endPoint y: 520, distance: 81.4
click at [527, 520] on code "import { usePrivy } from '@privy-io/react-auth' ; function ExportWalletButton (…" at bounding box center [716, 367] width 584 height 407
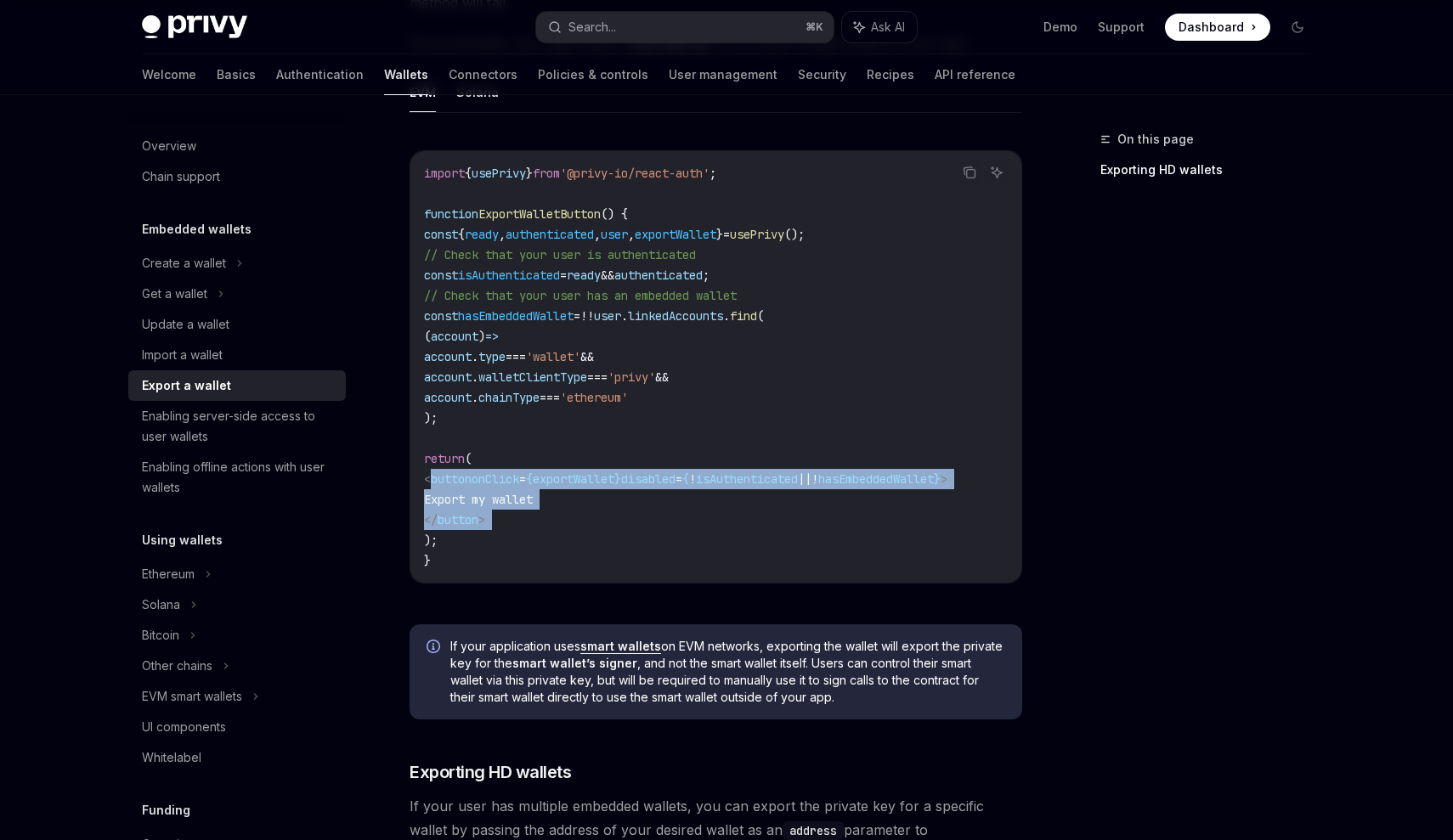
drag, startPoint x: 527, startPoint y: 520, endPoint x: 458, endPoint y: 481, distance: 79.3
click at [458, 481] on code "import { usePrivy } from '@privy-io/react-auth' ; function ExportWalletButton (…" at bounding box center [716, 367] width 584 height 407
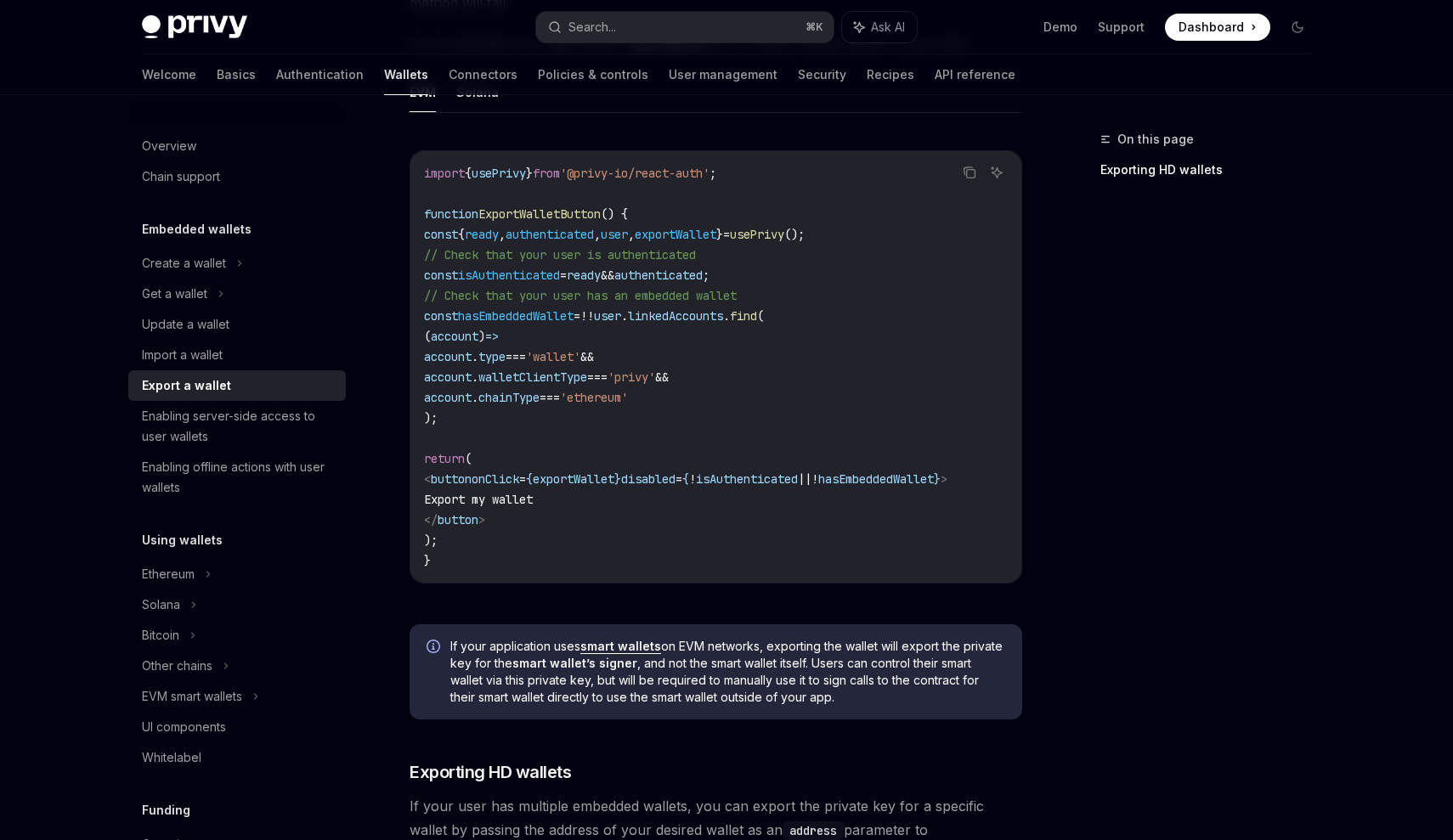
click at [431, 481] on span "<" at bounding box center [427, 479] width 7 height 16
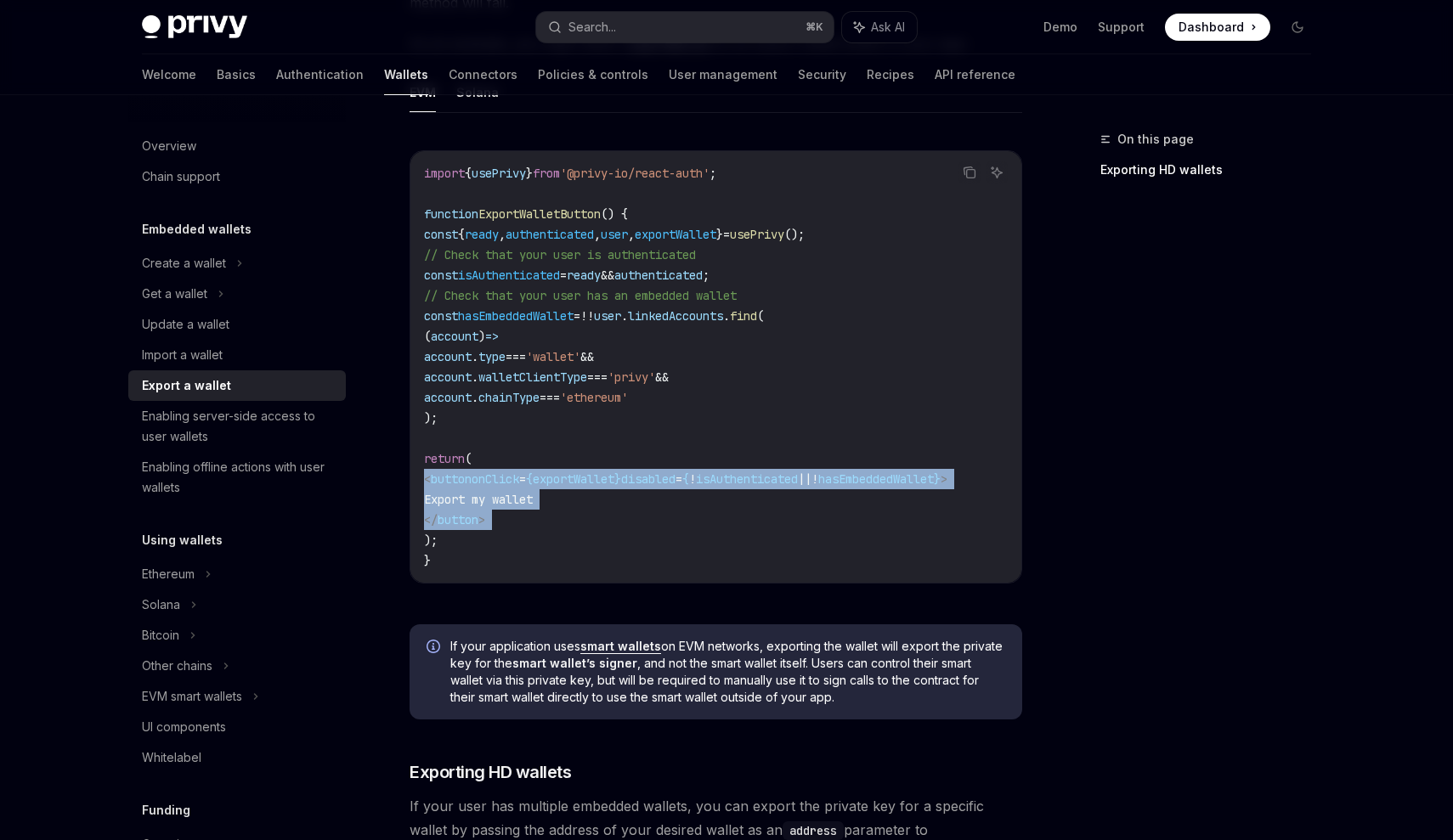
drag, startPoint x: 449, startPoint y: 481, endPoint x: 546, endPoint y: 517, distance: 103.5
click at [546, 517] on code "import { usePrivy } from '@privy-io/react-auth' ; function ExportWalletButton (…" at bounding box center [716, 367] width 584 height 407
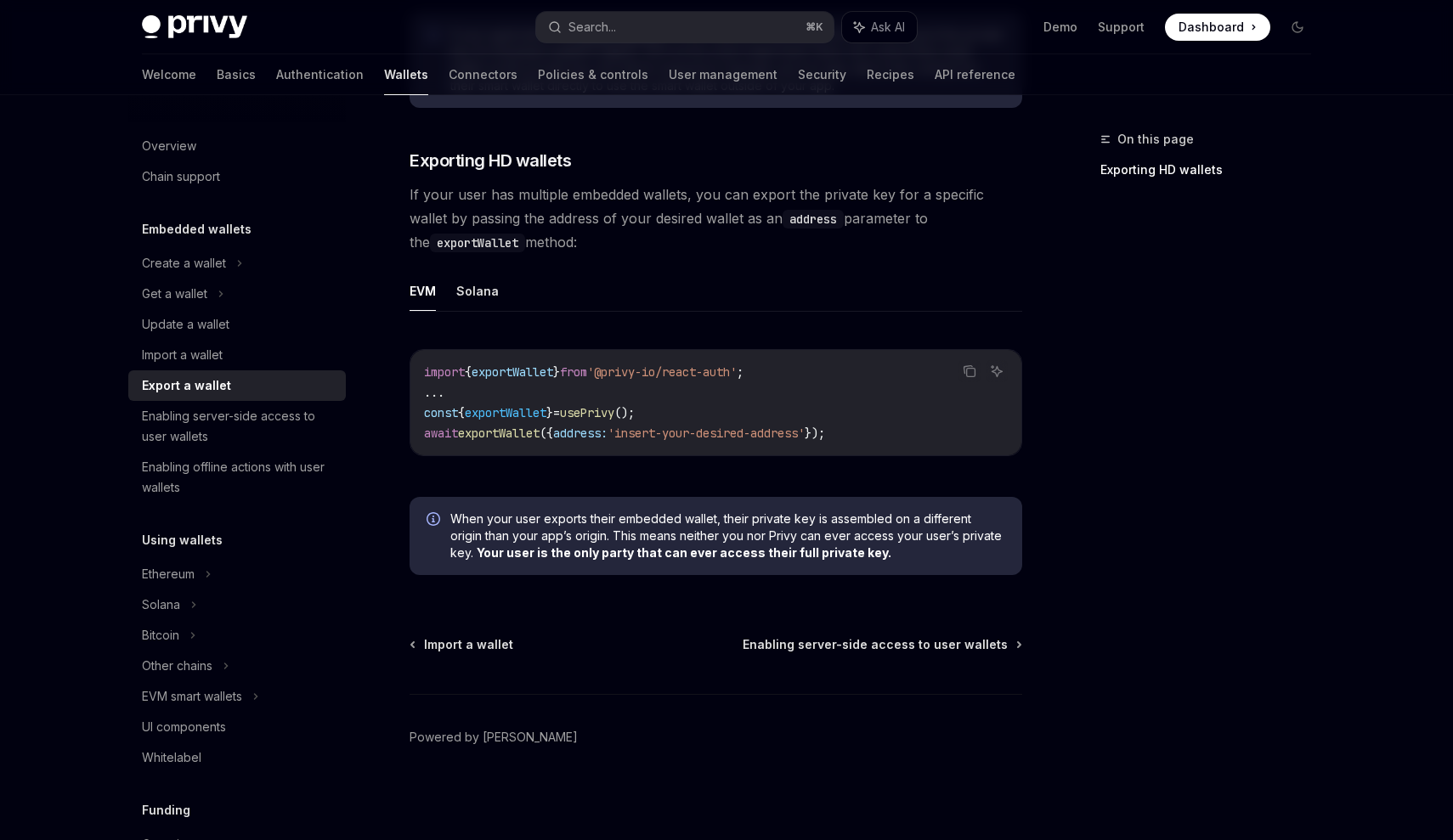
scroll to position [1487, 0]
click at [227, 432] on div "Enabling server-side access to user wallets" at bounding box center [238, 426] width 193 height 41
type textarea "*"
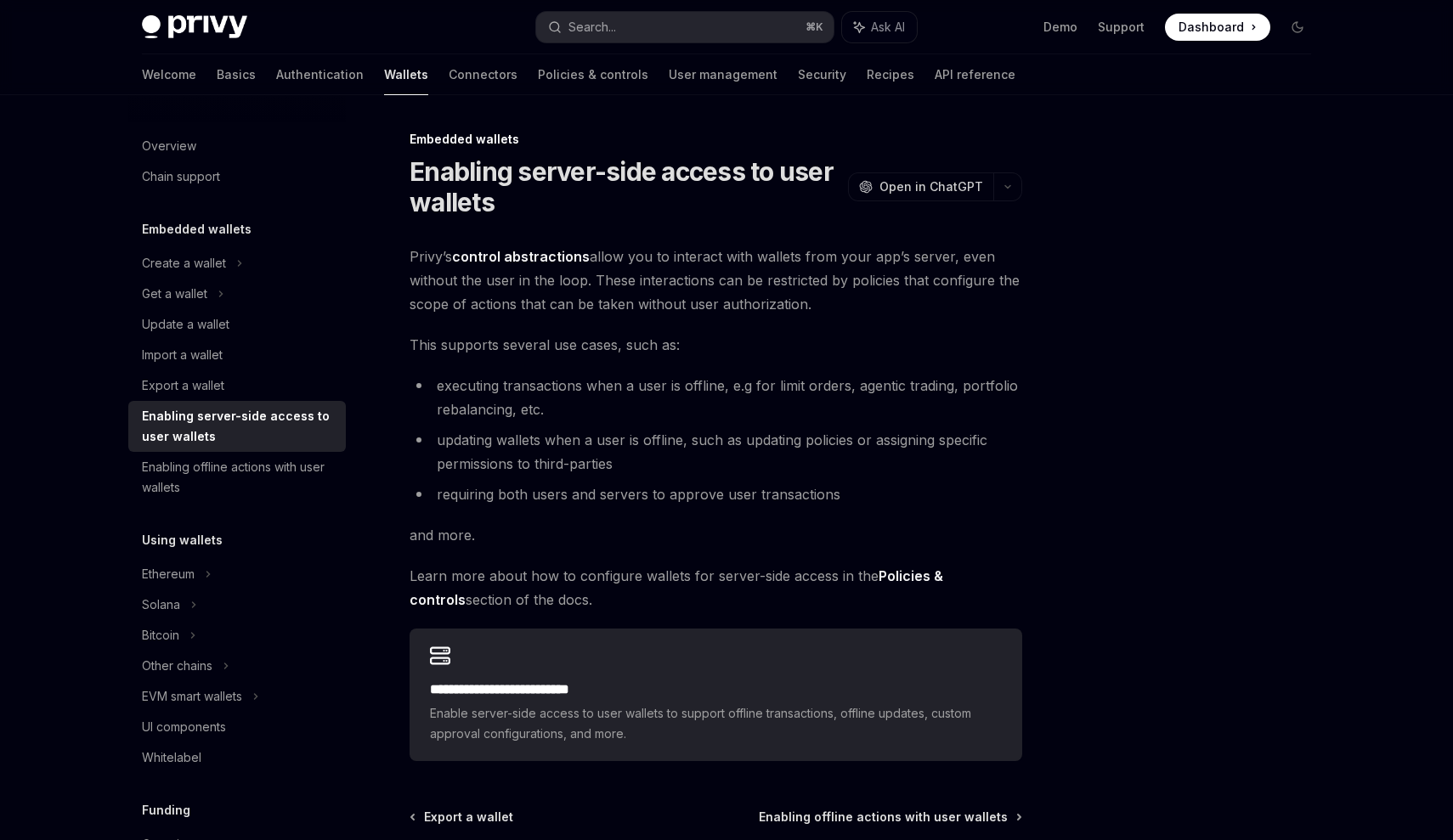
drag, startPoint x: 594, startPoint y: 262, endPoint x: 820, endPoint y: 306, distance: 230.2
click at [820, 306] on span "Privy’s control abstractions allow you to interact with wallets from your app’s…" at bounding box center [716, 280] width 613 height 72
drag, startPoint x: 587, startPoint y: 261, endPoint x: 842, endPoint y: 294, distance: 257.1
click at [842, 294] on span "Privy’s control abstractions allow you to interact with wallets from your app’s…" at bounding box center [716, 280] width 613 height 72
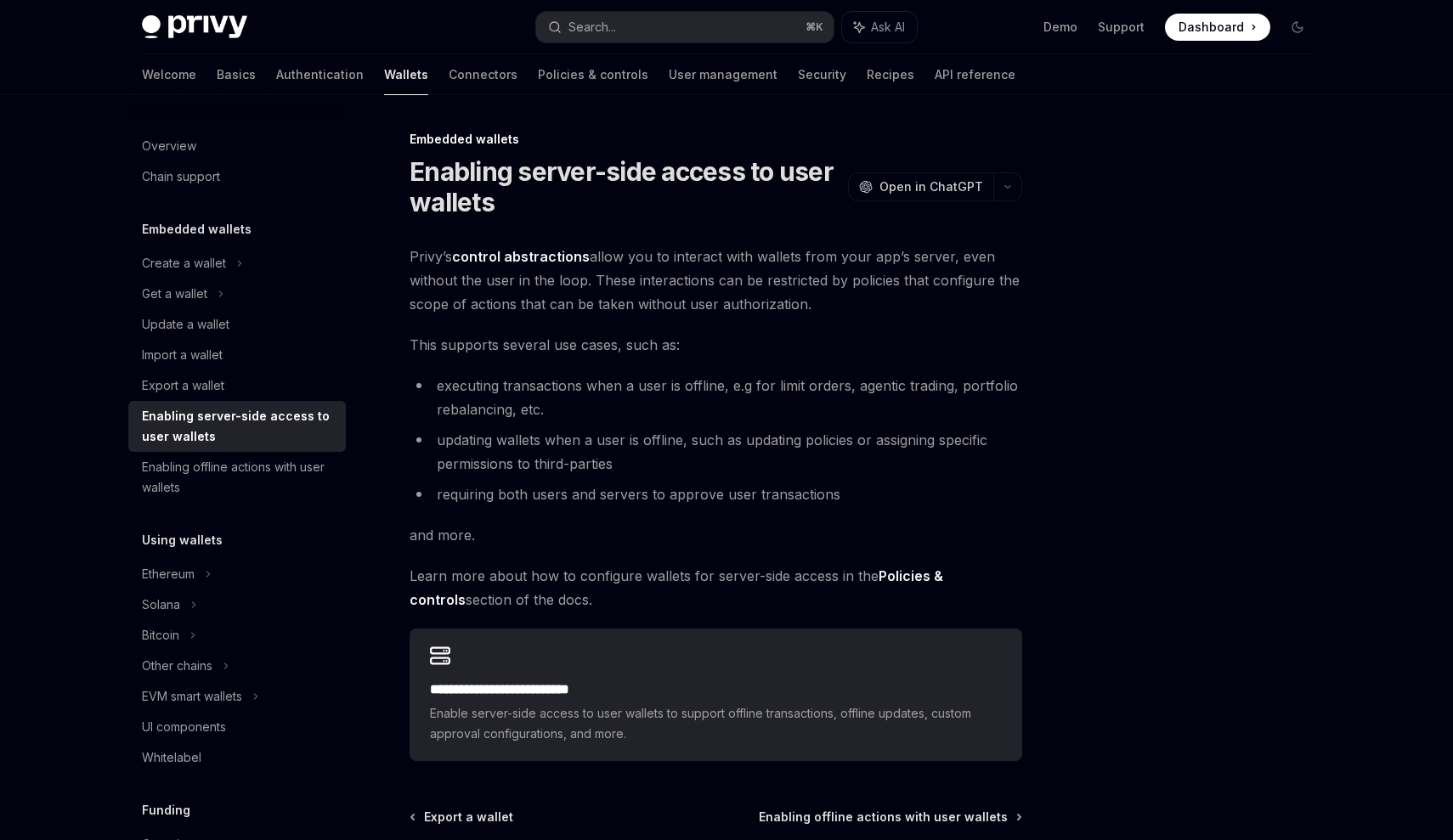
click at [842, 294] on span "Privy’s control abstractions allow you to interact with wallets from your app’s…" at bounding box center [716, 280] width 613 height 72
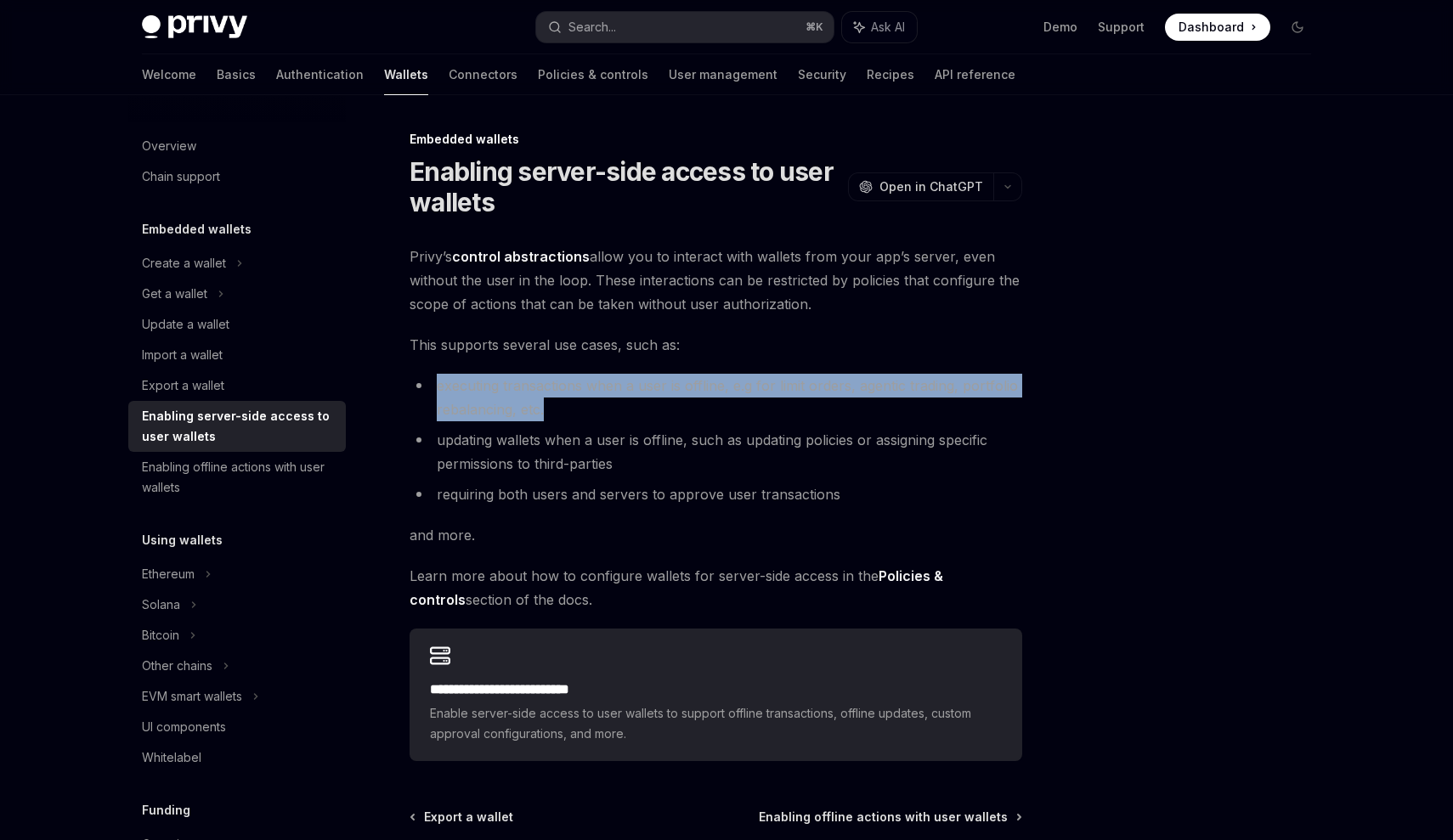
drag, startPoint x: 431, startPoint y: 388, endPoint x: 567, endPoint y: 414, distance: 138.5
click at [567, 414] on li "executing transactions when a user is offline, e.g for limit orders, agentic tr…" at bounding box center [716, 397] width 613 height 47
click at [566, 414] on li "executing transactions when a user is offline, e.g for limit orders, agentic tr…" at bounding box center [716, 397] width 613 height 47
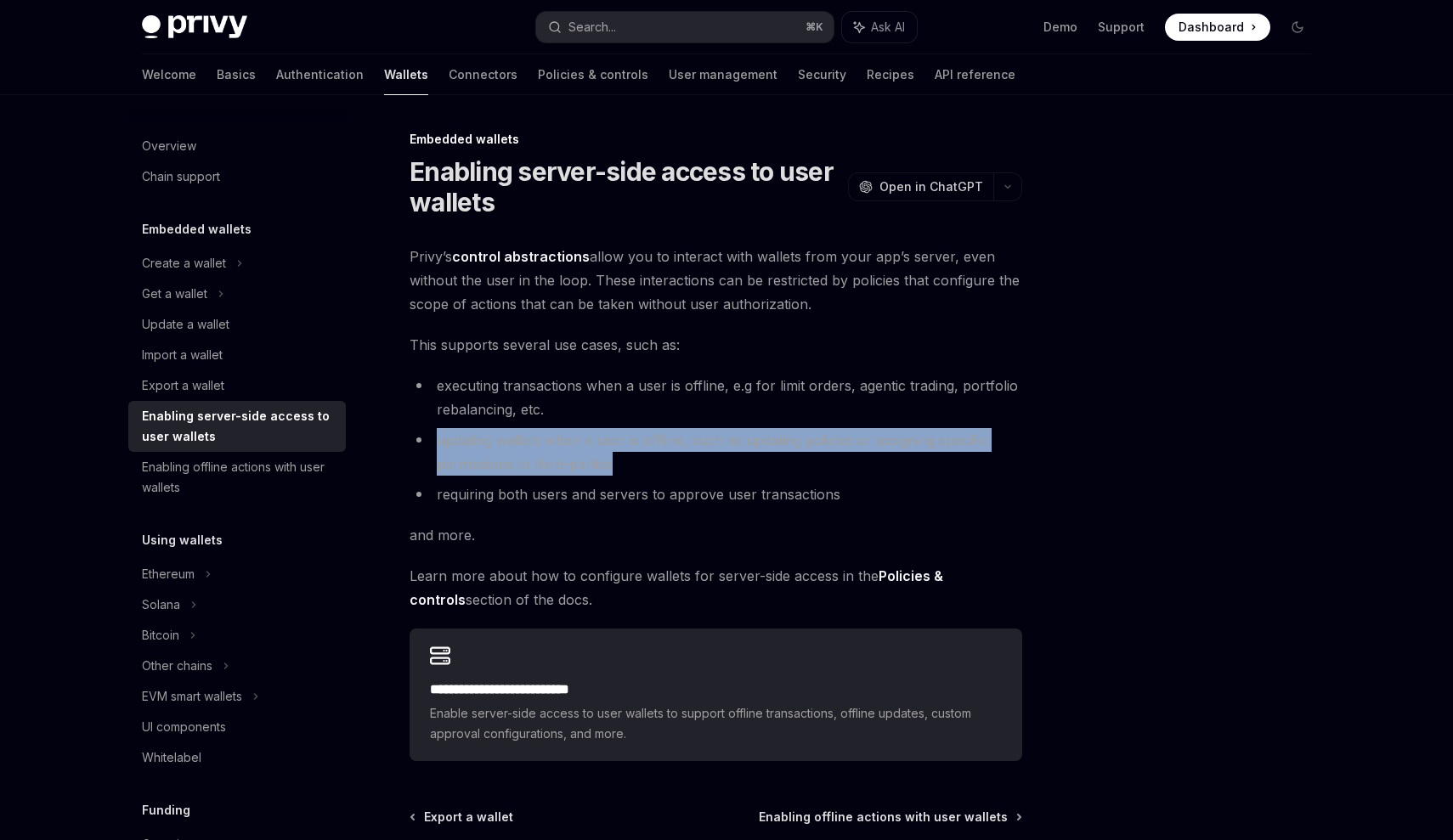
drag, startPoint x: 431, startPoint y: 423, endPoint x: 633, endPoint y: 462, distance: 205.7
click at [633, 462] on ul "executing transactions when a user is offline, e.g for limit orders, agentic tr…" at bounding box center [716, 440] width 613 height 133
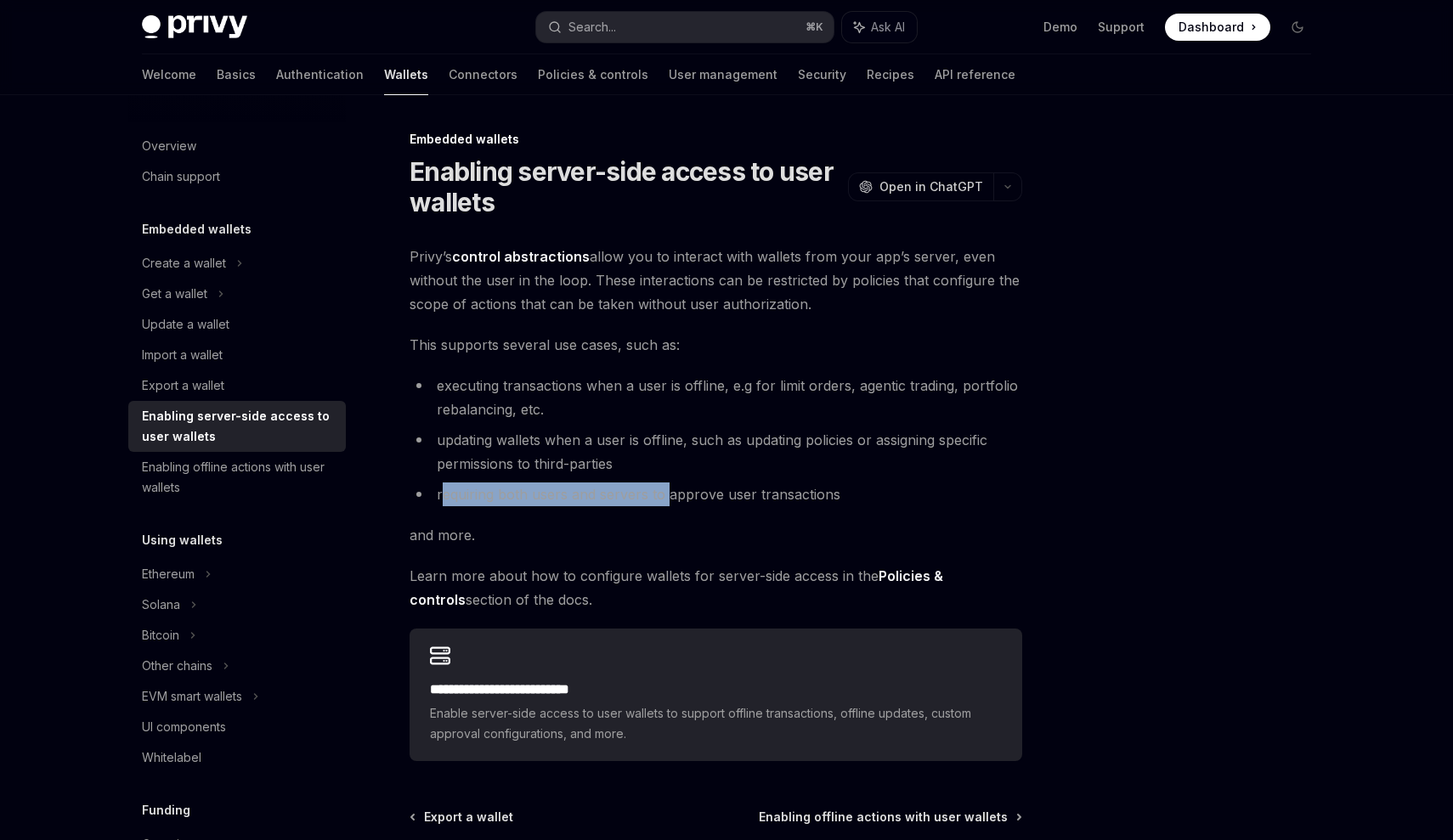
drag, startPoint x: 444, startPoint y: 501, endPoint x: 666, endPoint y: 491, distance: 222.2
click at [666, 491] on li "requiring both users and servers to approve user transactions" at bounding box center [716, 495] width 613 height 24
click at [265, 393] on div "Export a wallet" at bounding box center [238, 386] width 193 height 21
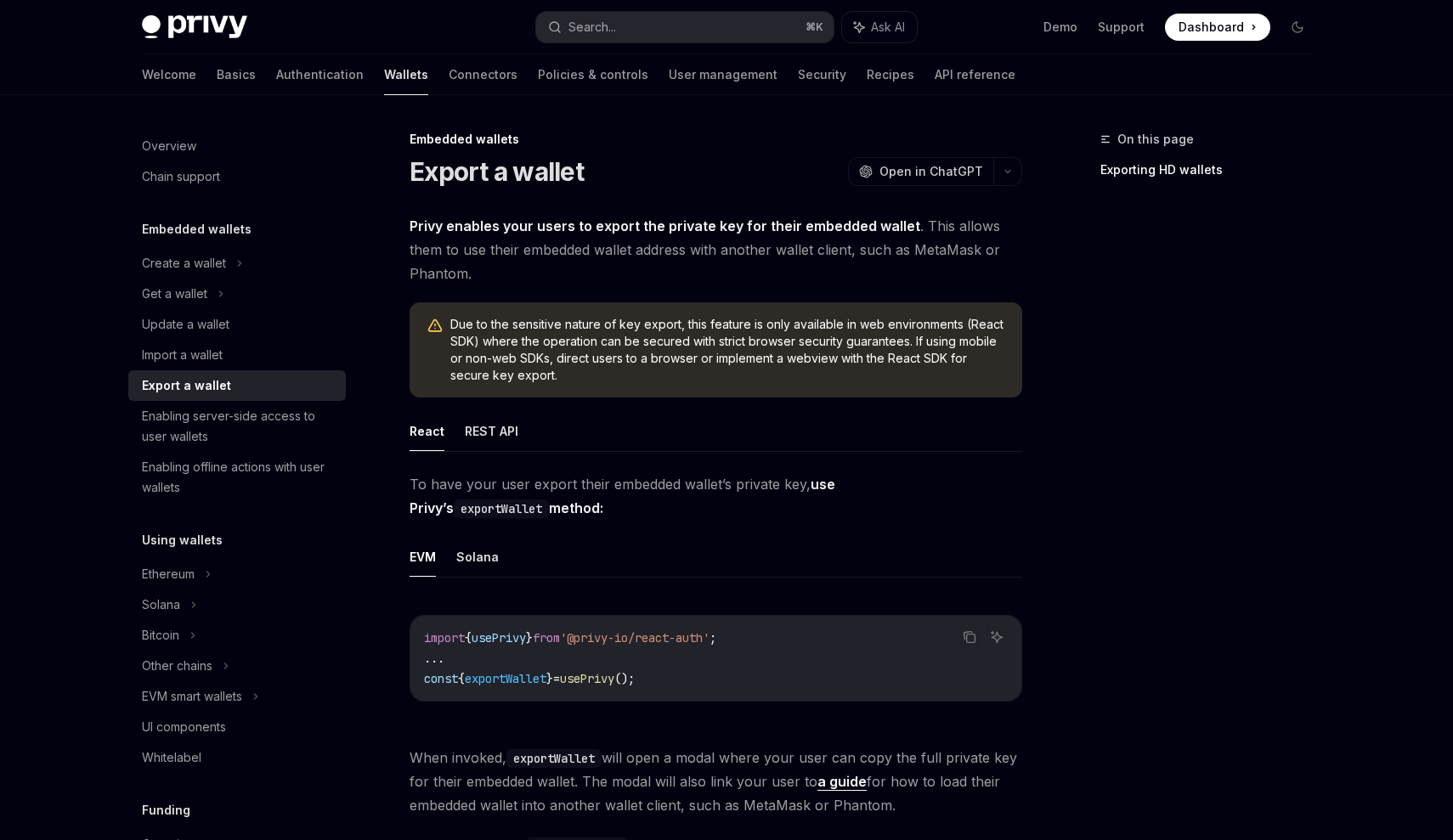
drag, startPoint x: 413, startPoint y: 485, endPoint x: 495, endPoint y: 498, distance: 83.0
click at [495, 498] on span "To have your user export their embedded wallet’s private key, use Privy’s expor…" at bounding box center [716, 496] width 613 height 47
click at [534, 518] on span "To have your user export their embedded wallet’s private key, use Privy’s expor…" at bounding box center [716, 496] width 613 height 47
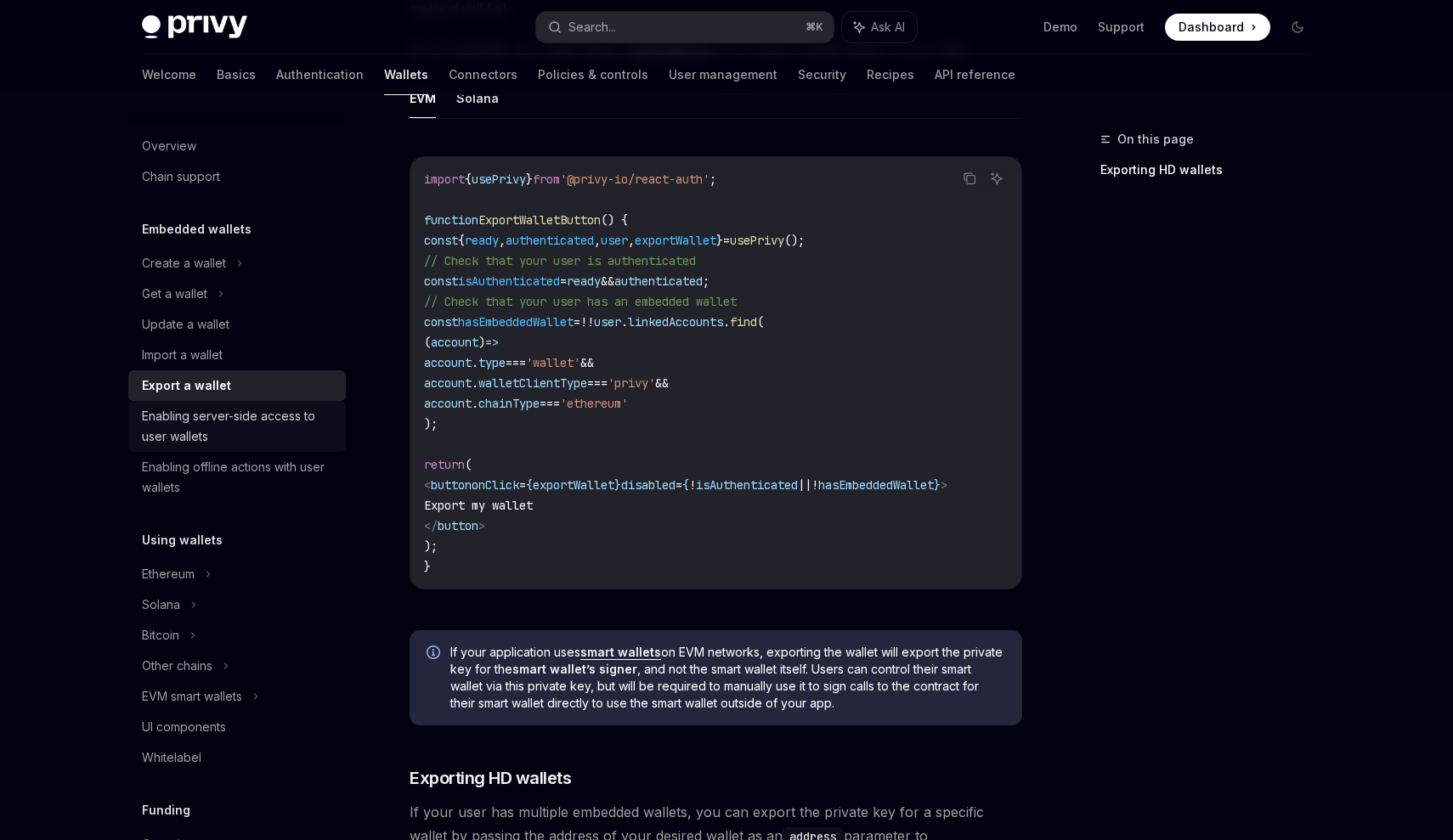
click at [216, 408] on div "Enabling server-side access to user wallets" at bounding box center [238, 426] width 193 height 41
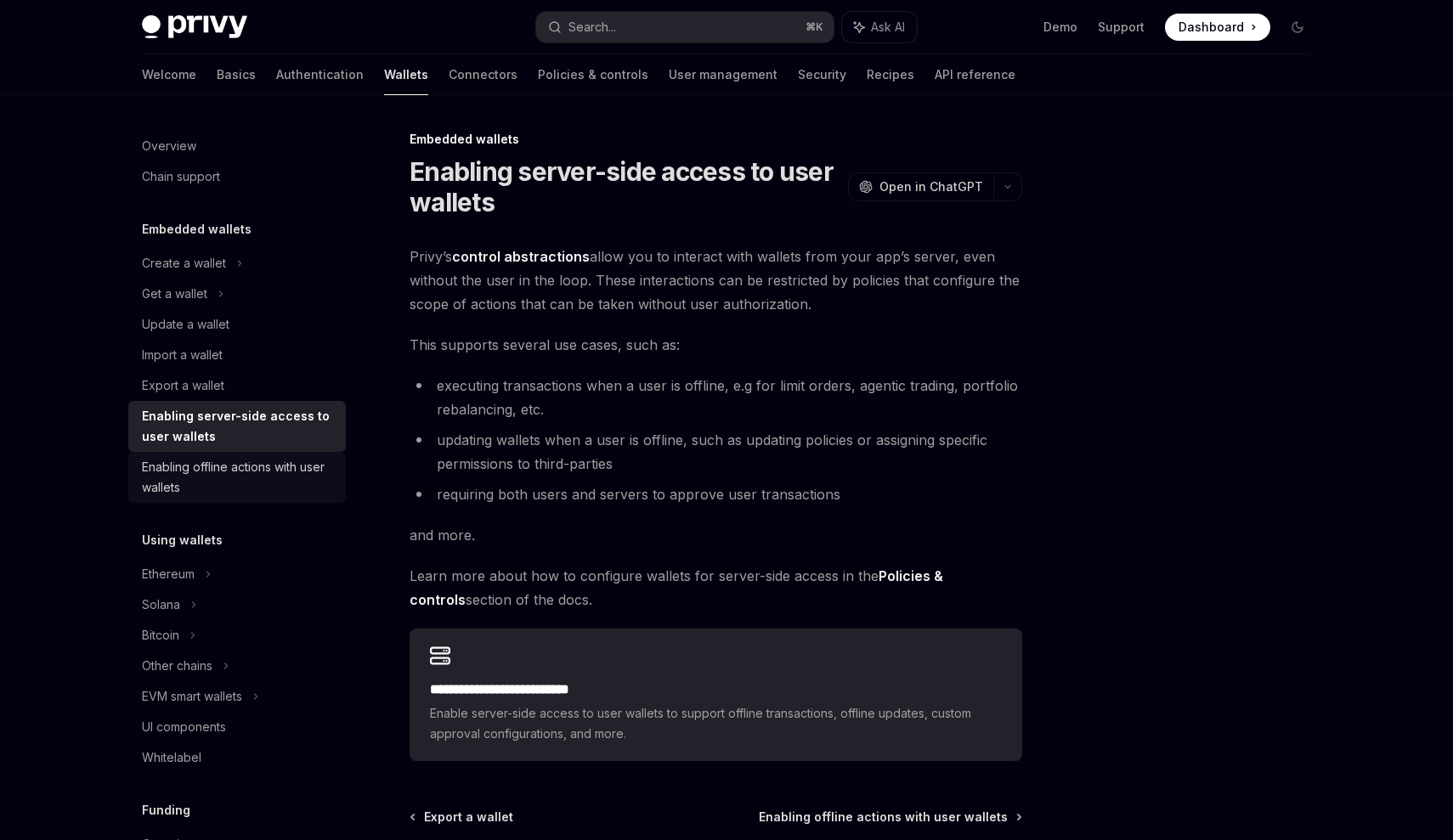
click at [264, 484] on div "Enabling offline actions with user wallets" at bounding box center [238, 477] width 193 height 41
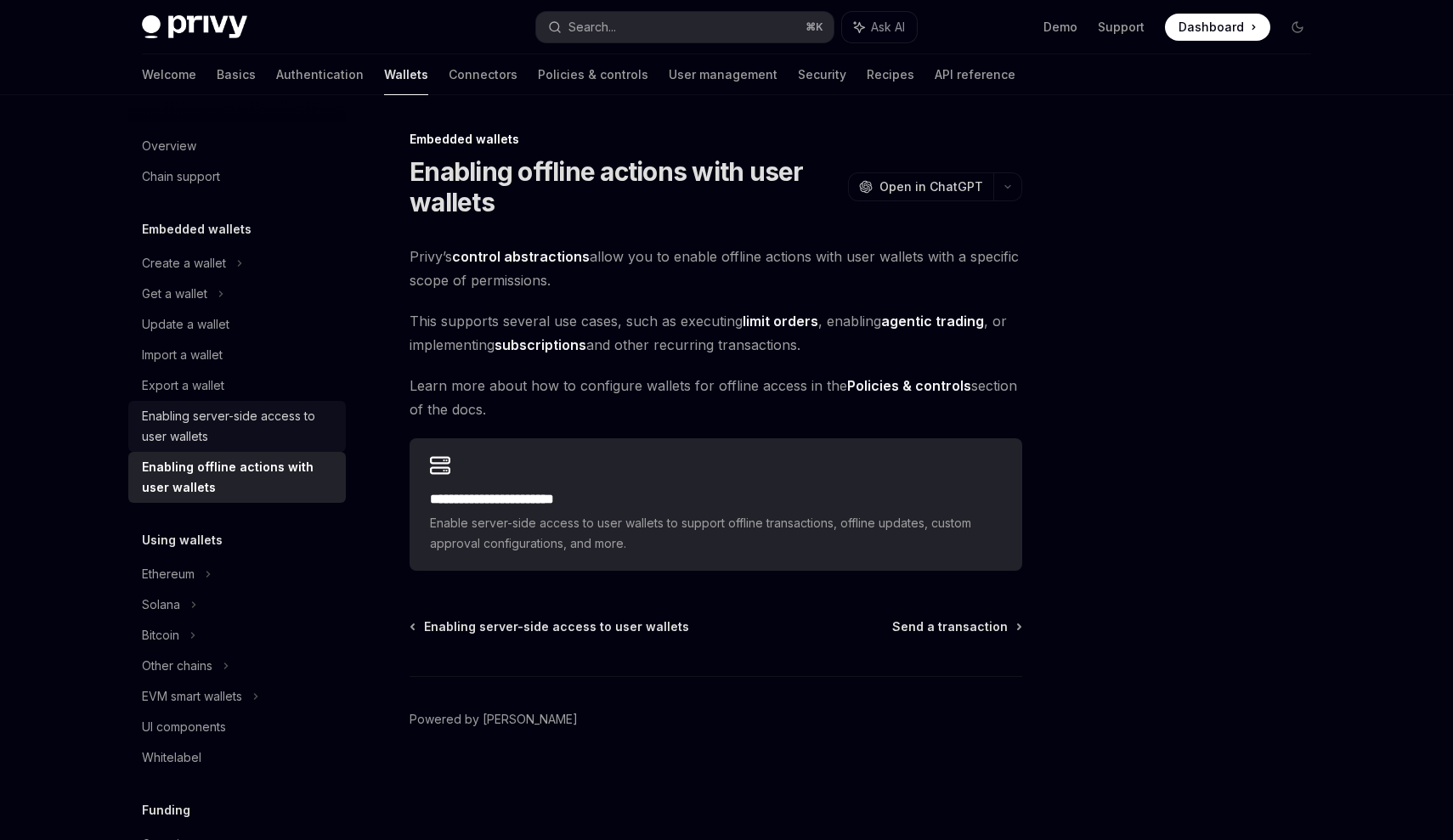
click at [243, 436] on div "Enabling server-side access to user wallets" at bounding box center [238, 426] width 193 height 41
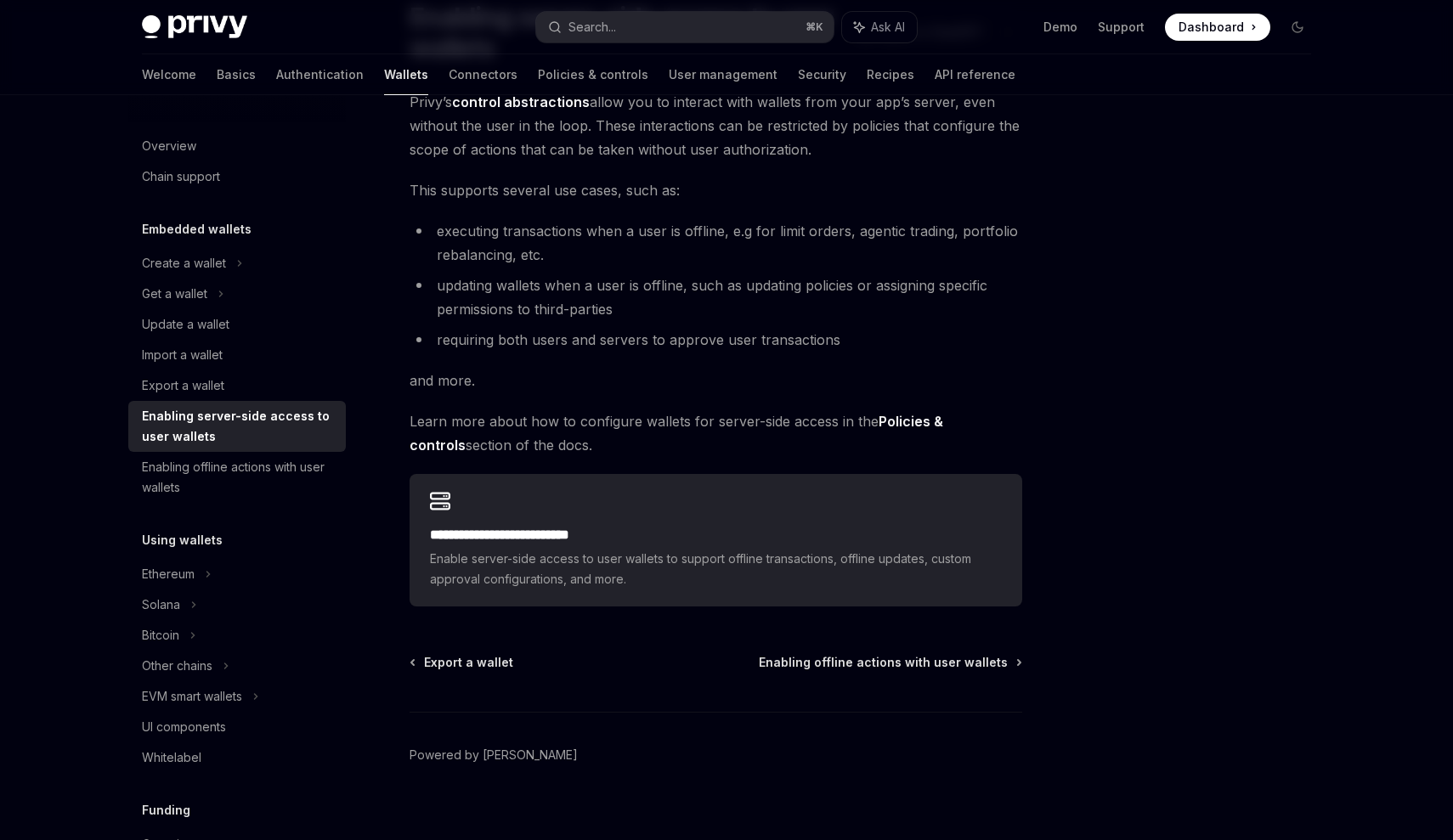
scroll to position [174, 0]
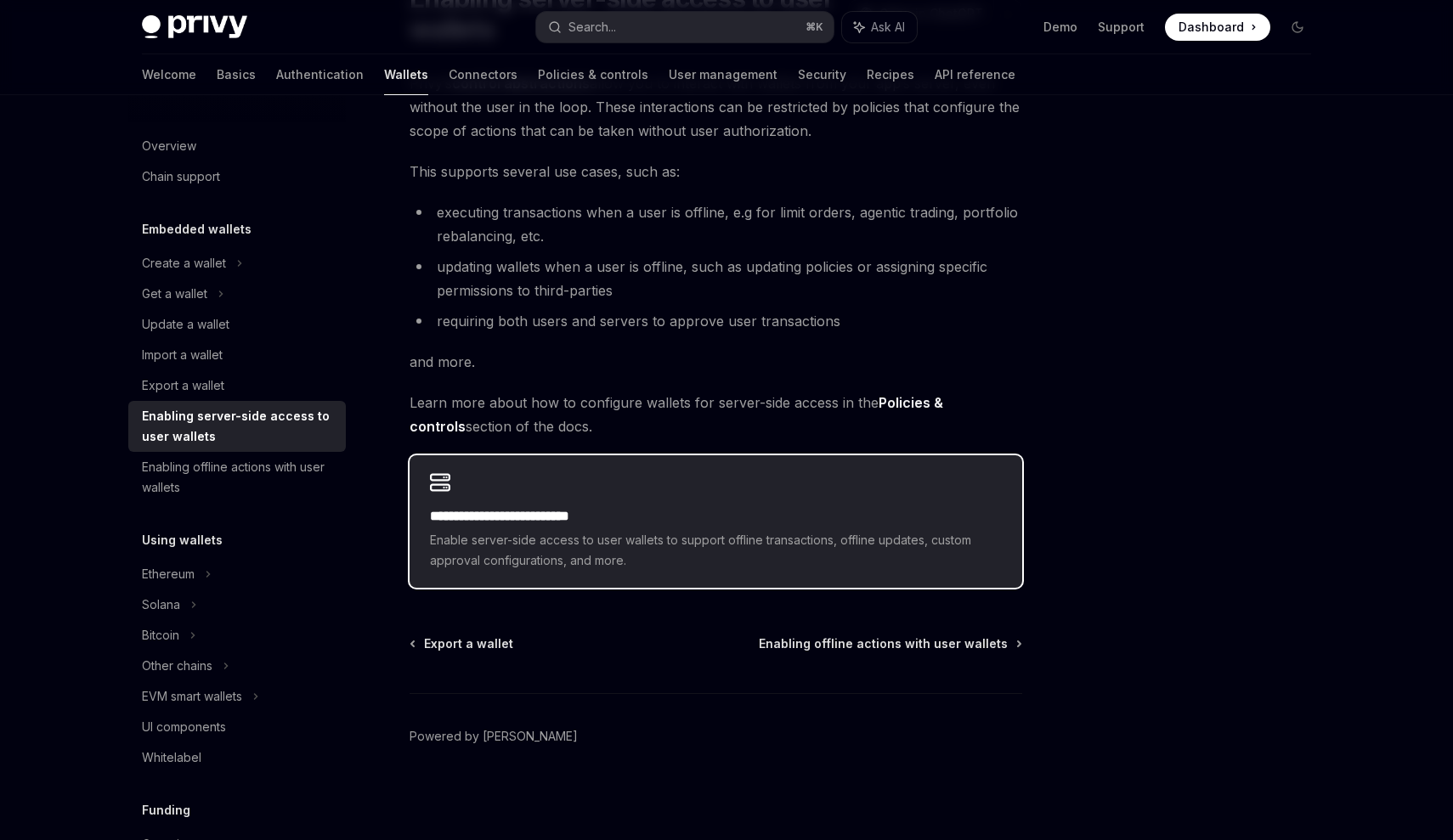
click at [509, 550] on span "Enable server-side access to user wallets to support offline transactions, offl…" at bounding box center [716, 550] width 572 height 41
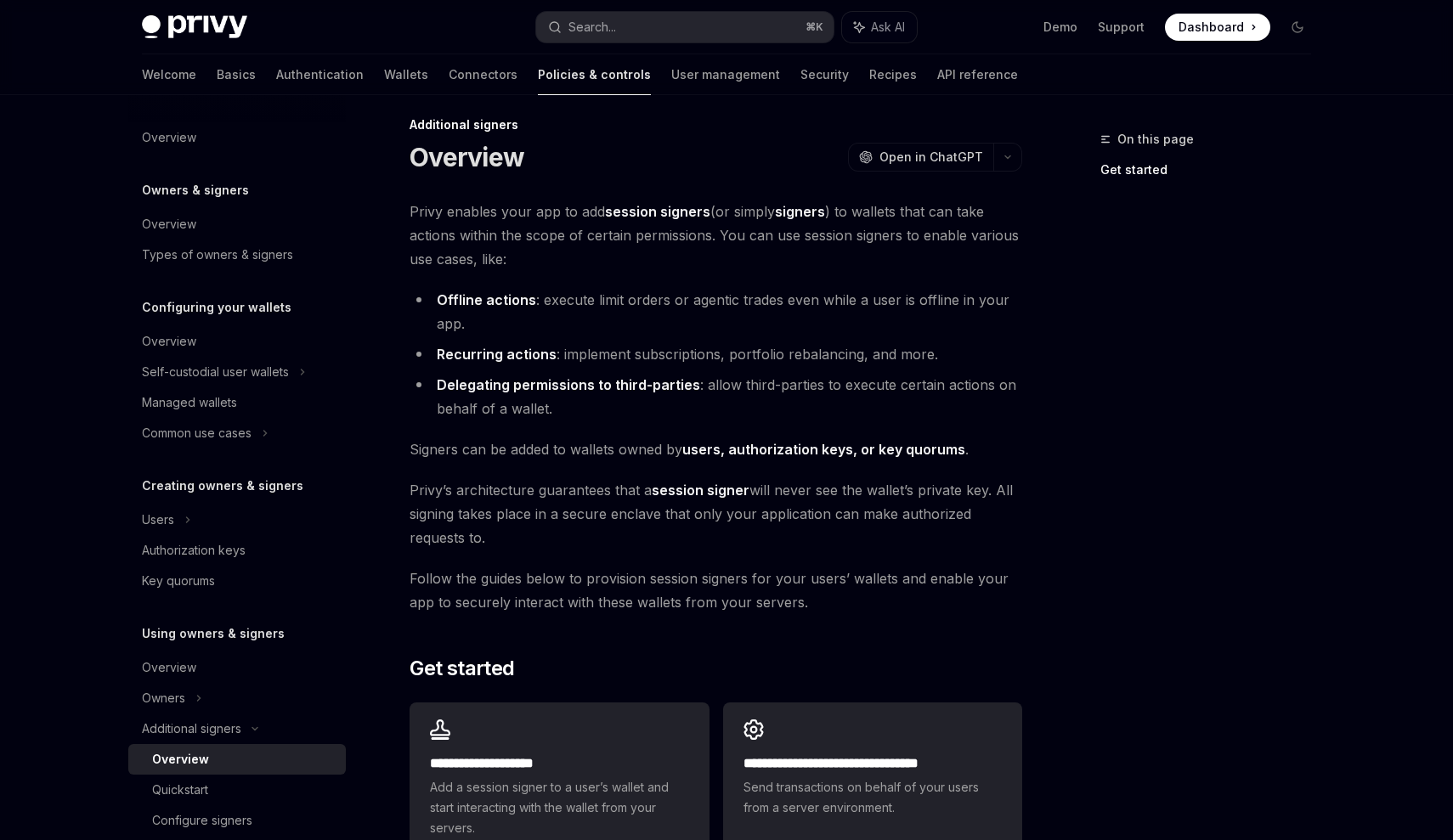
scroll to position [16, 0]
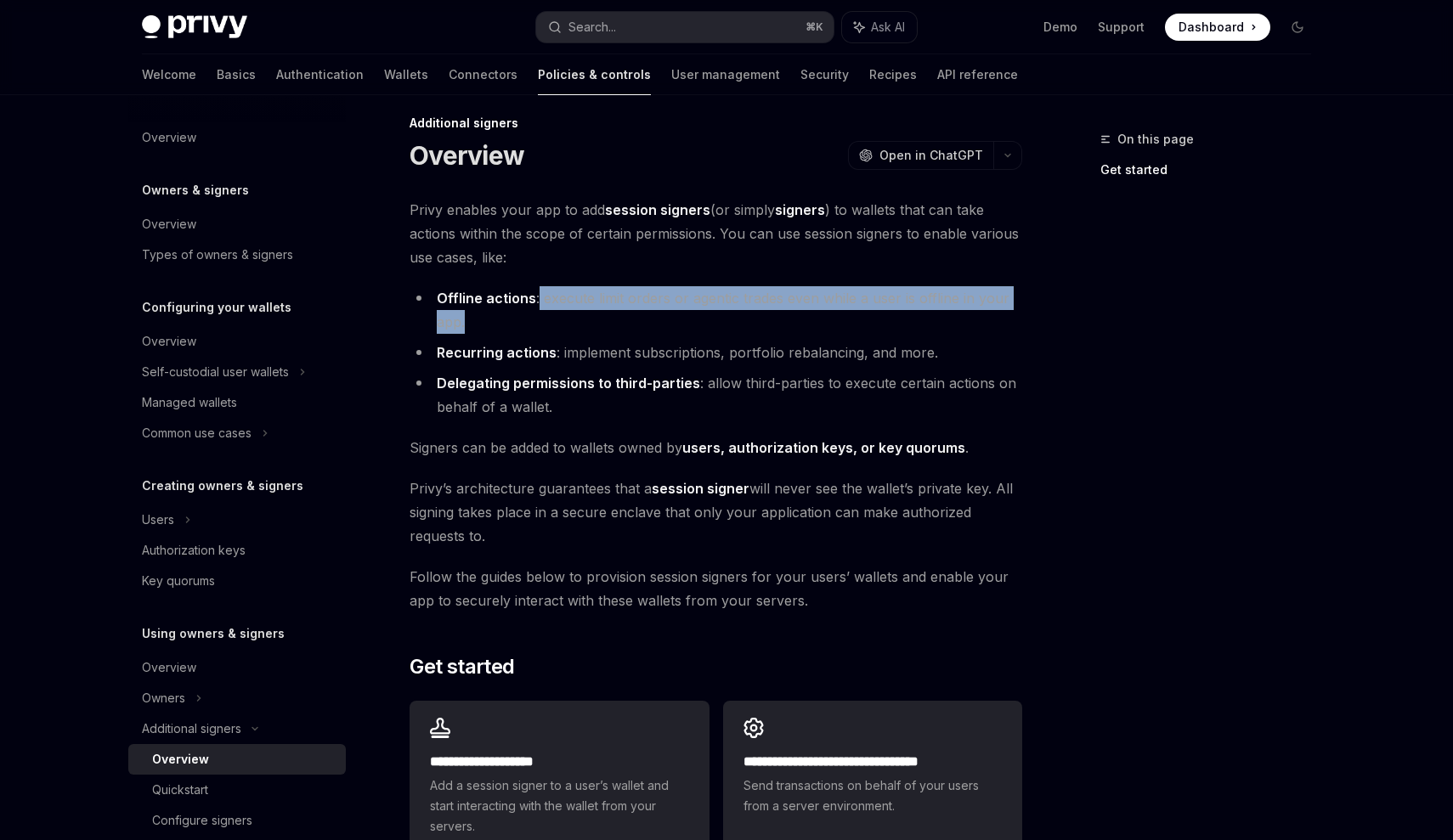
drag, startPoint x: 534, startPoint y: 305, endPoint x: 594, endPoint y: 323, distance: 62.6
click at [594, 323] on li "Offline actions : execute limit orders or agentic trades even while a user is o…" at bounding box center [716, 310] width 613 height 47
drag, startPoint x: 541, startPoint y: 294, endPoint x: 553, endPoint y: 331, distance: 38.9
click at [549, 329] on li "Offline actions : execute limit orders or agentic trades even while a user is o…" at bounding box center [716, 310] width 613 height 47
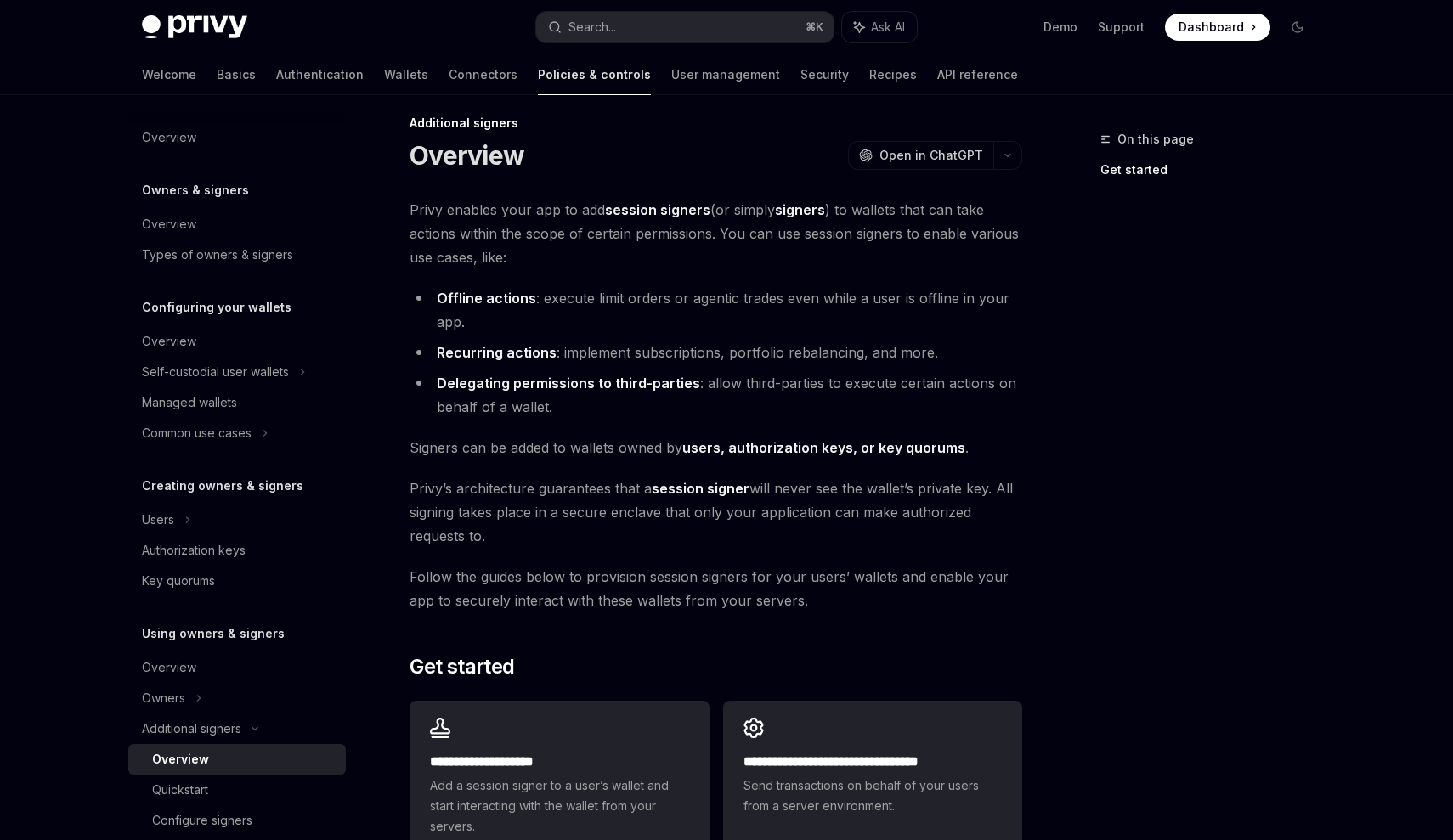
click at [648, 420] on div "**********" at bounding box center [716, 529] width 613 height 663
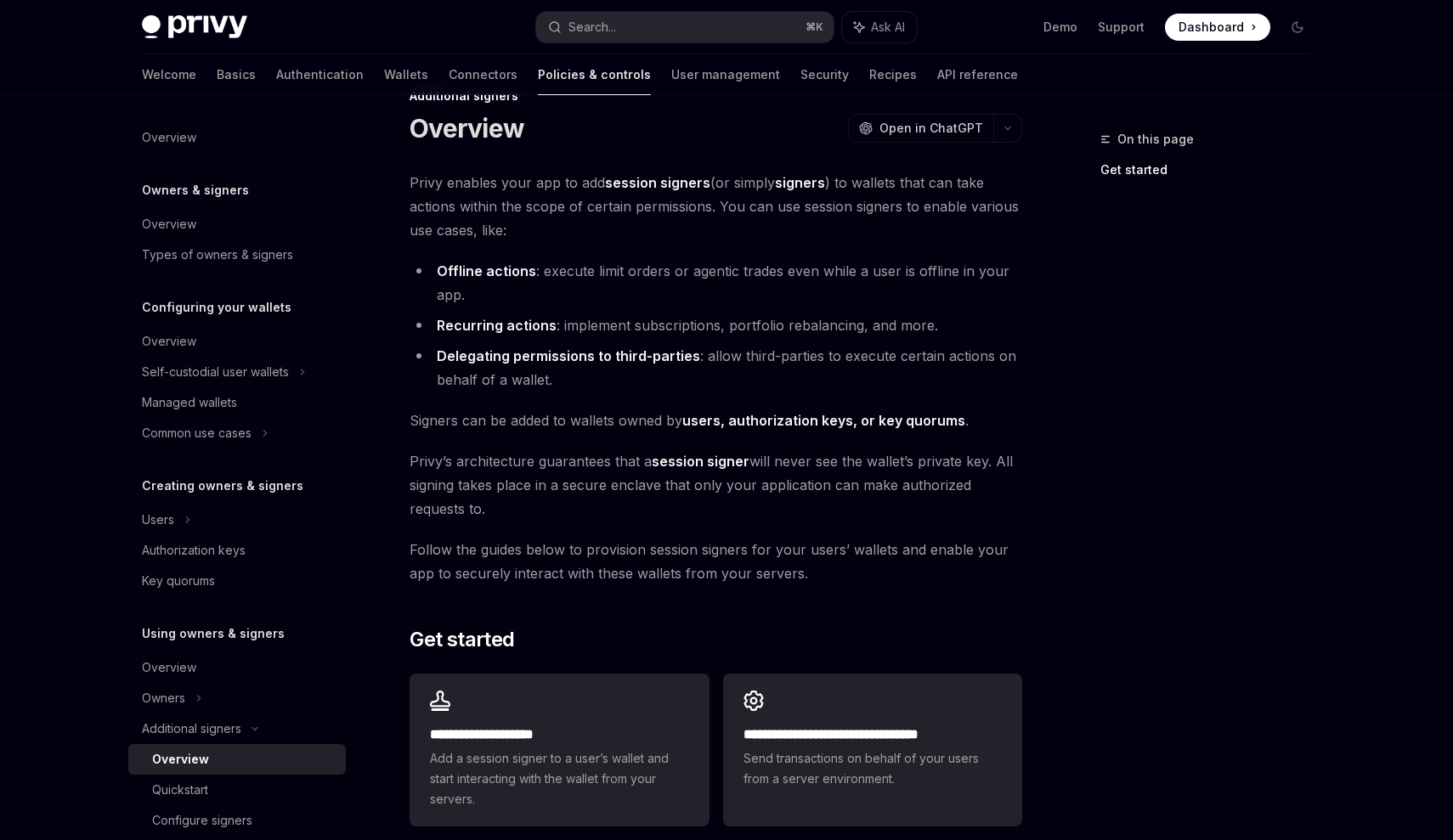
drag, startPoint x: 413, startPoint y: 463, endPoint x: 528, endPoint y: 519, distance: 127.9
click at [528, 519] on span "Privy’s architecture guarantees that a session signer will never see the wallet…" at bounding box center [716, 485] width 613 height 72
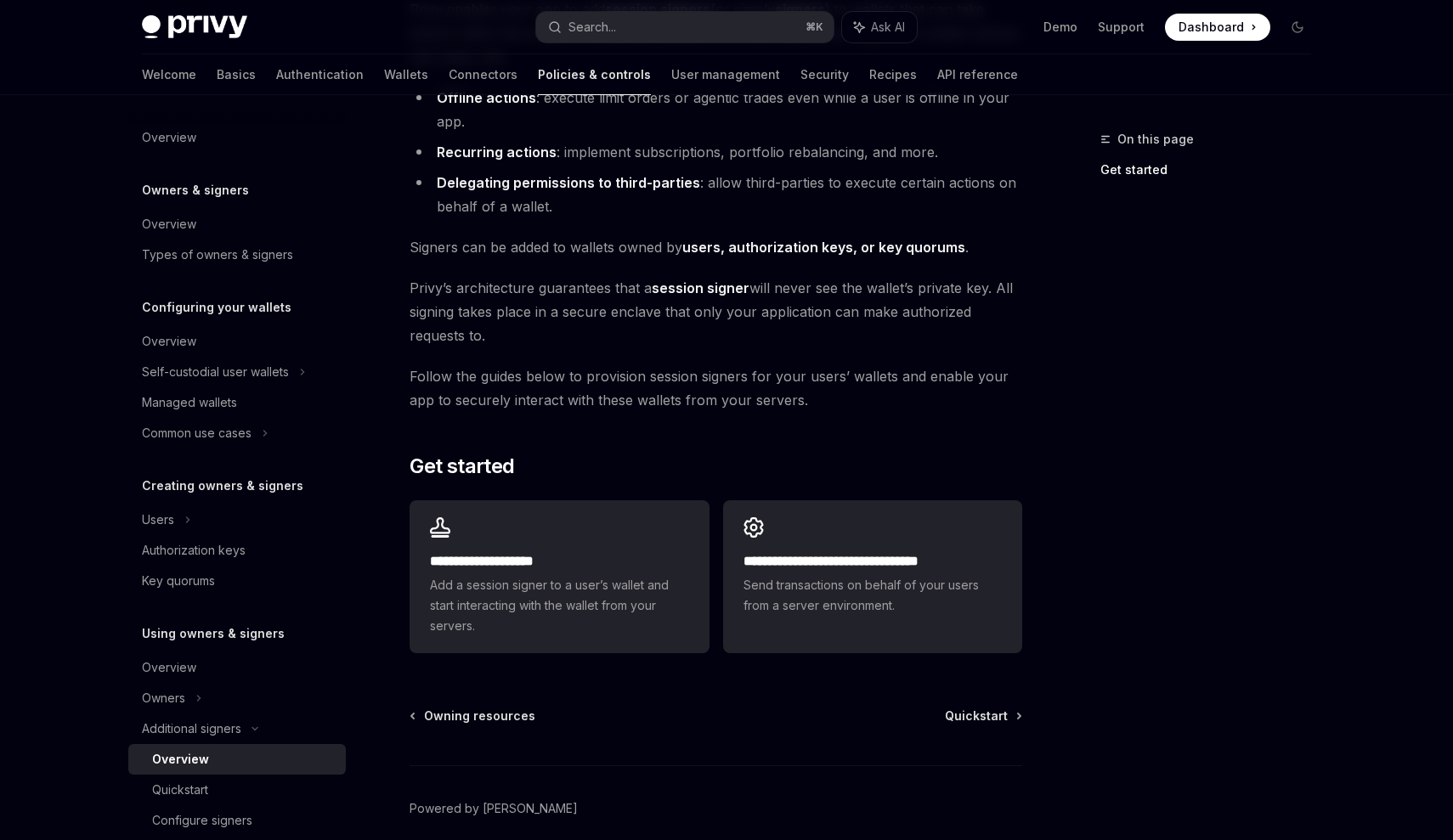
scroll to position [289, 0]
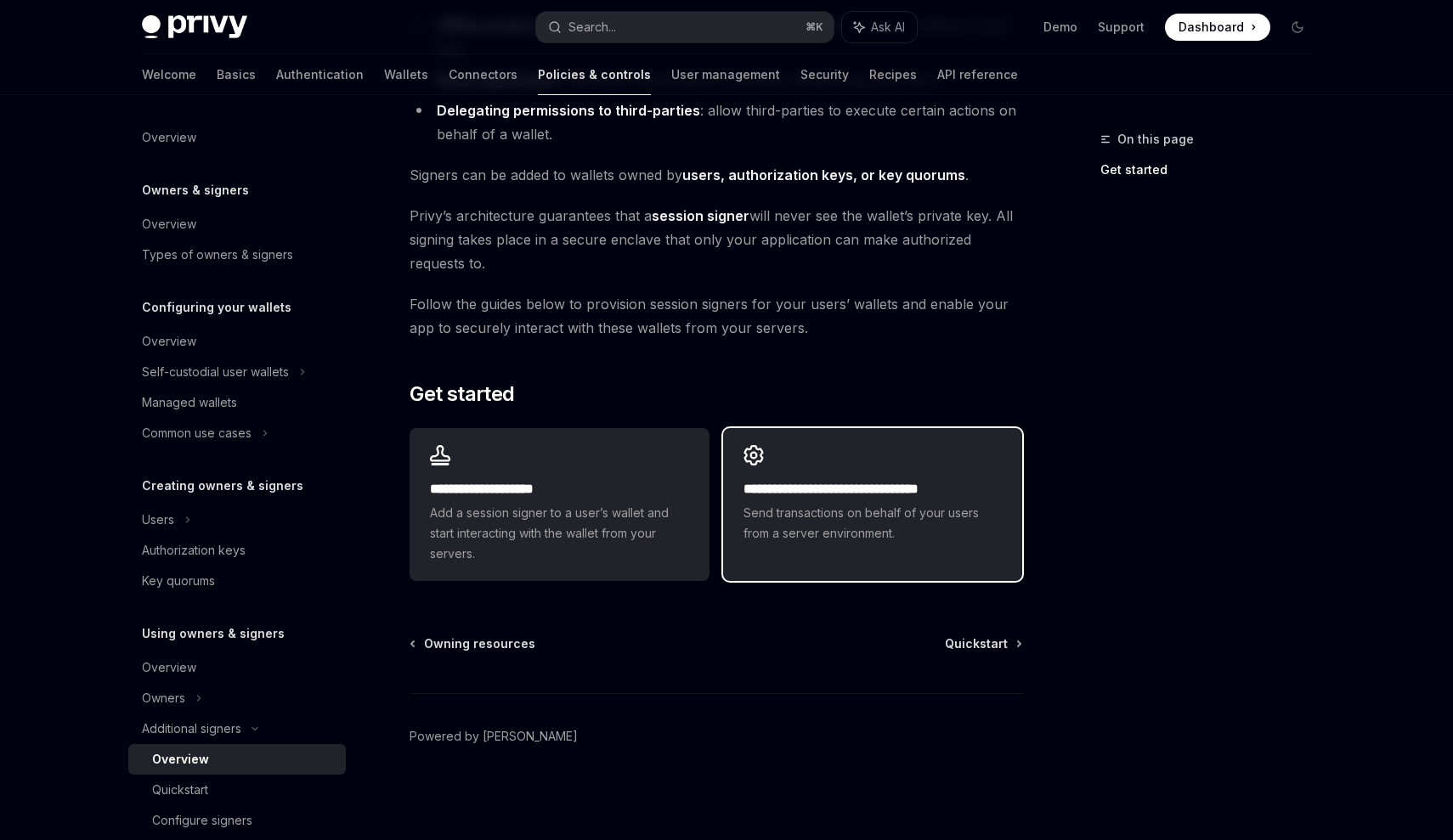
click at [797, 545] on div "**********" at bounding box center [872, 495] width 299 height 133
type textarea "*"
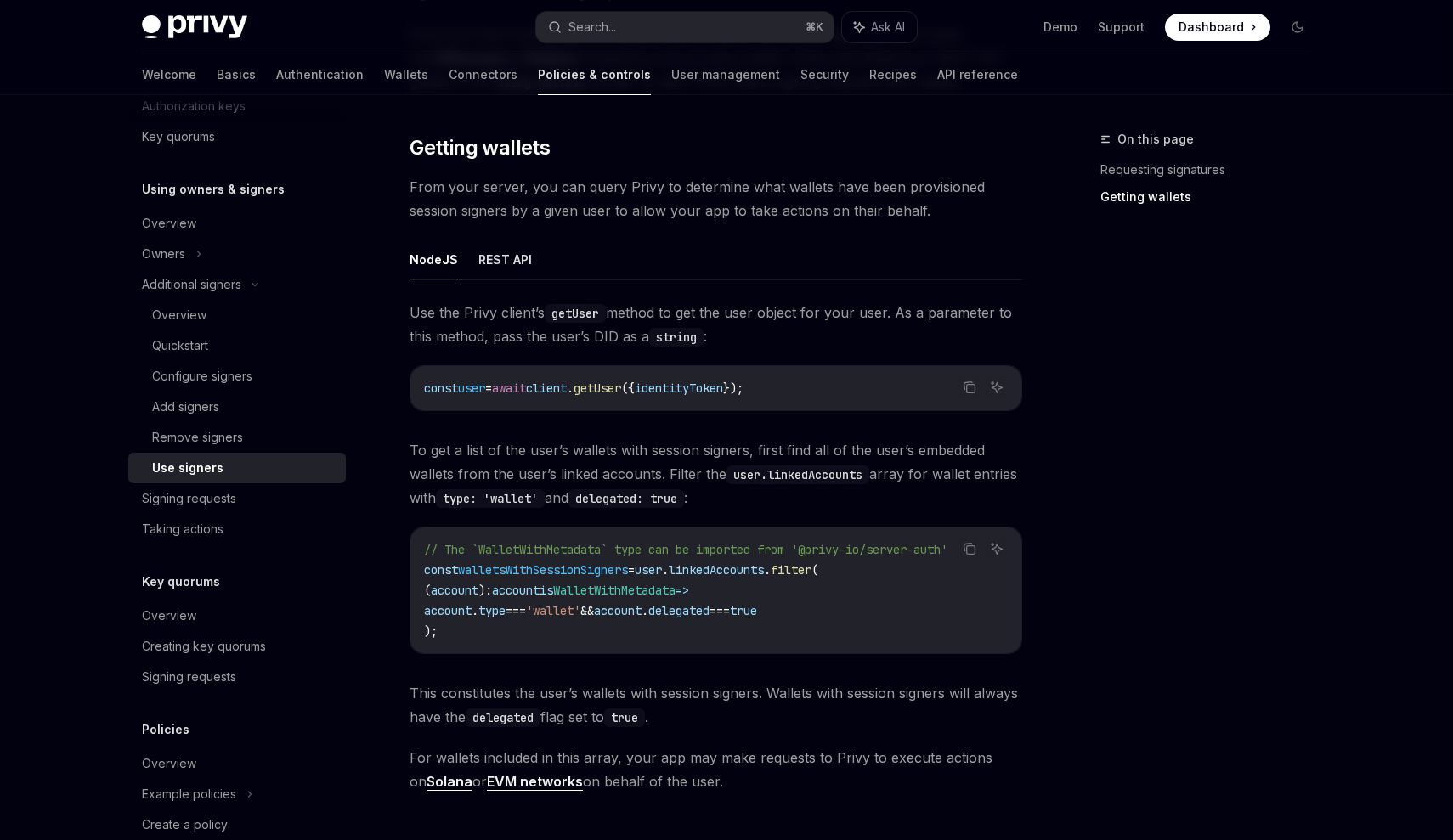
scroll to position [521, 0]
